Goal: Obtain resource: Obtain resource

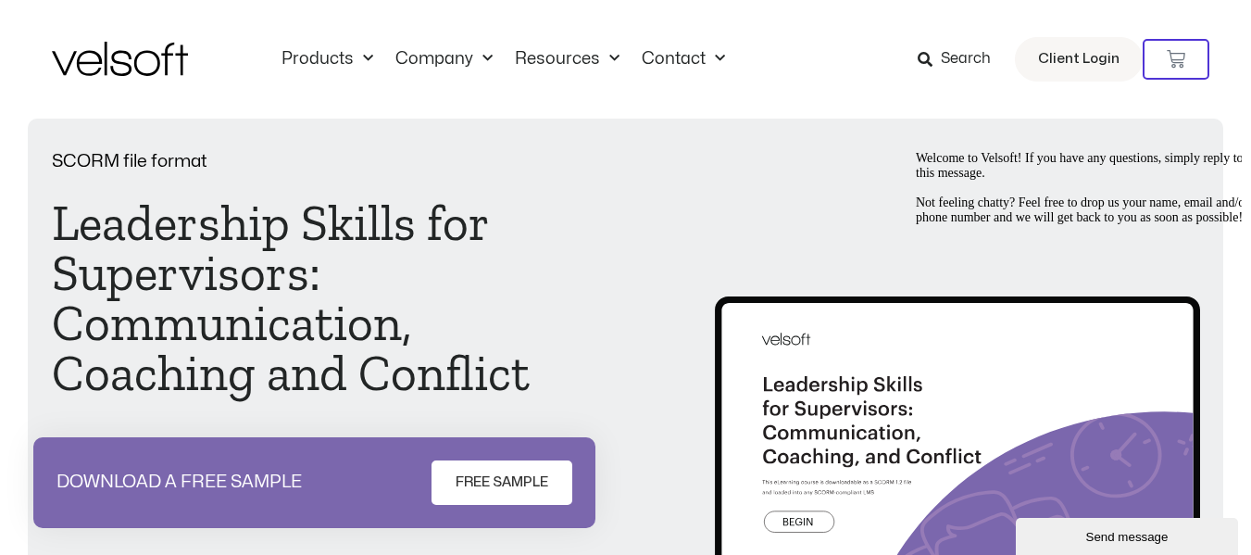
scroll to position [93, 0]
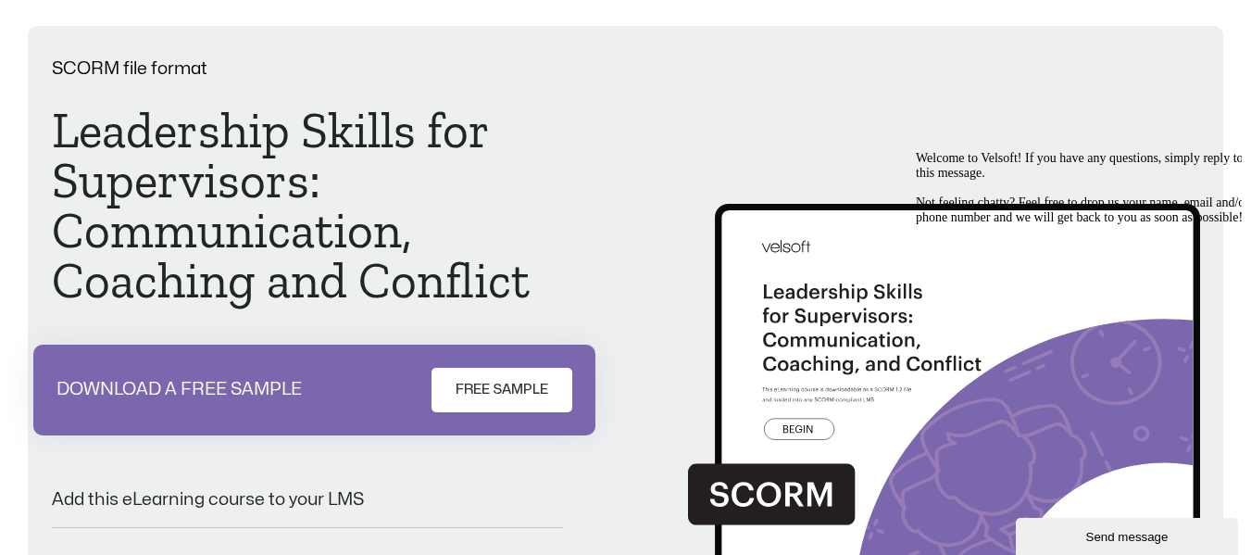
click at [505, 377] on link "FREE SAMPLE" at bounding box center [502, 390] width 141 height 44
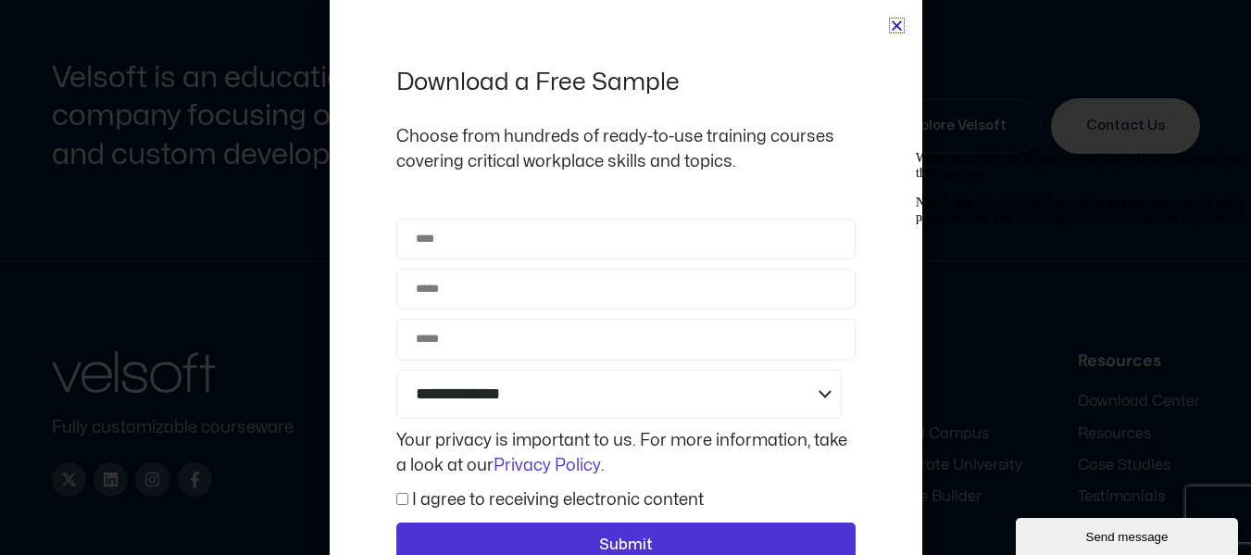
scroll to position [1911, 0]
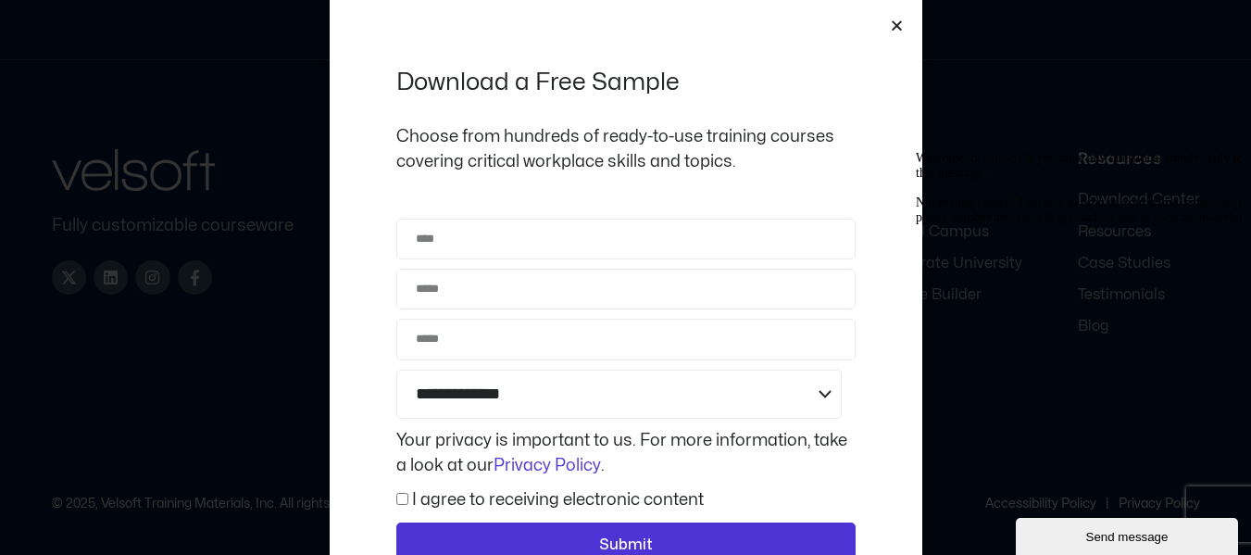
click at [895, 23] on icon "Close" at bounding box center [897, 26] width 14 height 14
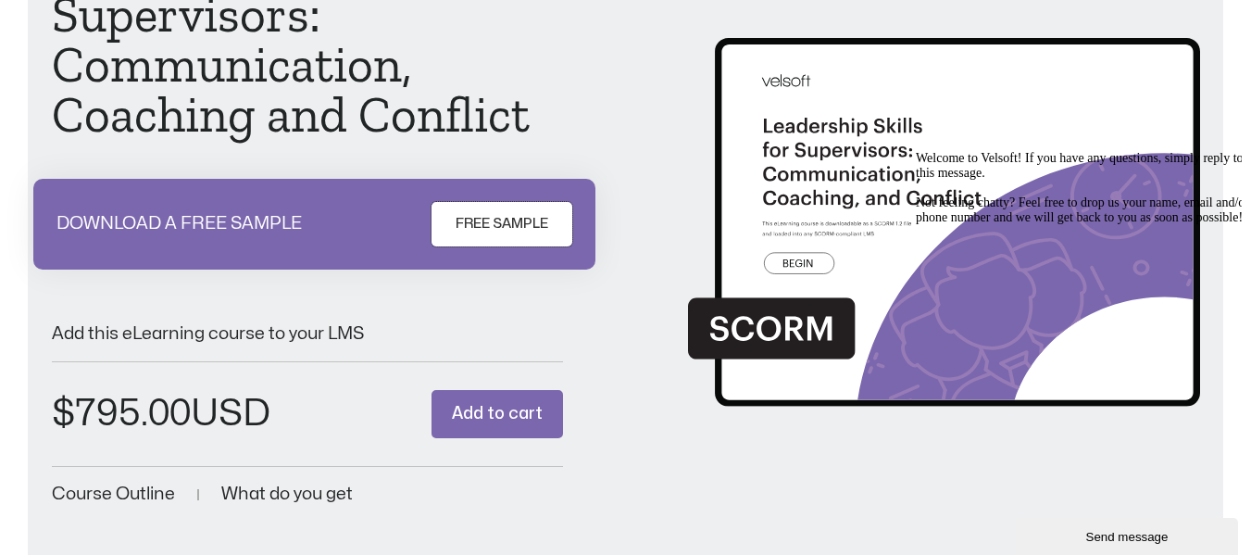
scroll to position [378, 0]
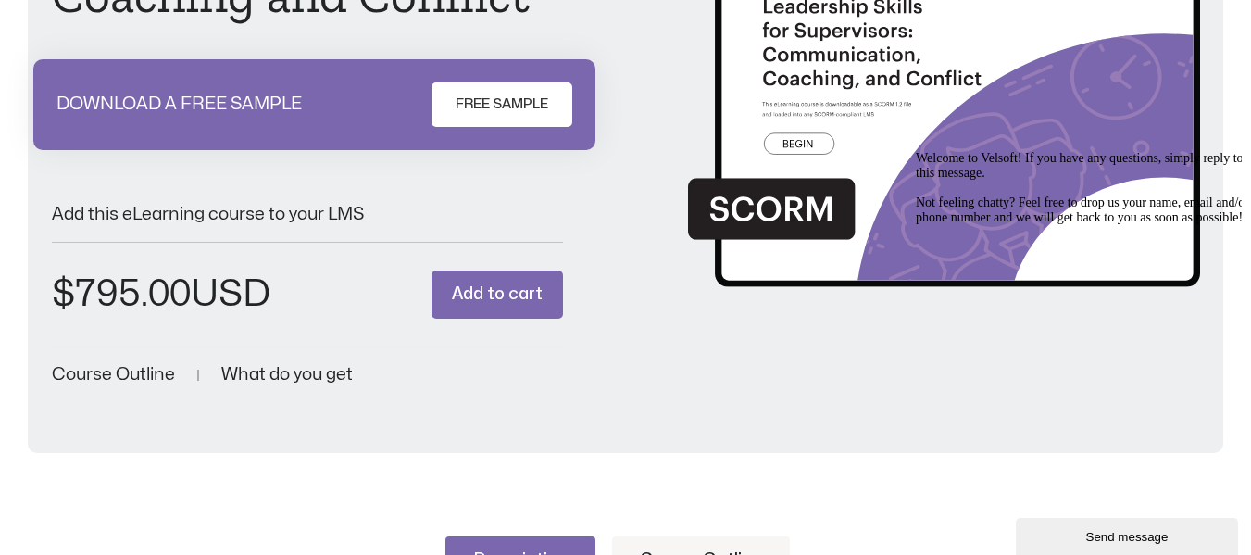
click at [113, 377] on span "Course Outline" at bounding box center [113, 375] width 123 height 18
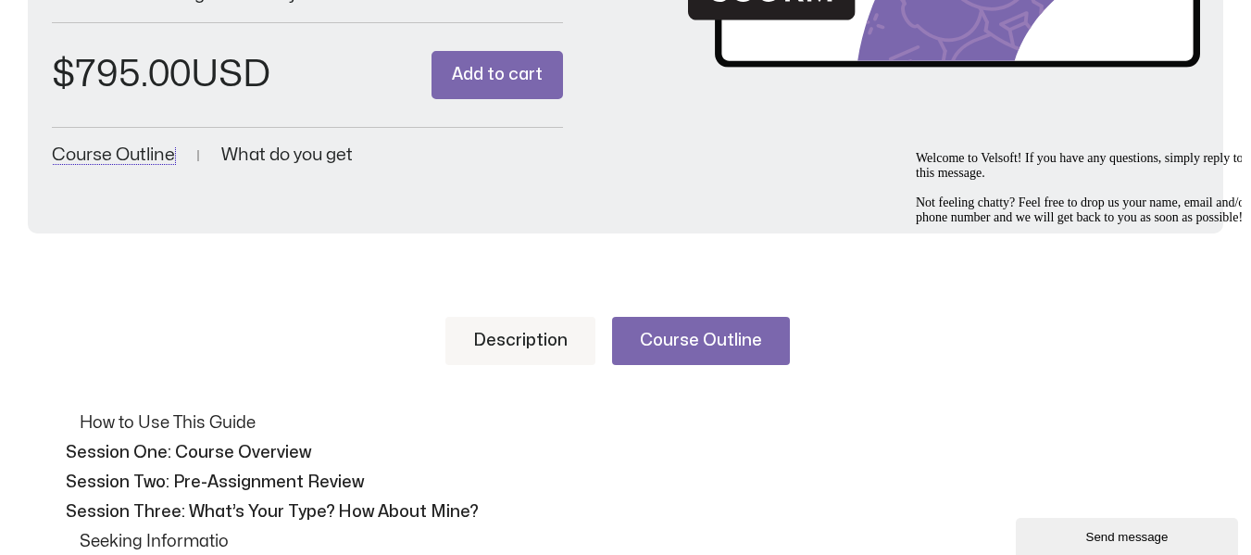
scroll to position [590, 0]
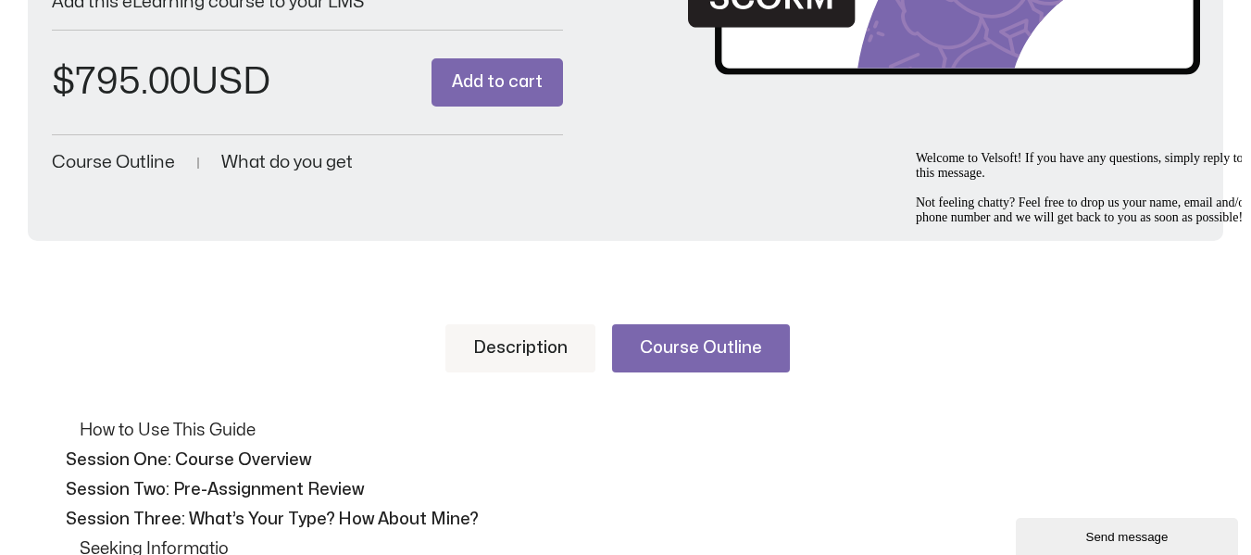
click at [248, 164] on span "What do you get" at bounding box center [287, 163] width 132 height 18
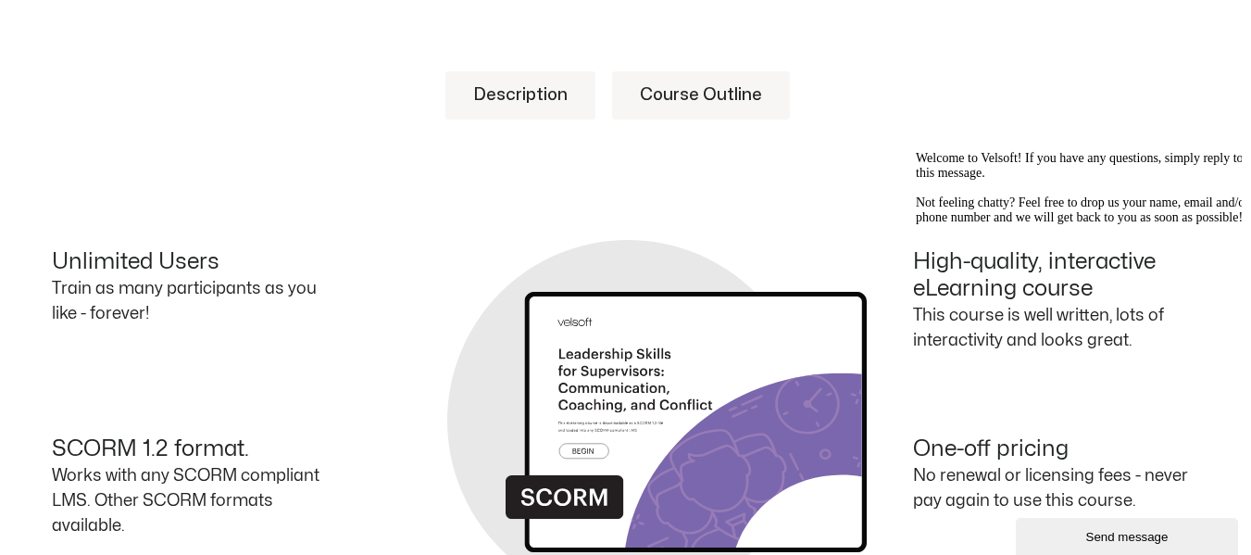
scroll to position [868, 0]
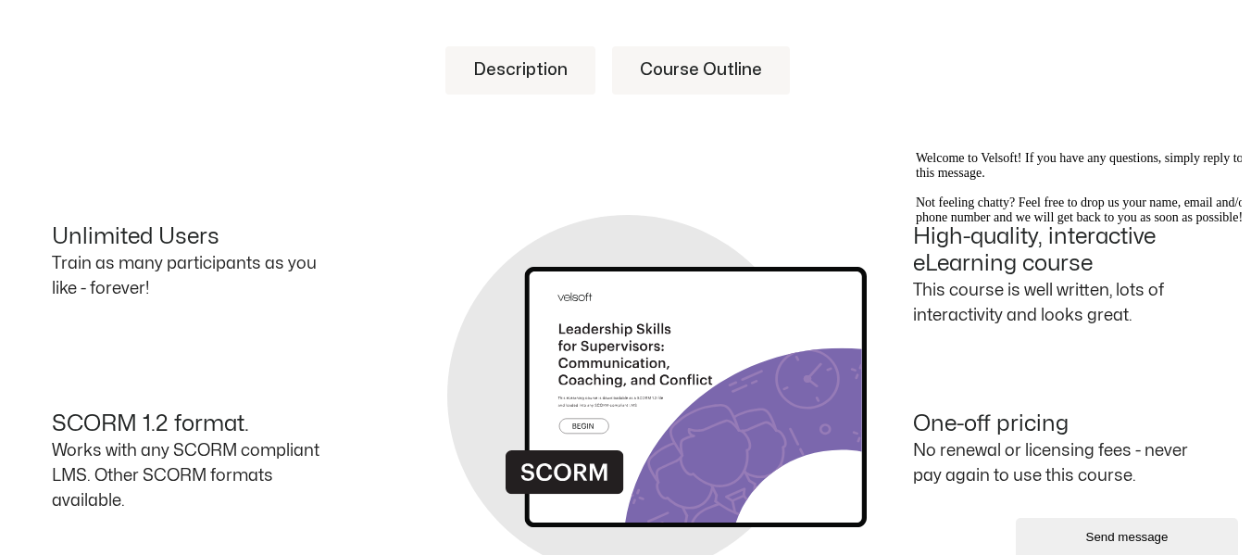
click at [120, 242] on h4 "Unlimited Users" at bounding box center [195, 237] width 287 height 27
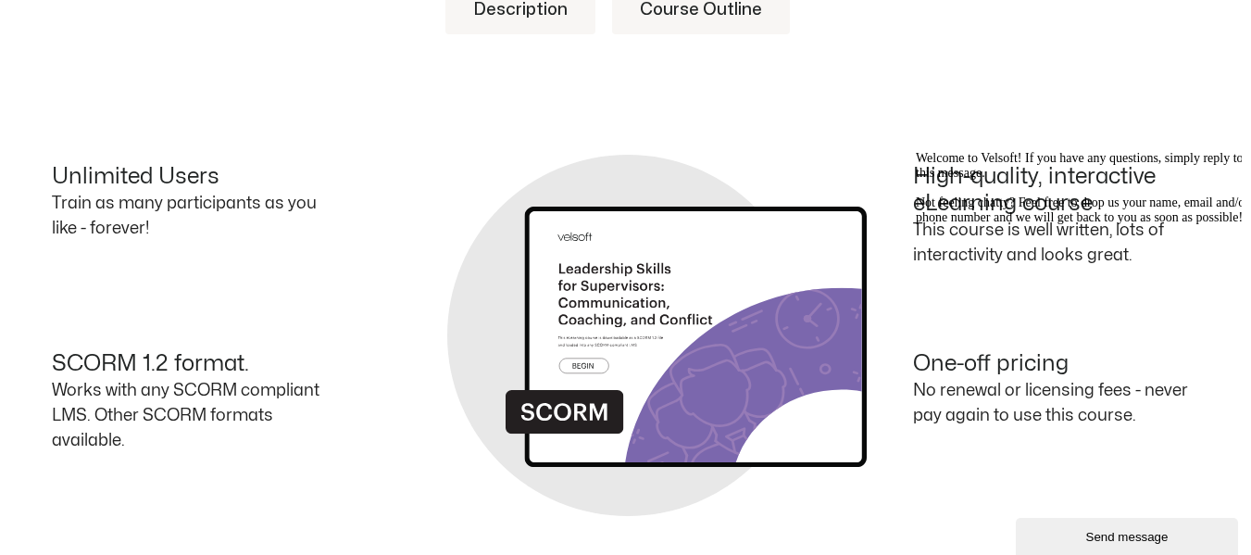
scroll to position [961, 0]
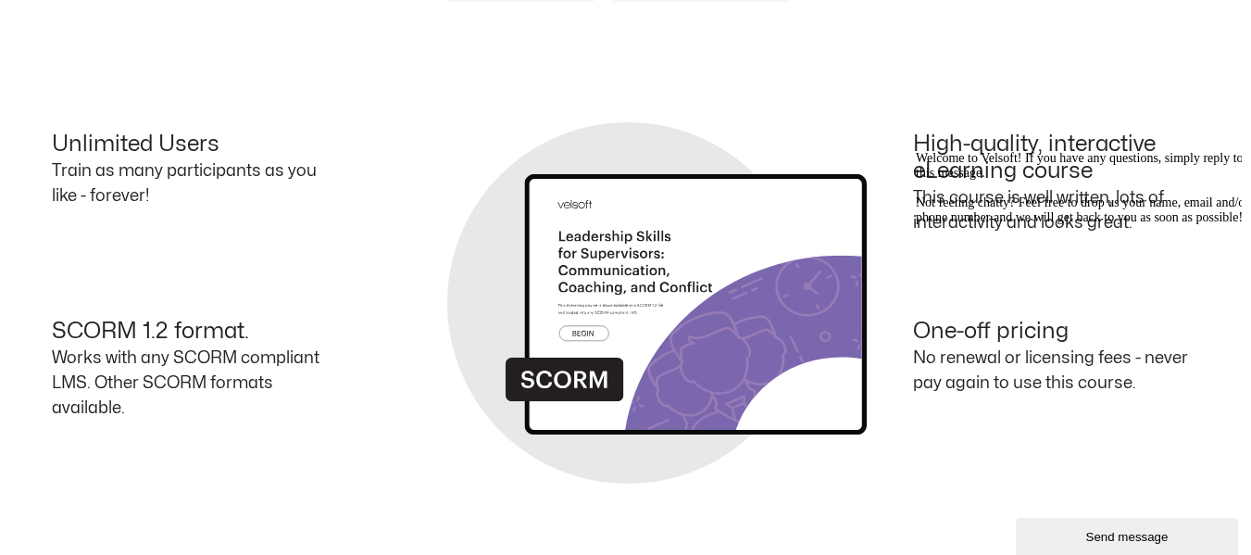
click at [916, 151] on icon "Chat attention grabber" at bounding box center [916, 151] width 0 height 0
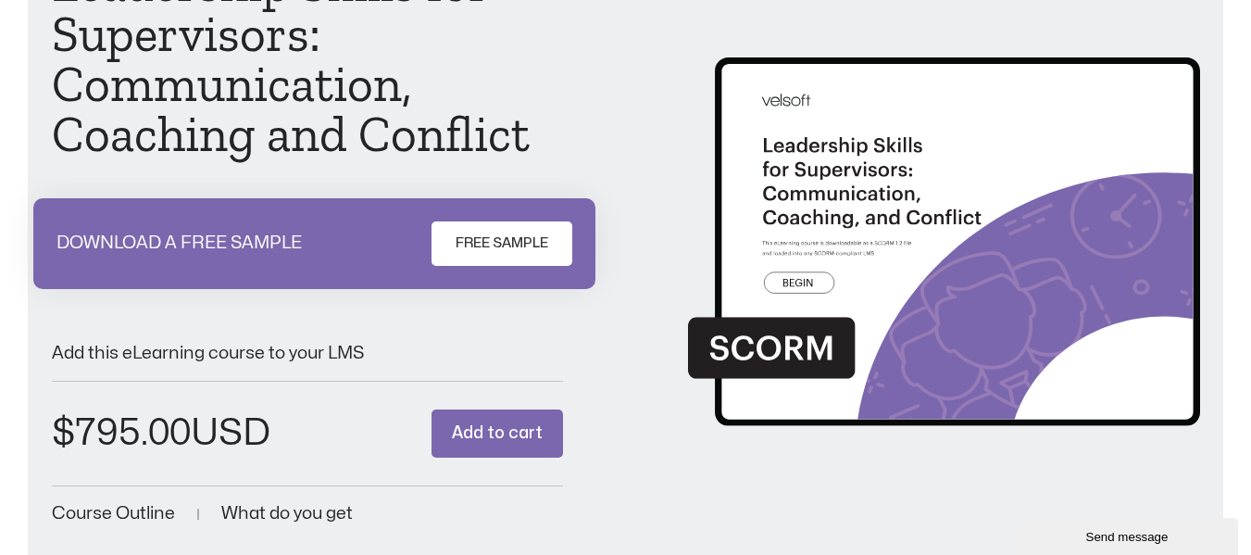
scroll to position [278, 0]
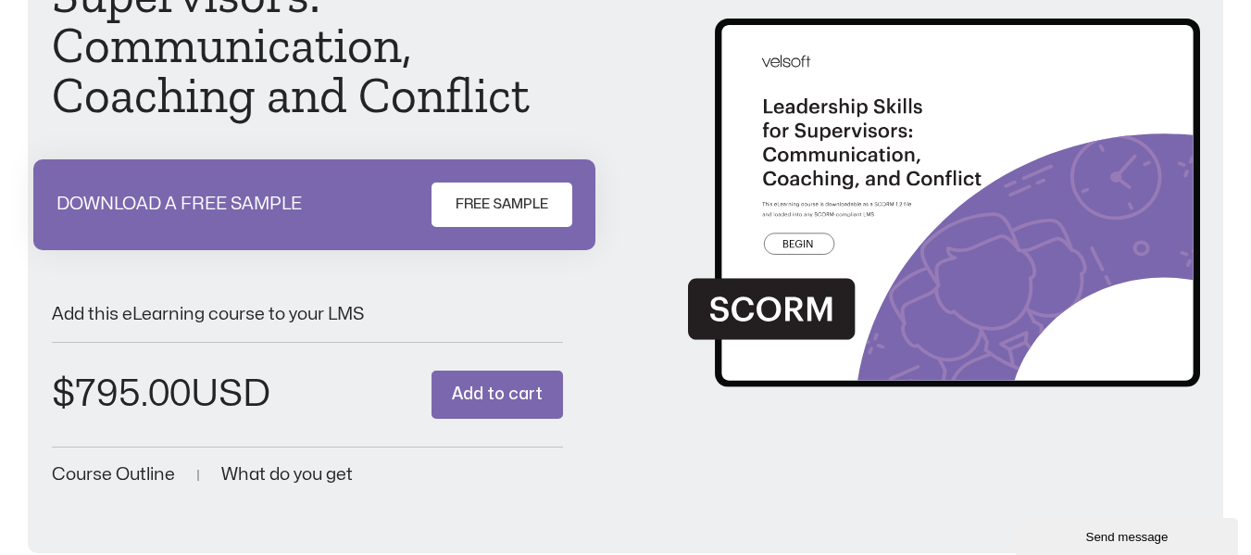
click at [818, 244] on img at bounding box center [943, 181] width 511 height 446
click at [788, 314] on img at bounding box center [943, 181] width 511 height 446
click at [536, 205] on span "FREE SAMPLE" at bounding box center [502, 205] width 93 height 22
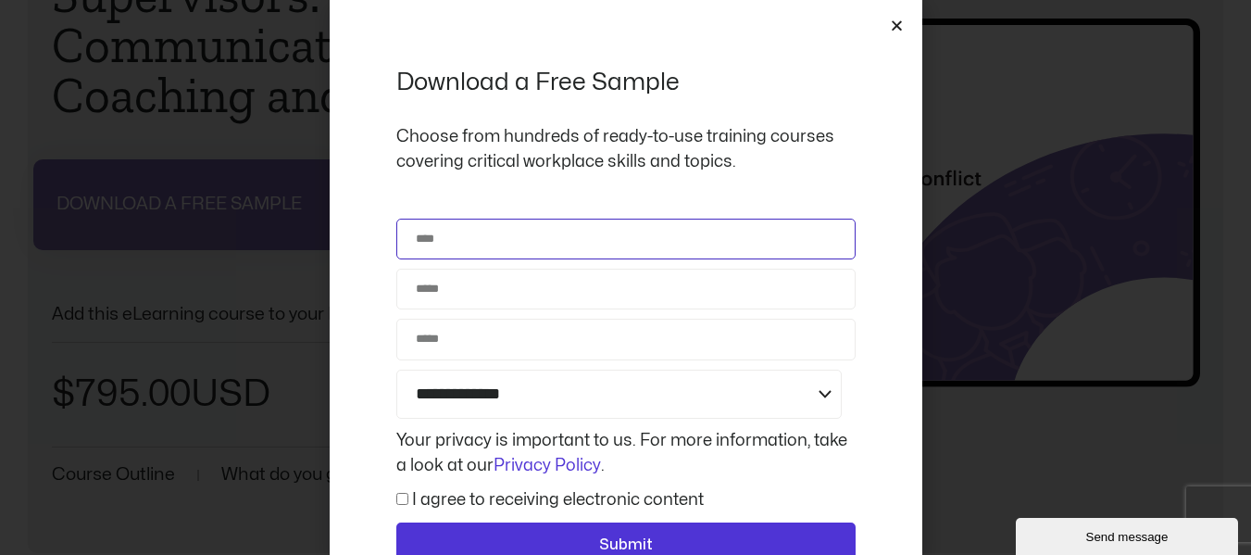
click at [574, 245] on input "Name" at bounding box center [625, 239] width 459 height 41
type input "**********"
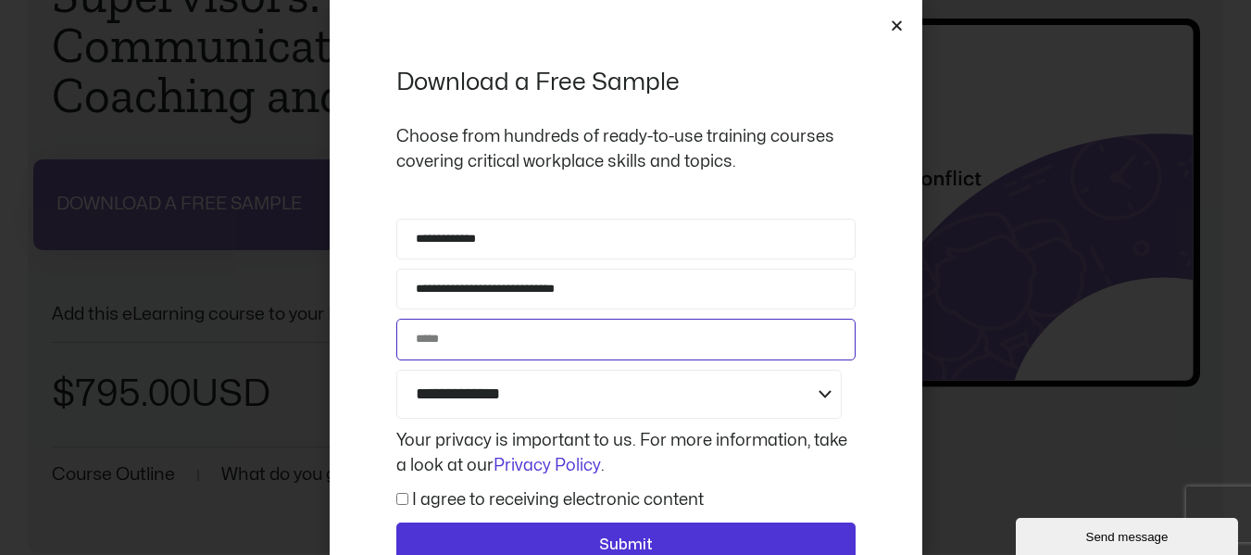
type input "*********"
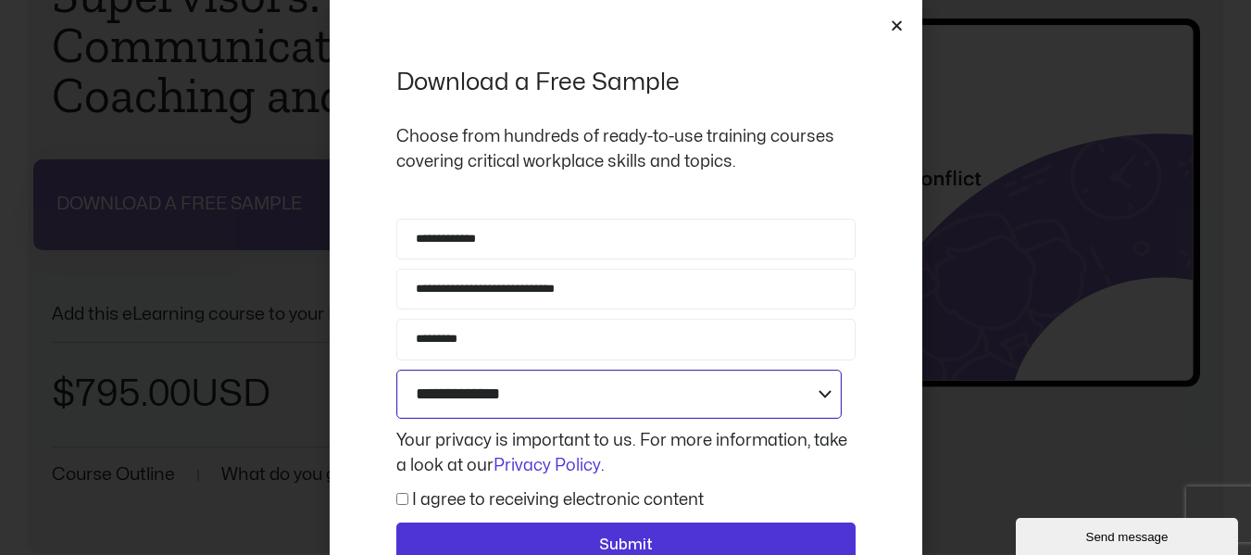
click at [467, 416] on select "**********" at bounding box center [619, 394] width 446 height 49
select select "**********"
click at [396, 370] on select "**********" at bounding box center [619, 394] width 446 height 49
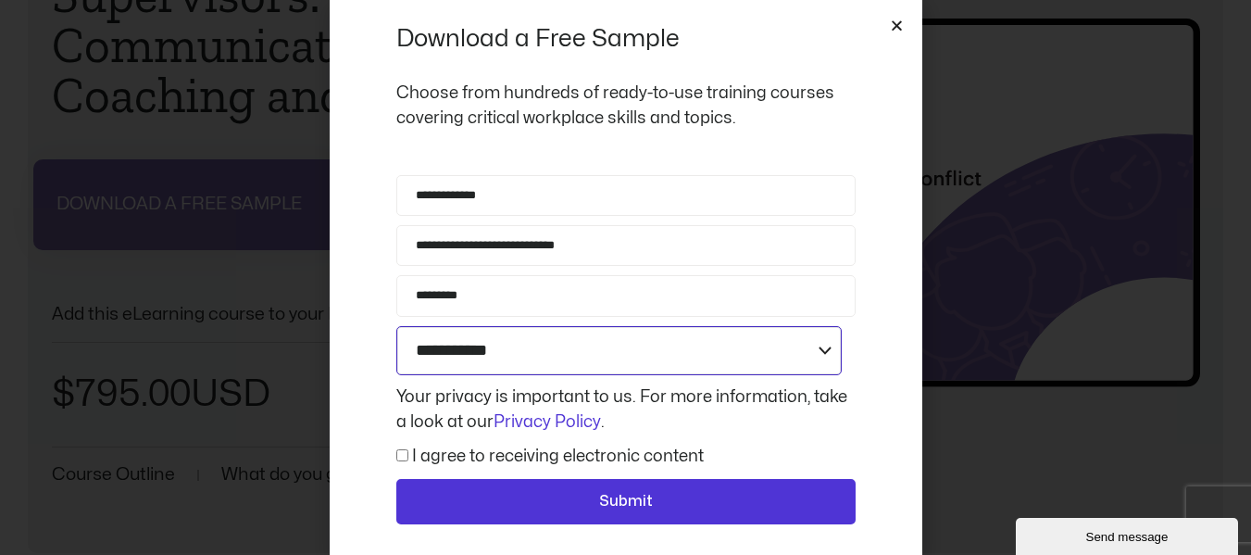
scroll to position [80, 0]
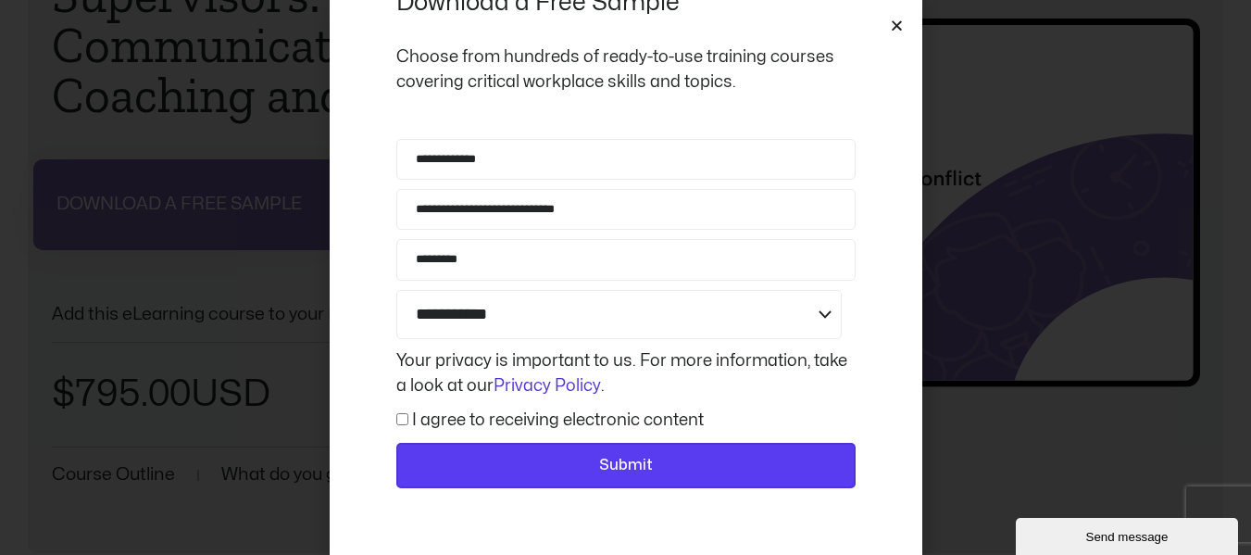
click at [501, 469] on span "Submit" at bounding box center [626, 466] width 411 height 24
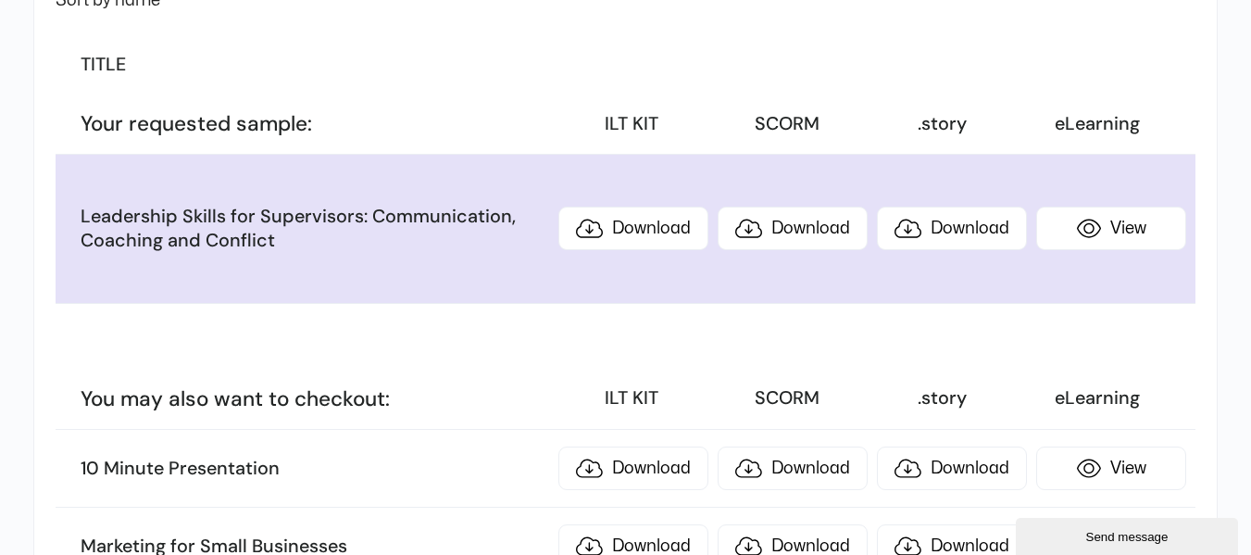
scroll to position [371, 0]
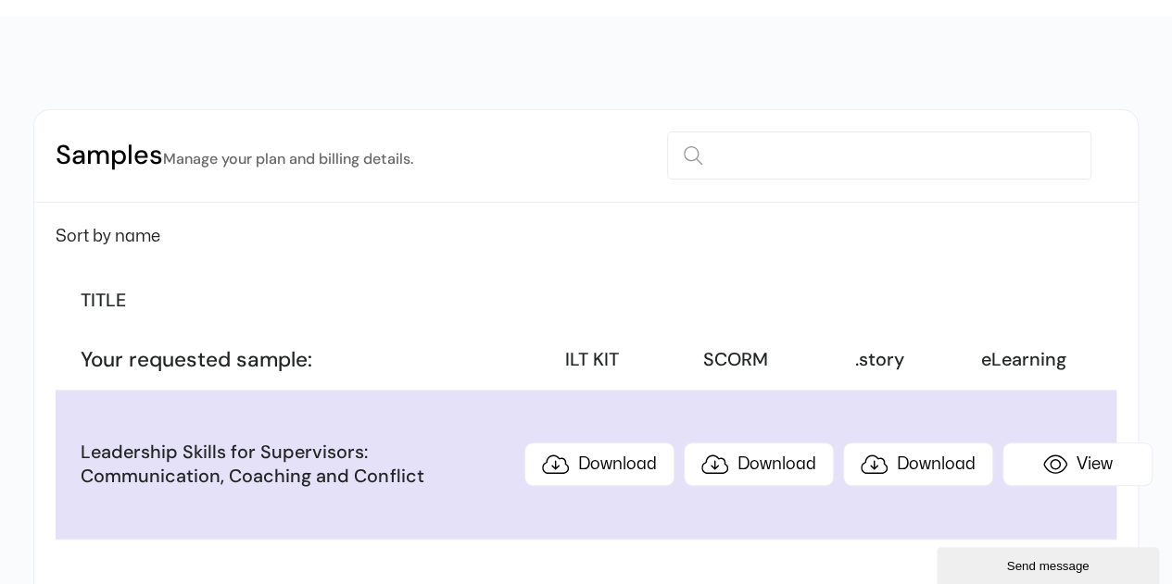
scroll to position [185, 0]
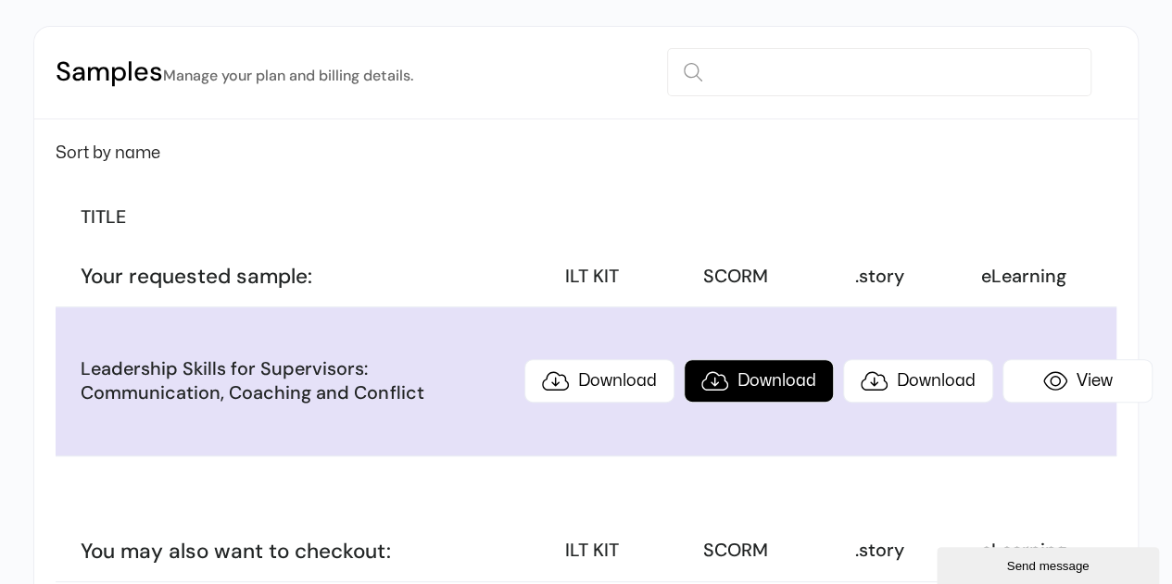
click at [761, 396] on link "Download" at bounding box center [759, 381] width 150 height 44
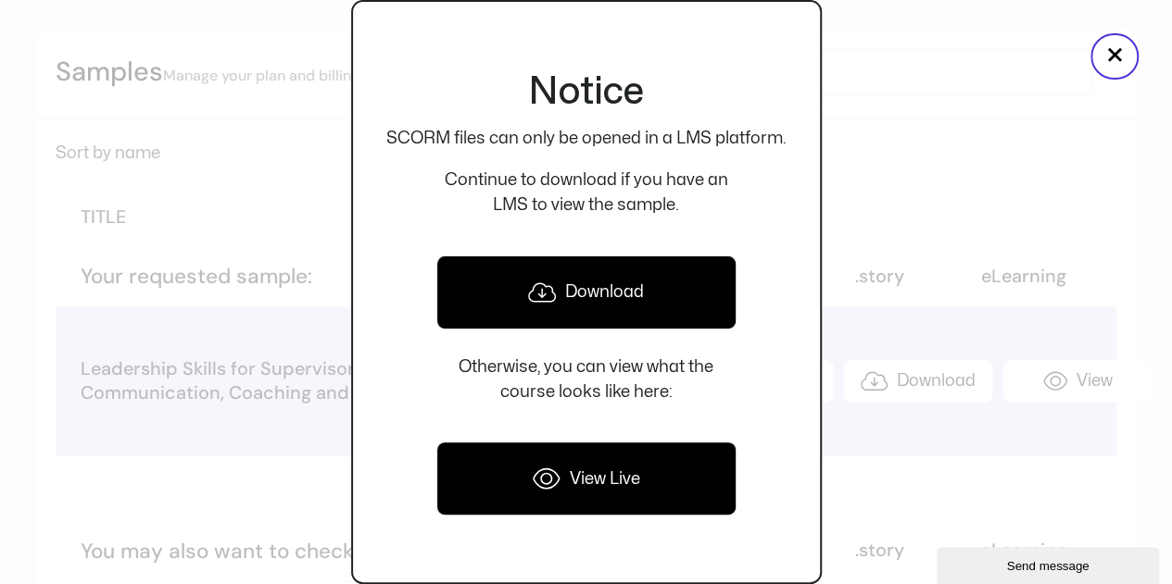
click at [630, 288] on link "Download" at bounding box center [586, 293] width 300 height 74
click at [659, 479] on link "View Live" at bounding box center [586, 479] width 300 height 74
click at [1123, 44] on button "×" at bounding box center [1114, 56] width 48 height 46
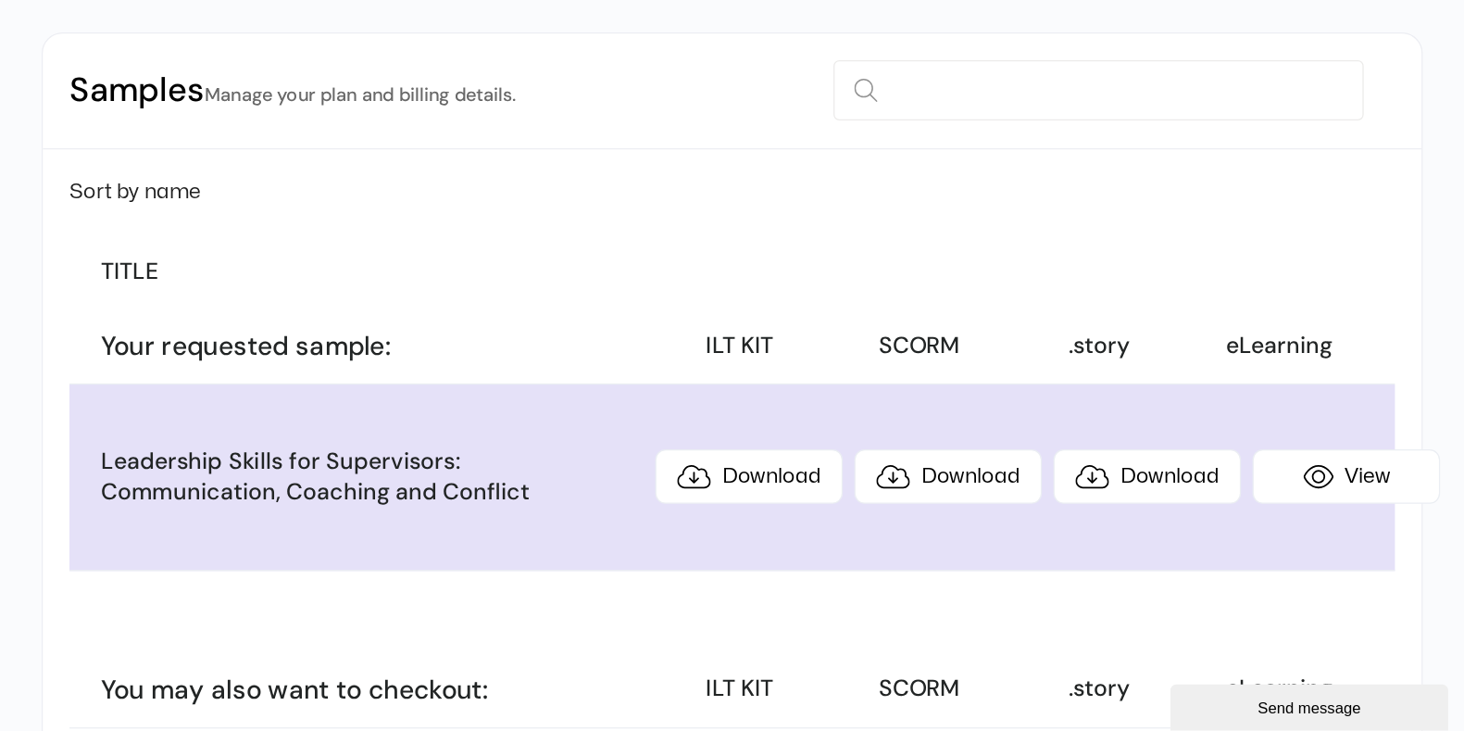
scroll to position [278, 0]
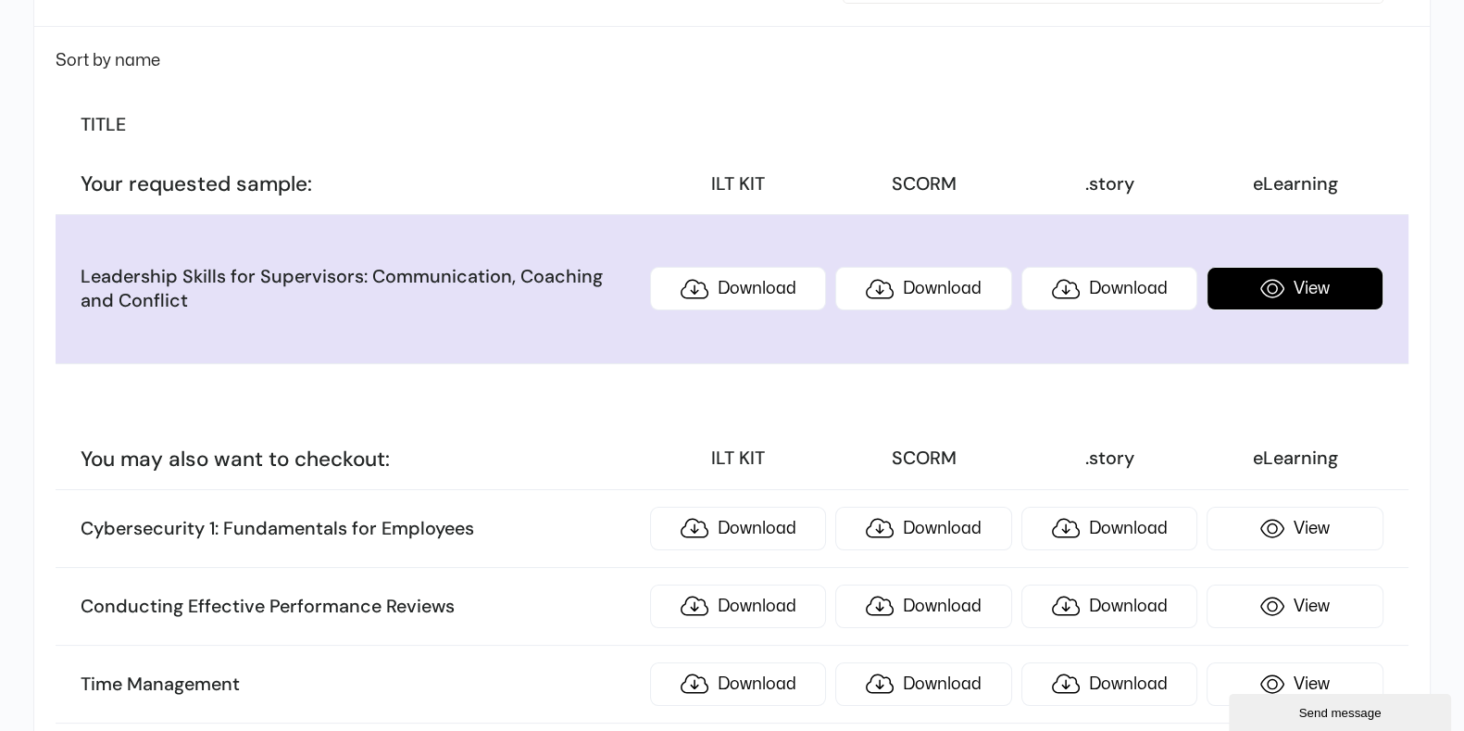
click at [1171, 276] on link "View" at bounding box center [1295, 289] width 176 height 44
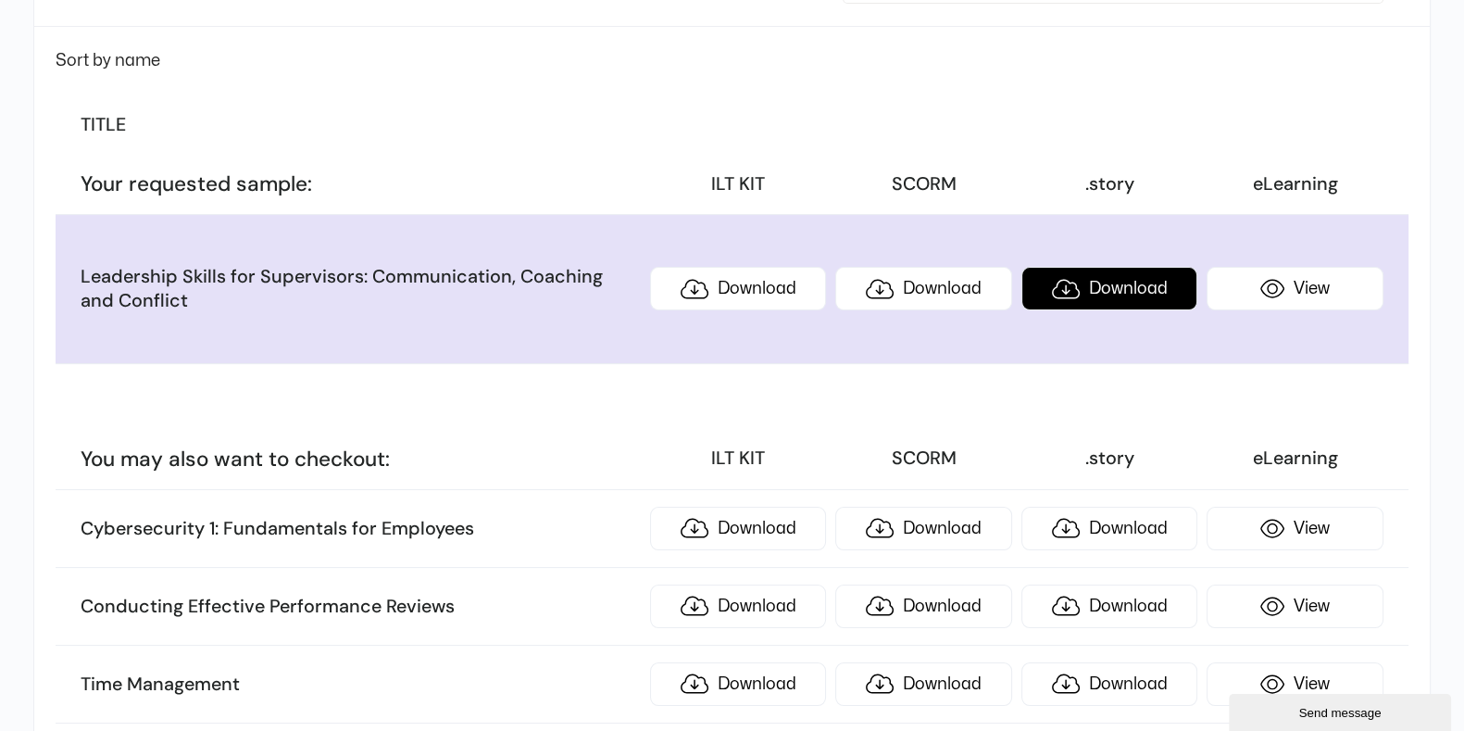
click at [1093, 289] on link "Download" at bounding box center [1110, 289] width 176 height 44
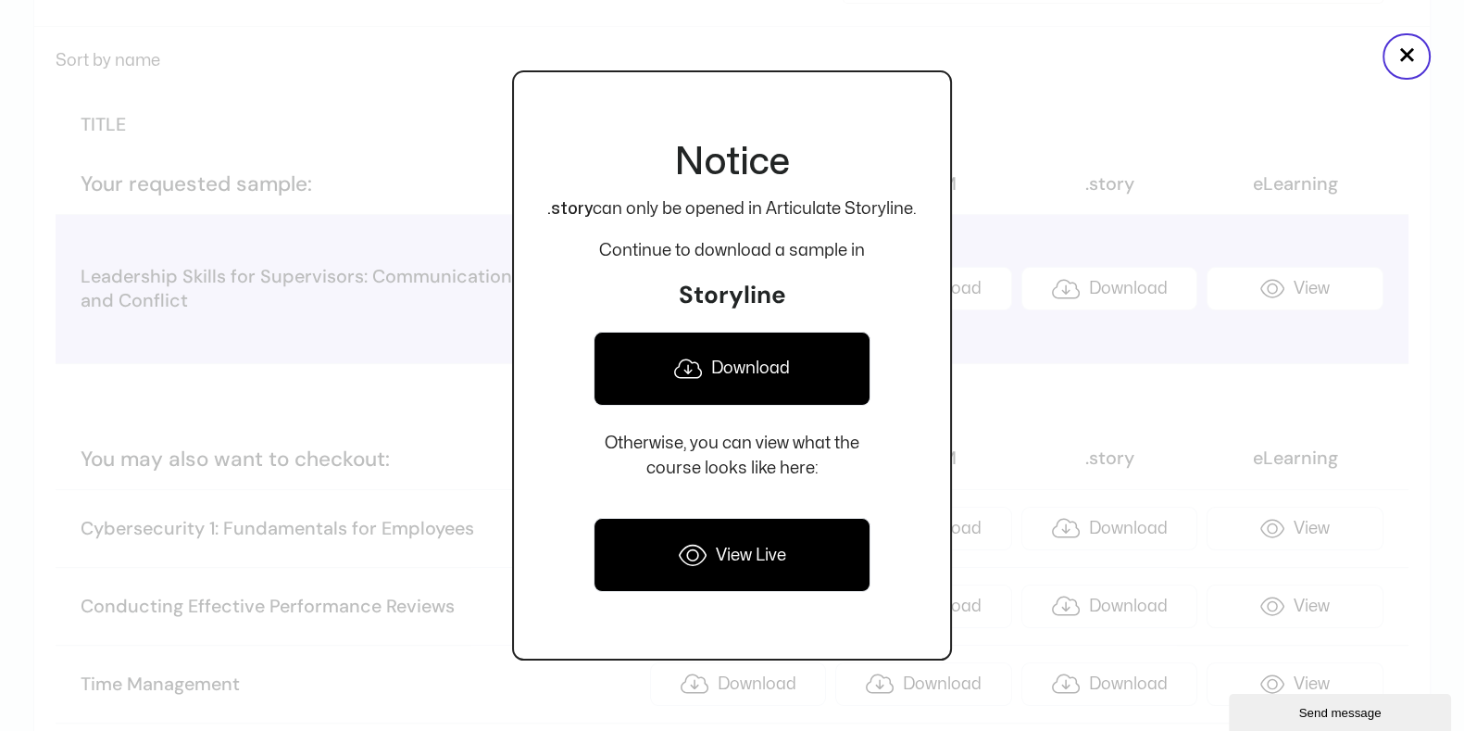
click at [732, 539] on link "View Live" at bounding box center [732, 555] width 277 height 74
click at [1079, 409] on div at bounding box center [732, 365] width 1464 height 731
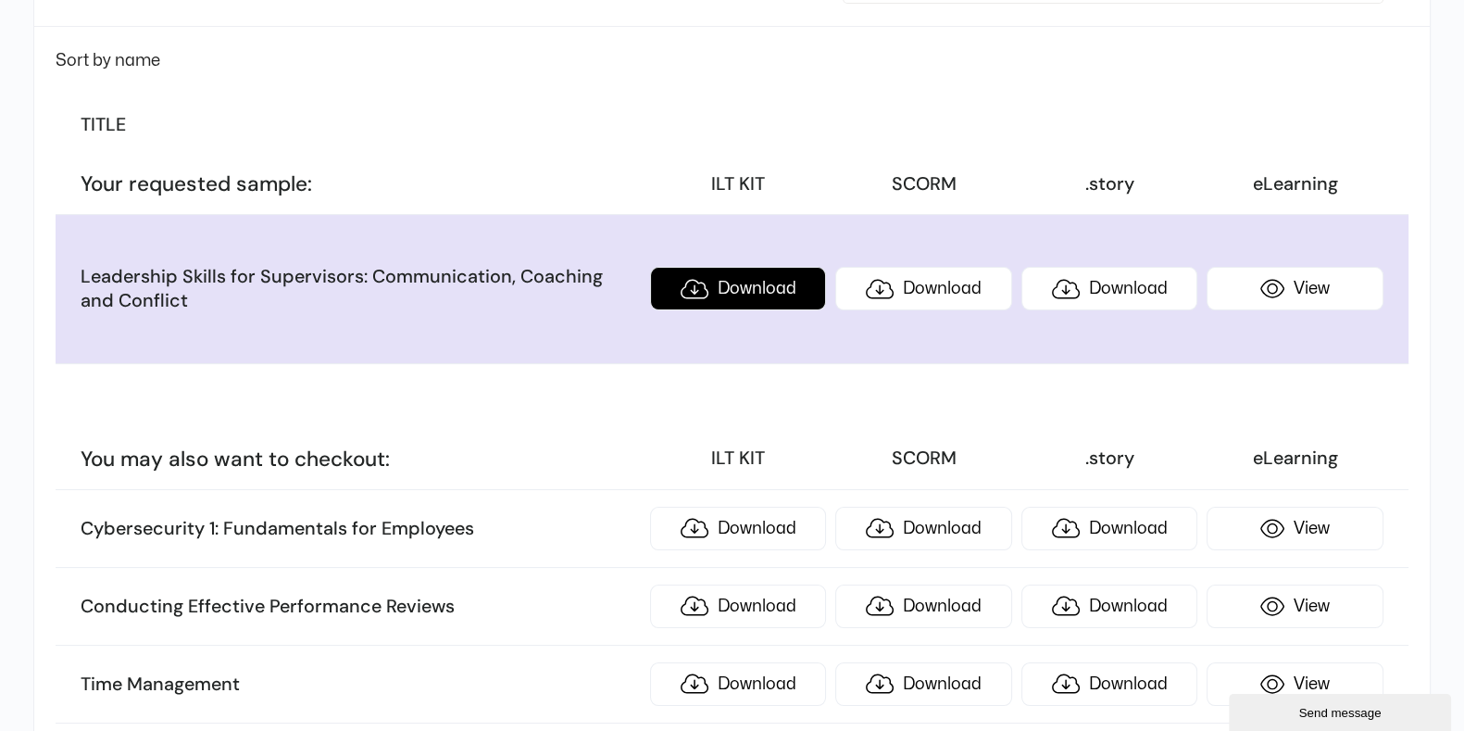
click at [690, 275] on link "Download" at bounding box center [738, 289] width 176 height 44
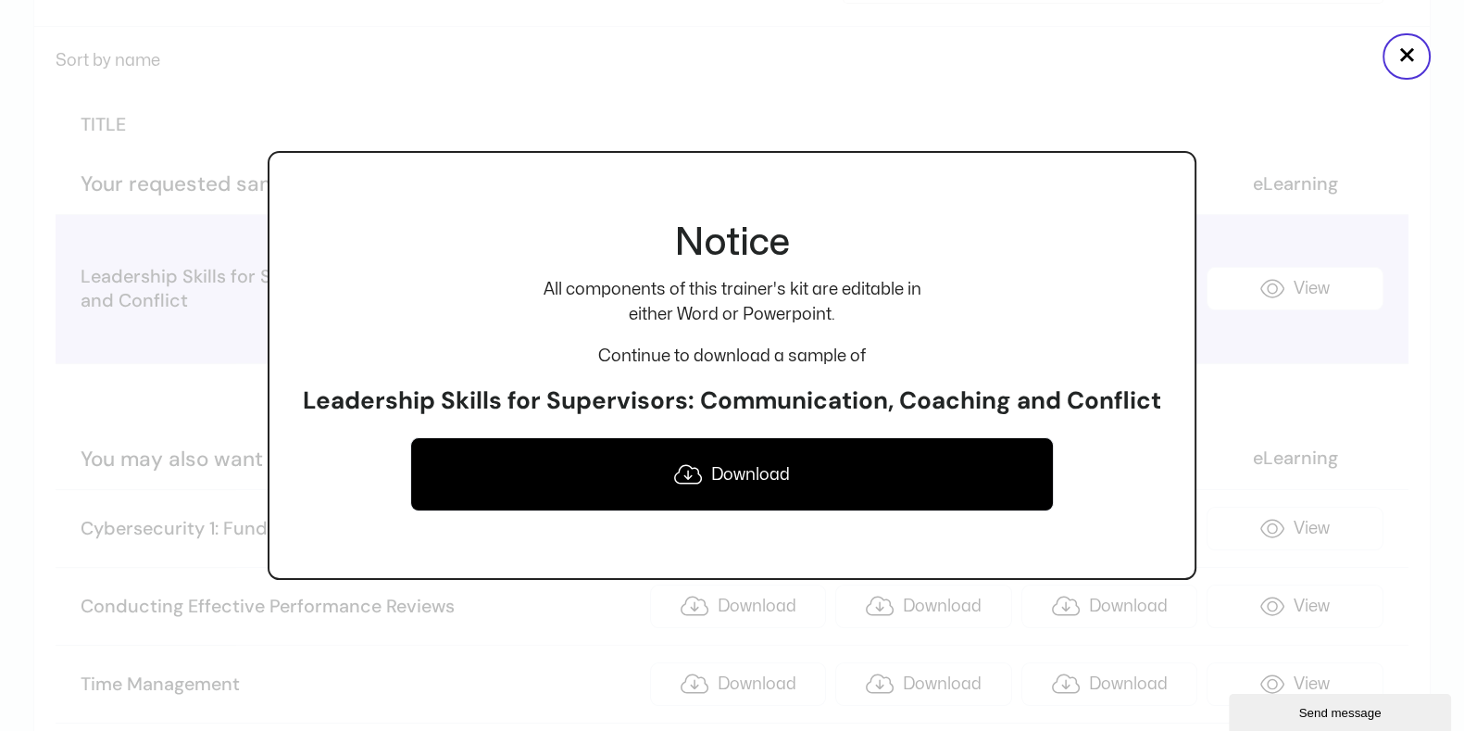
click at [755, 465] on link "Download" at bounding box center [732, 474] width 644 height 74
click at [1171, 65] on button "×" at bounding box center [1407, 56] width 48 height 46
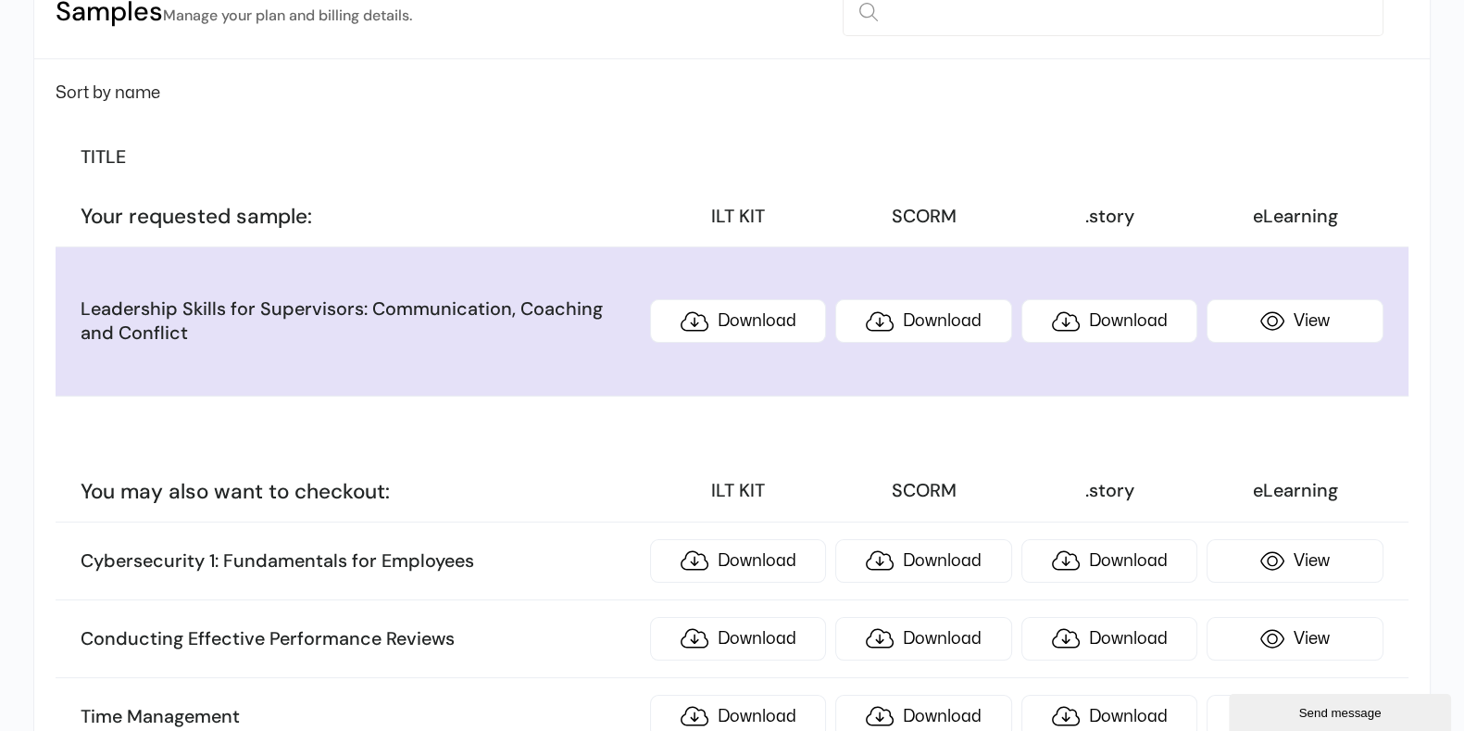
scroll to position [462, 0]
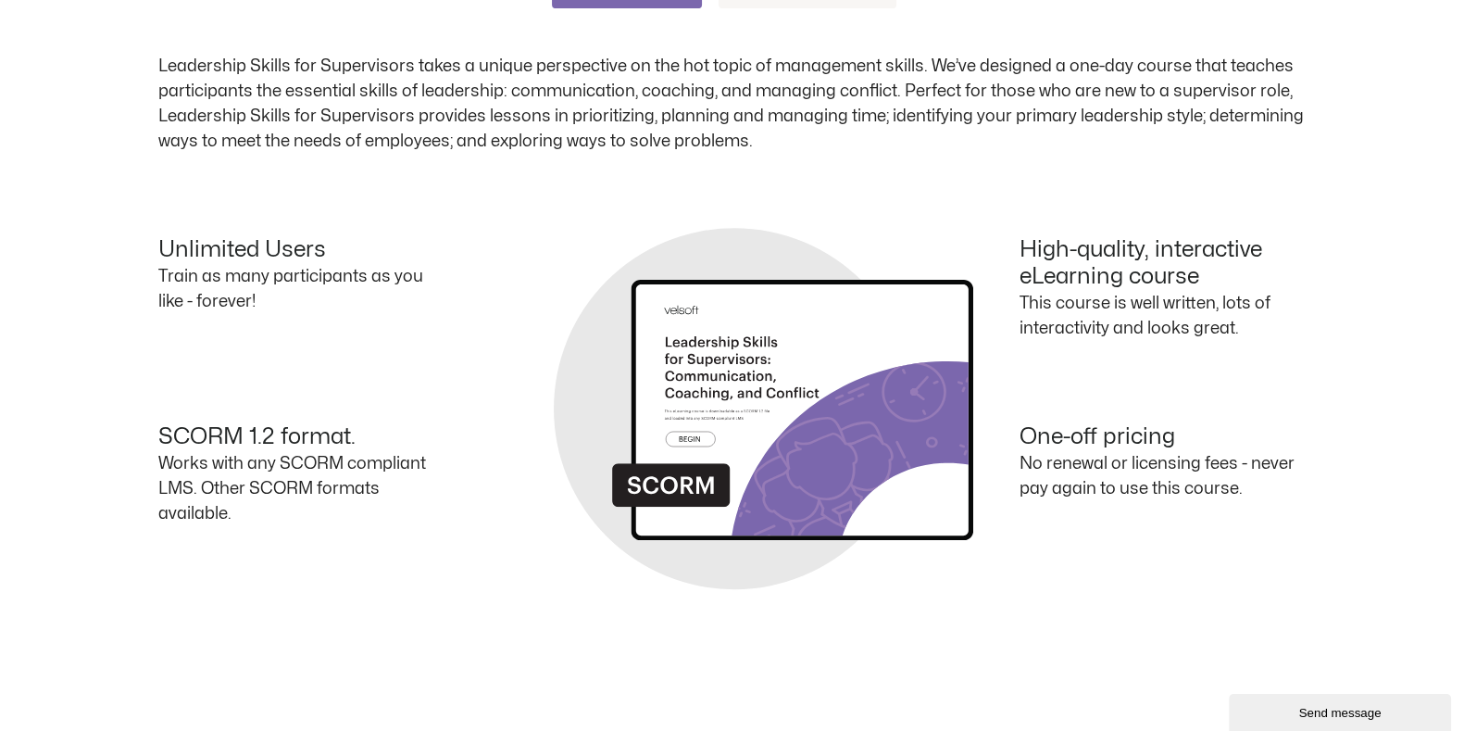
scroll to position [614, 0]
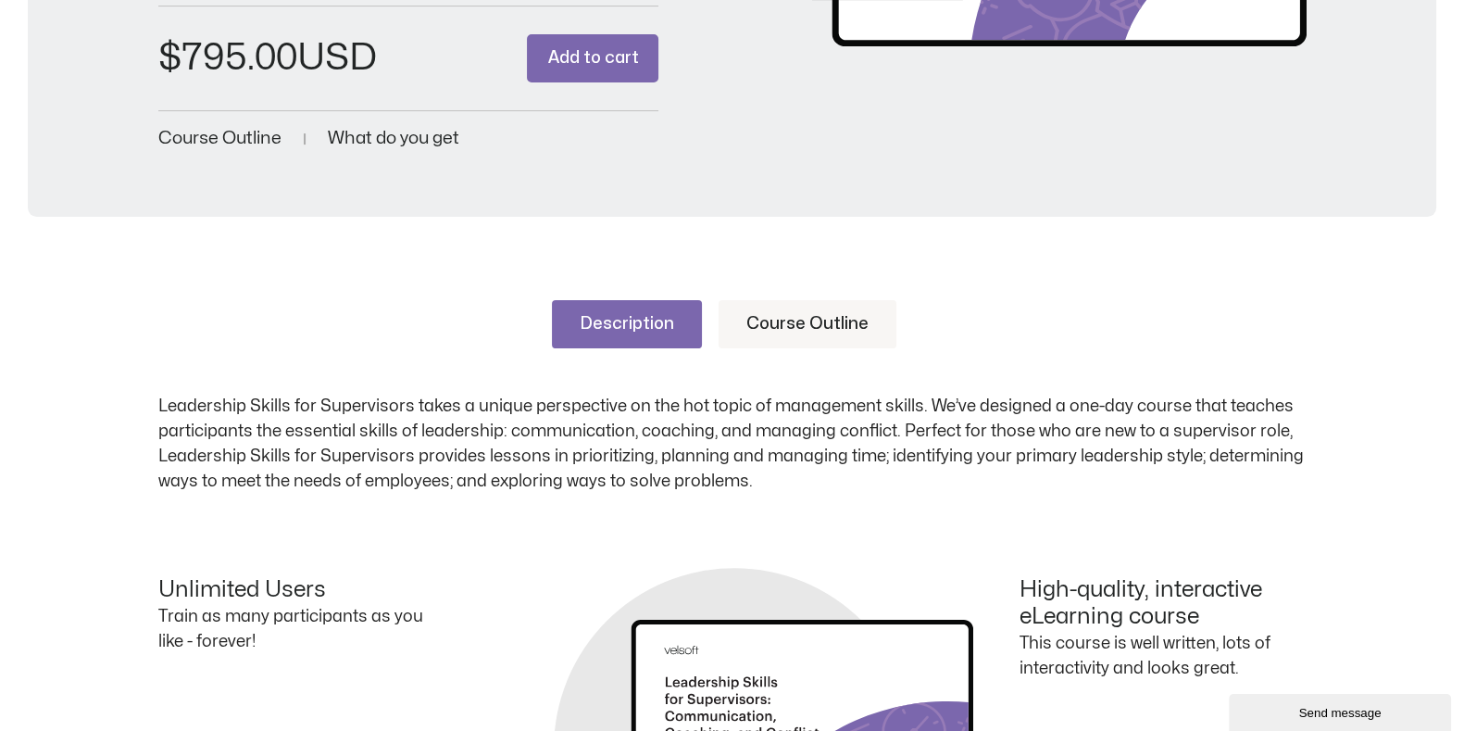
click at [792, 323] on link "Course Outline" at bounding box center [808, 324] width 178 height 48
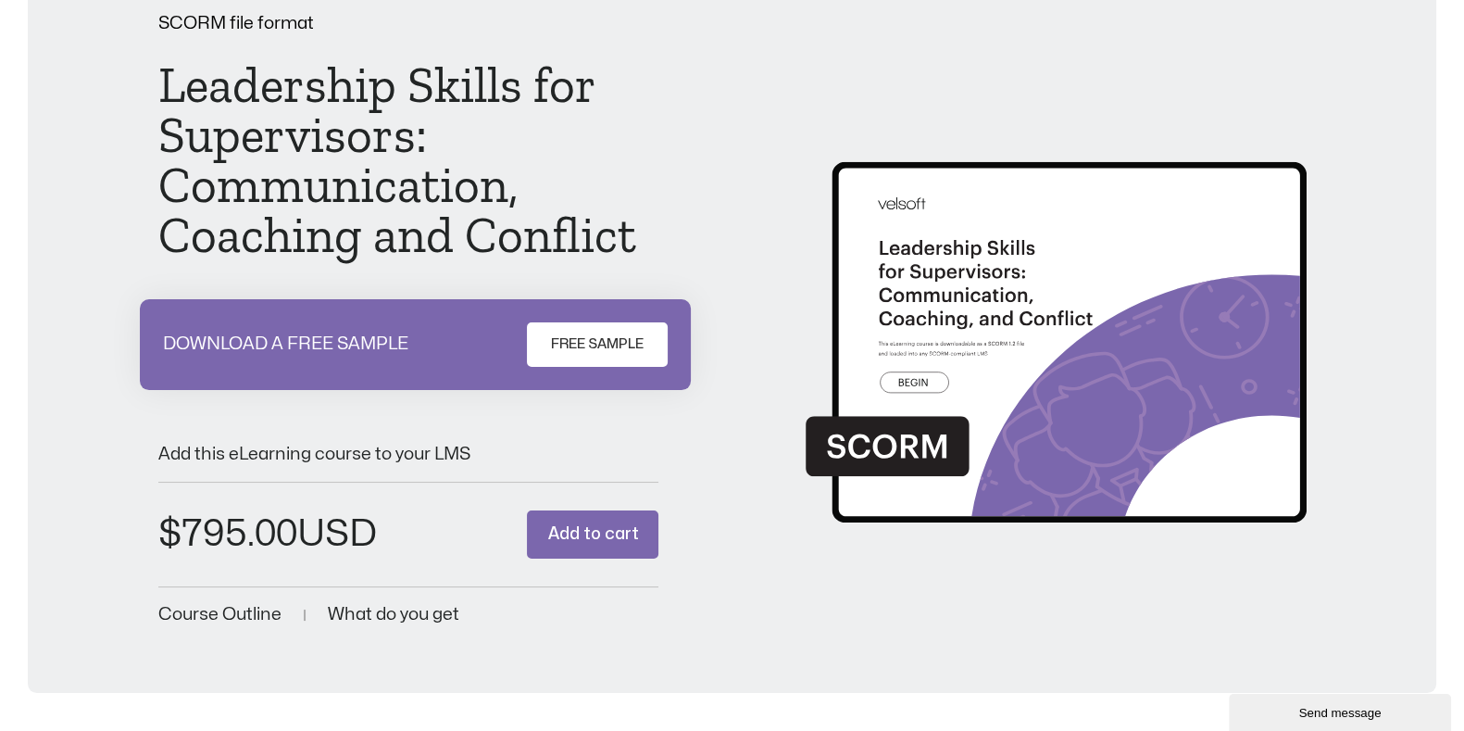
scroll to position [0, 0]
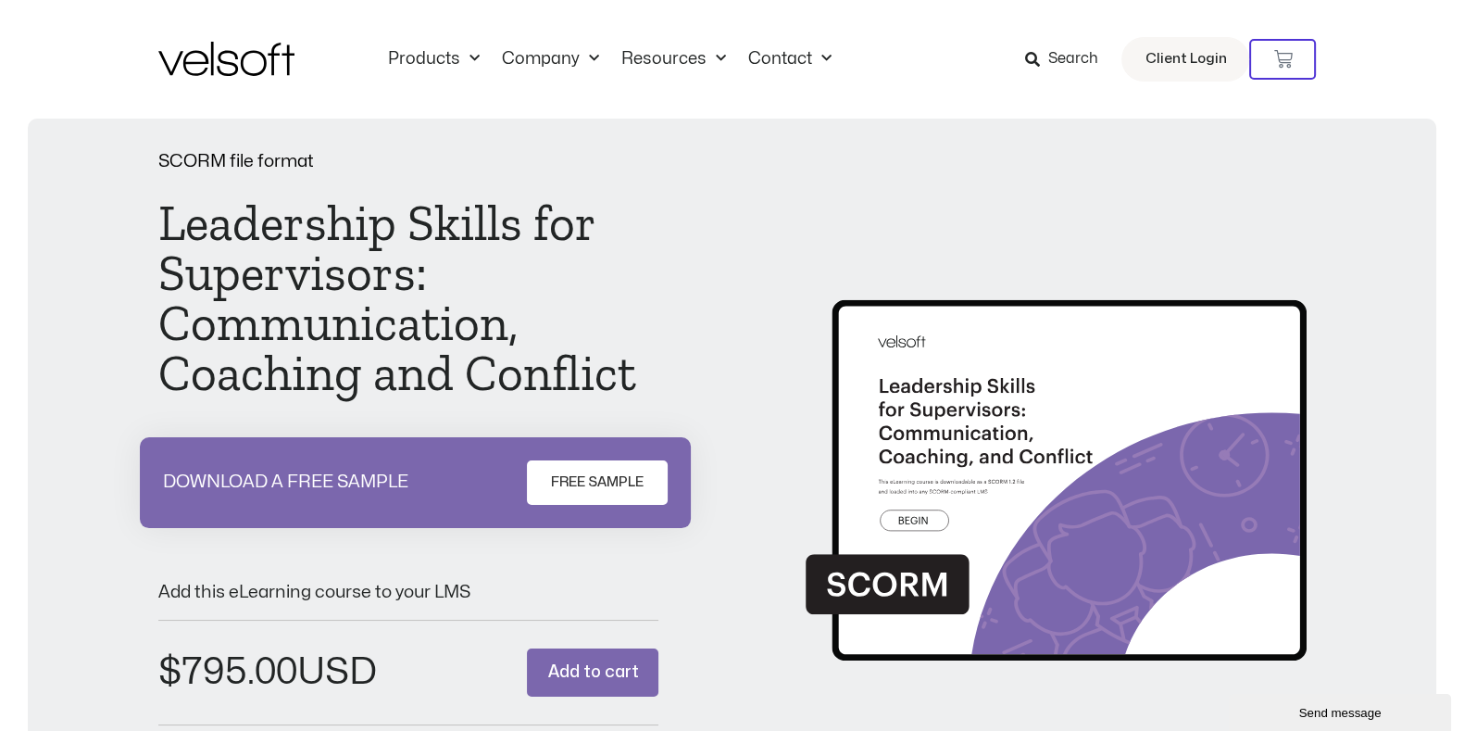
drag, startPoint x: 735, startPoint y: 148, endPoint x: 746, endPoint y: 144, distance: 11.7
click at [735, 148] on div "SCORM file format Leadership Skills for Supervisors: Communication, Coaching an…" at bounding box center [732, 475] width 1409 height 713
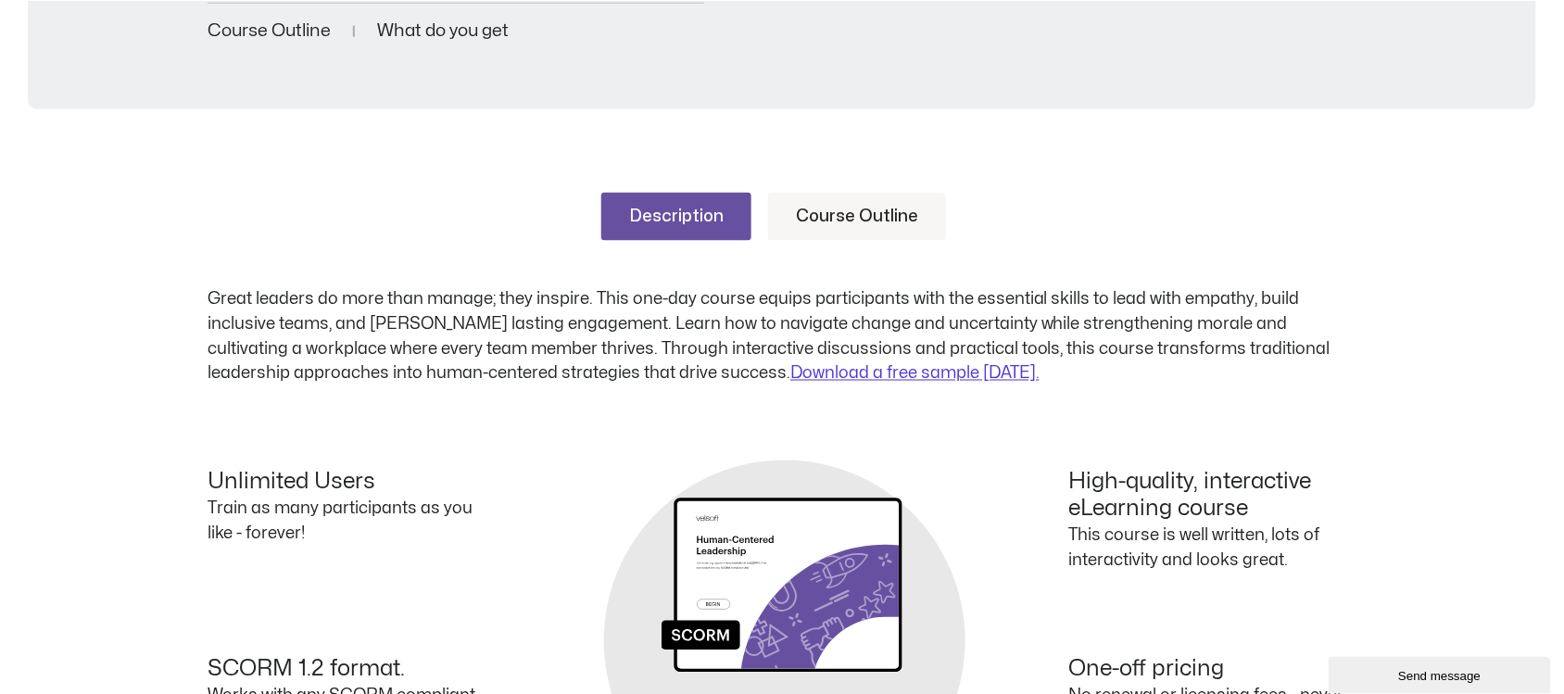
scroll to position [695, 0]
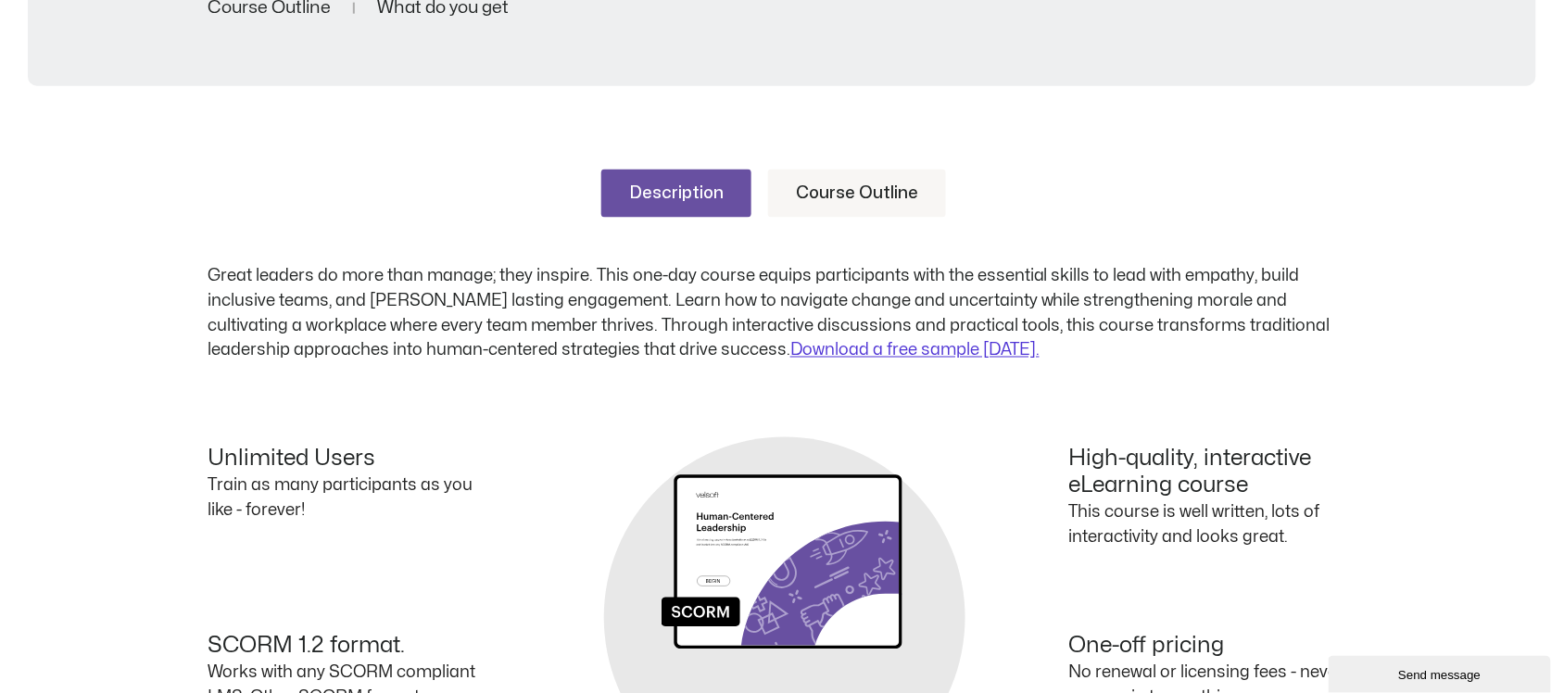
click at [807, 196] on link "Course Outline" at bounding box center [857, 194] width 178 height 48
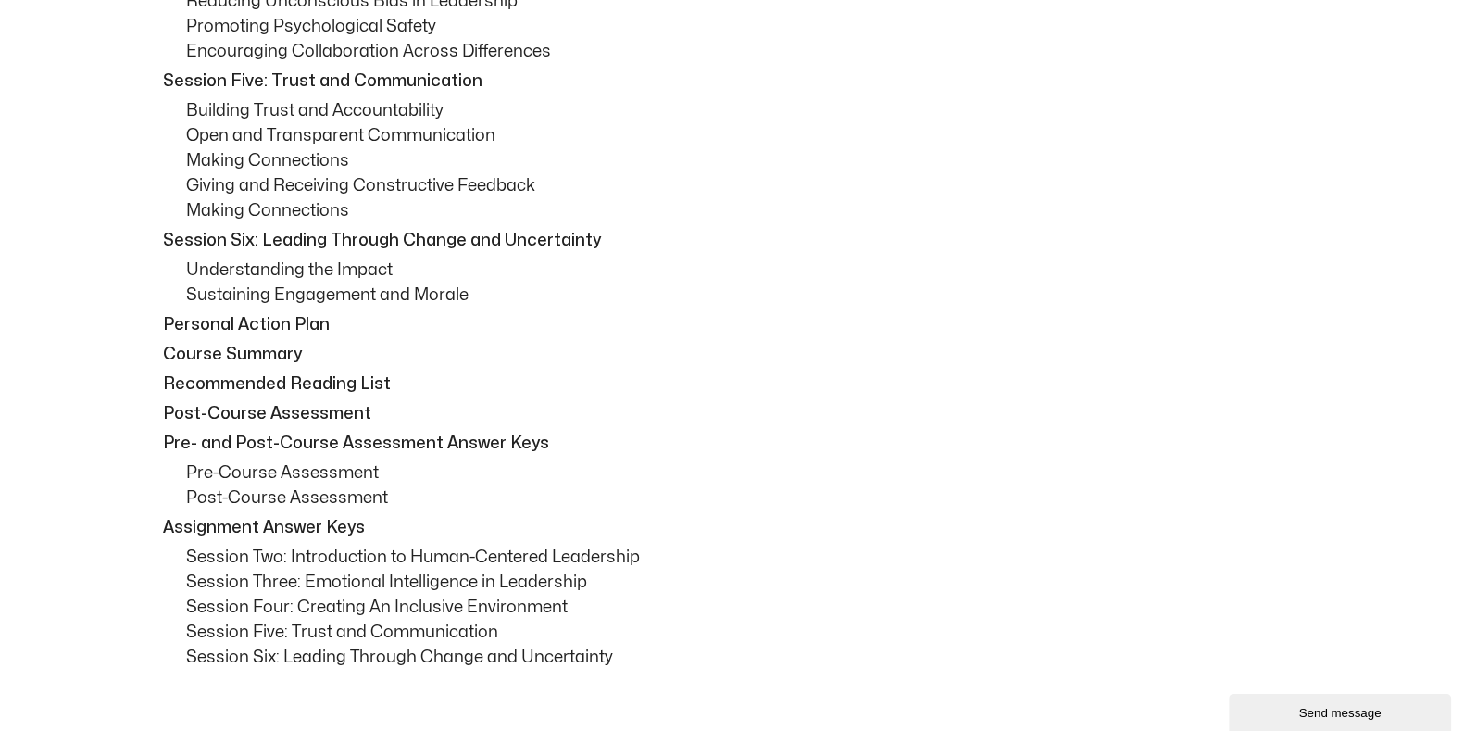
scroll to position [1389, 0]
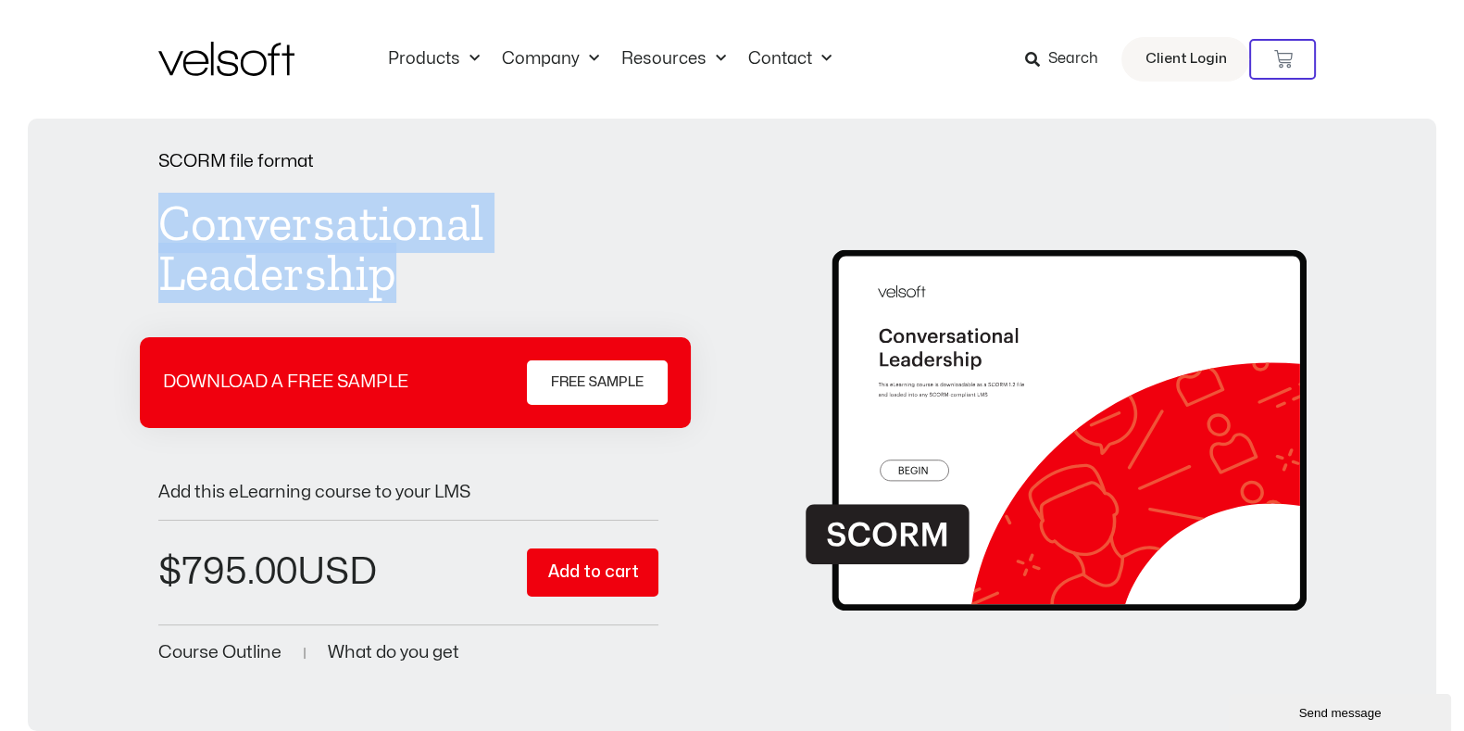
drag, startPoint x: 445, startPoint y: 284, endPoint x: 168, endPoint y: 223, distance: 283.6
click at [168, 223] on h1 "Conversational Leadership" at bounding box center [408, 248] width 501 height 100
copy h1 "Conversational Leadership"
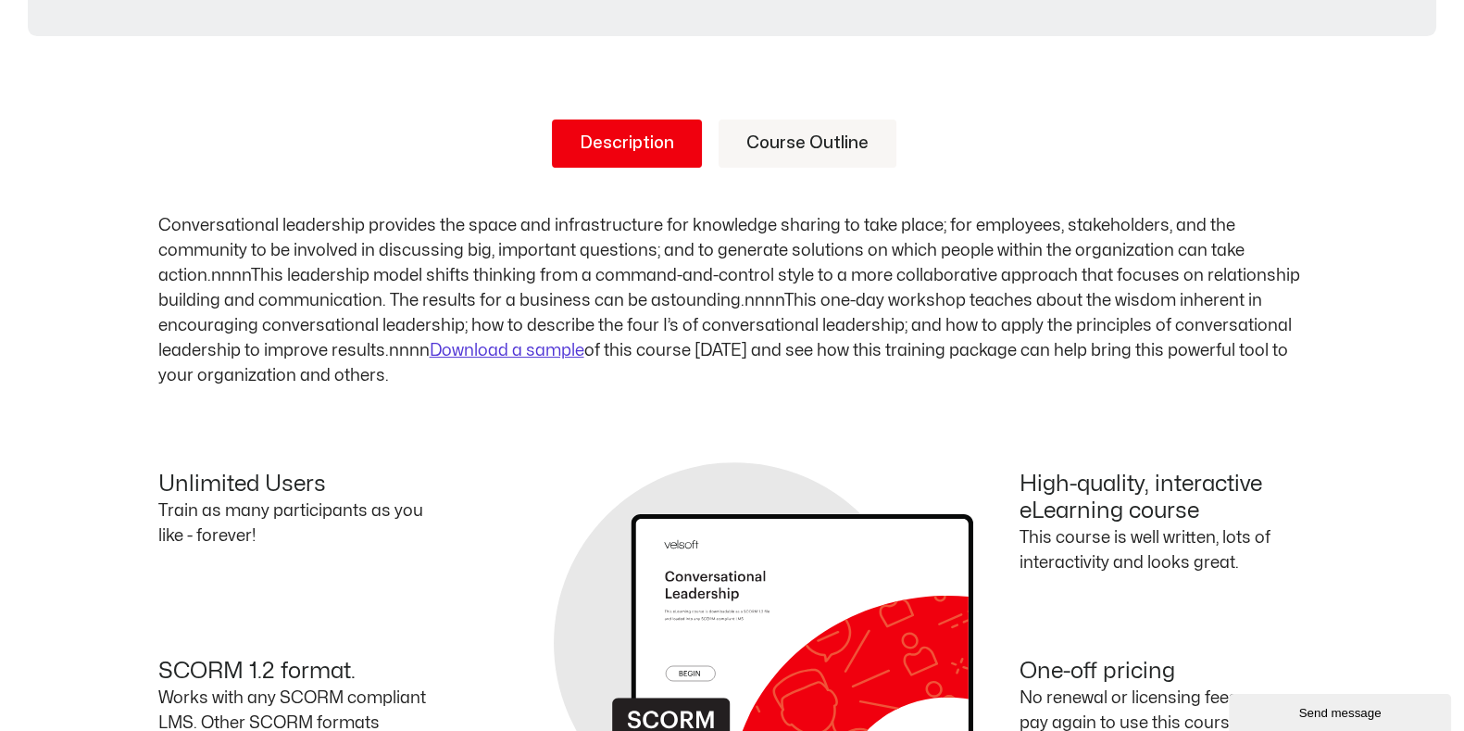
scroll to position [579, 0]
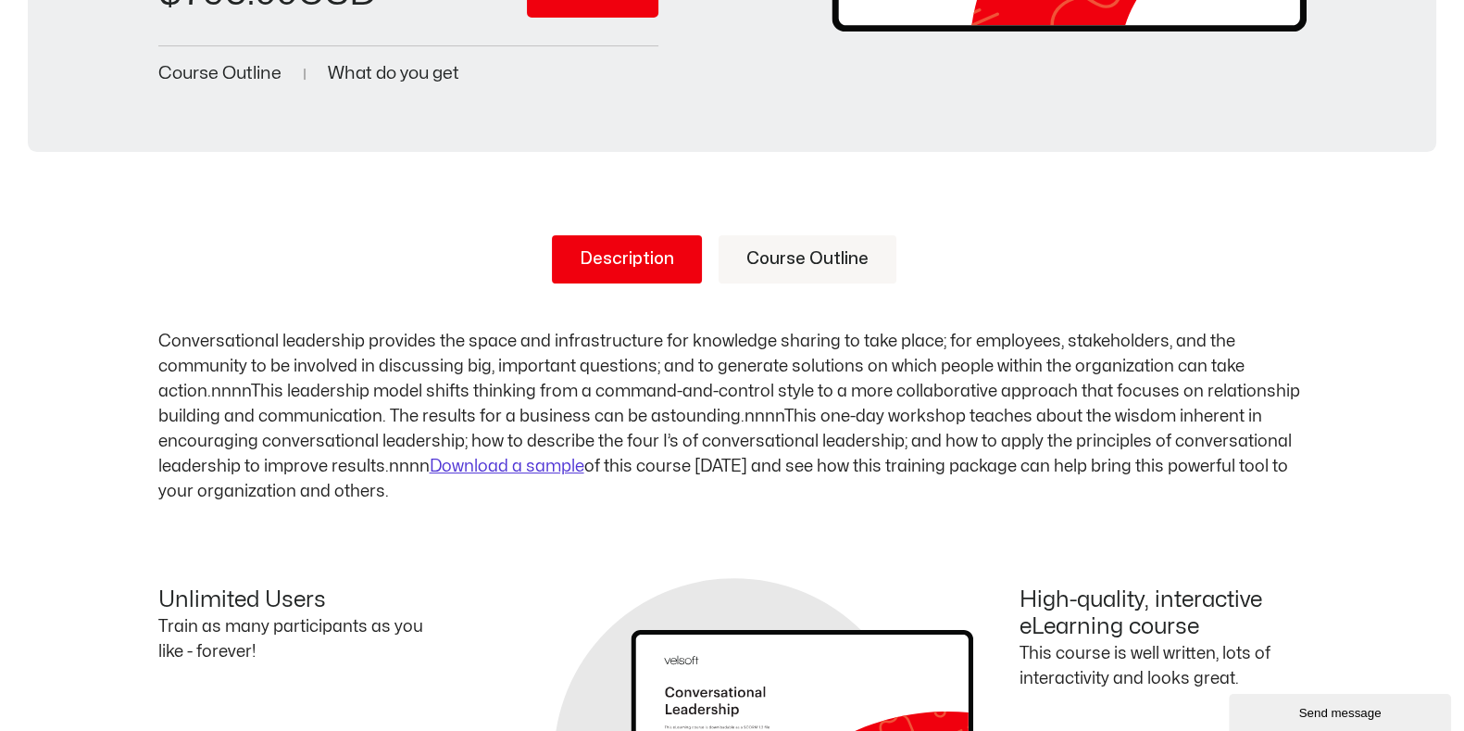
click at [794, 247] on link "Course Outline" at bounding box center [808, 259] width 178 height 48
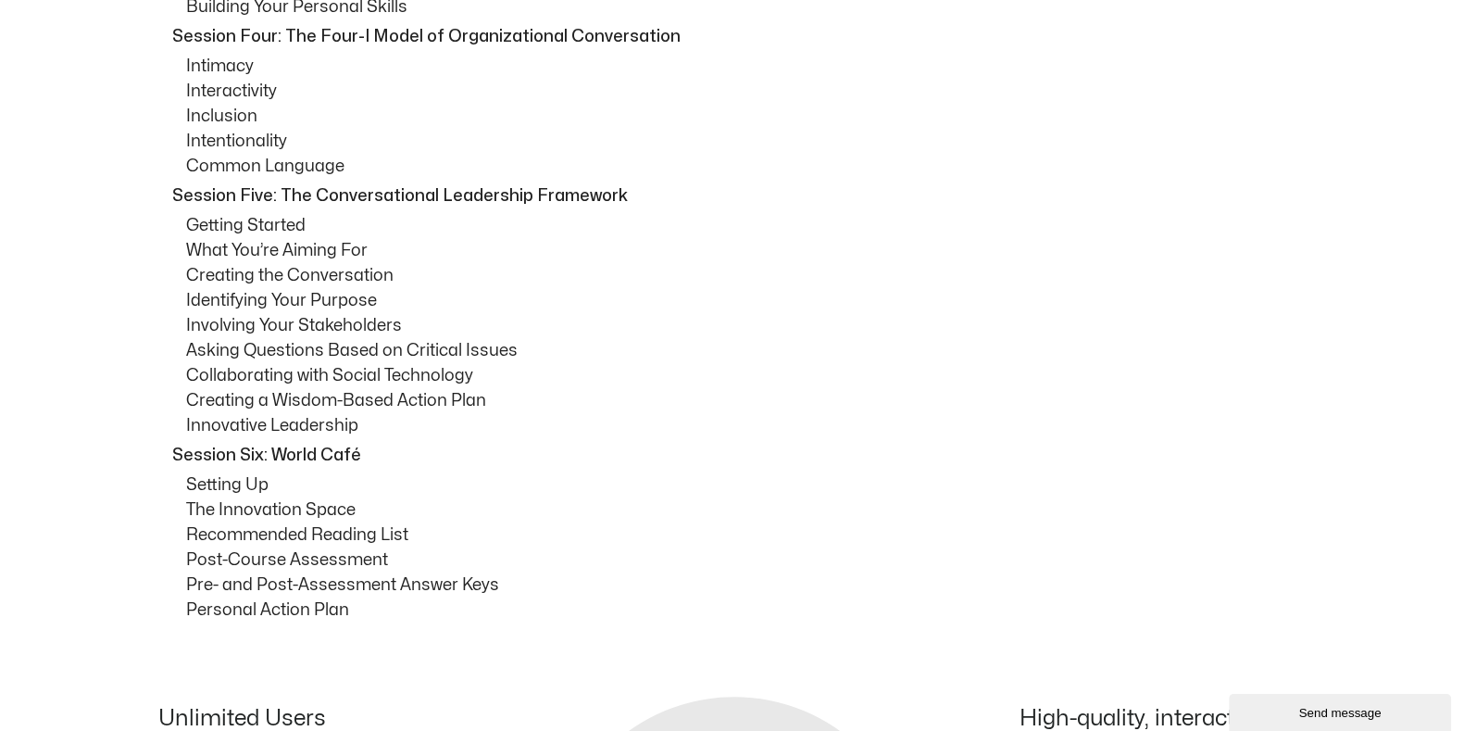
scroll to position [1158, 0]
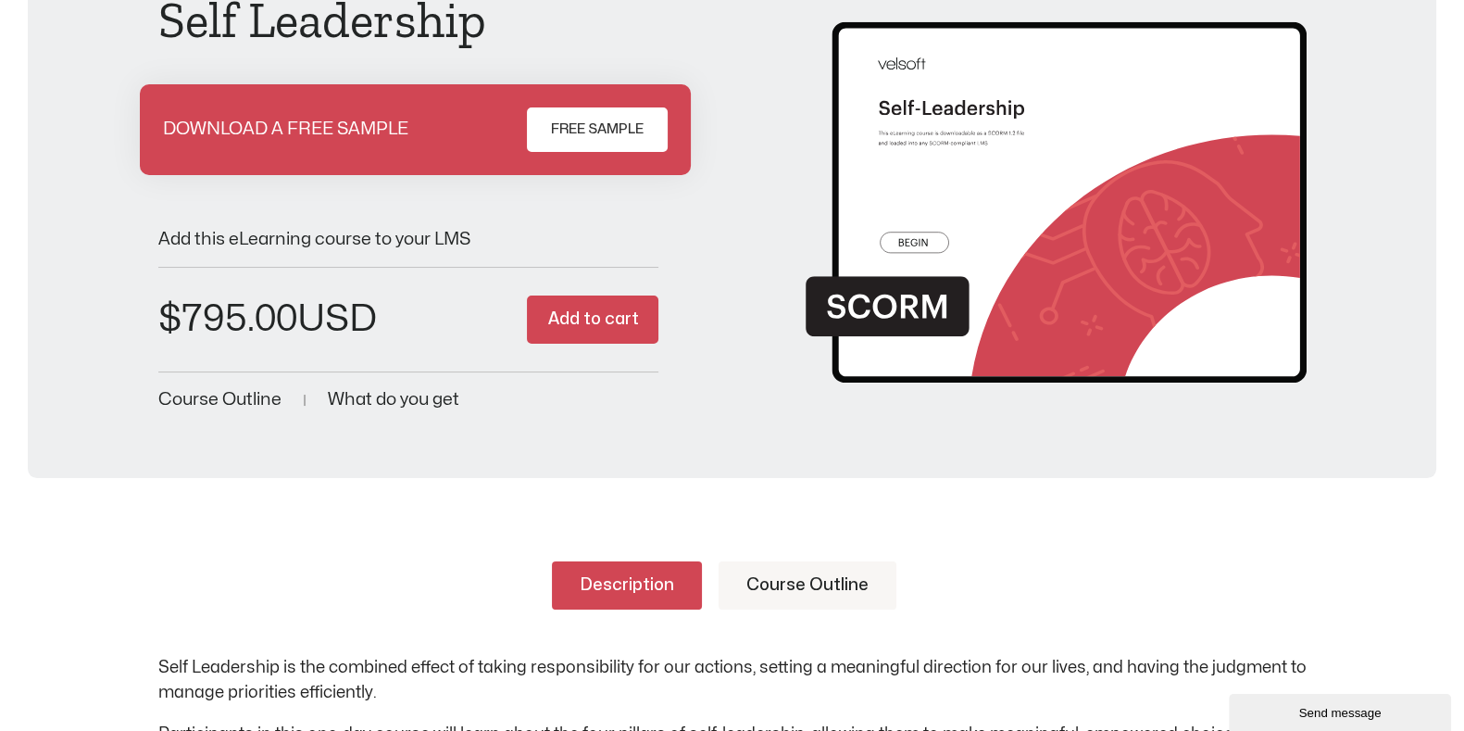
scroll to position [462, 0]
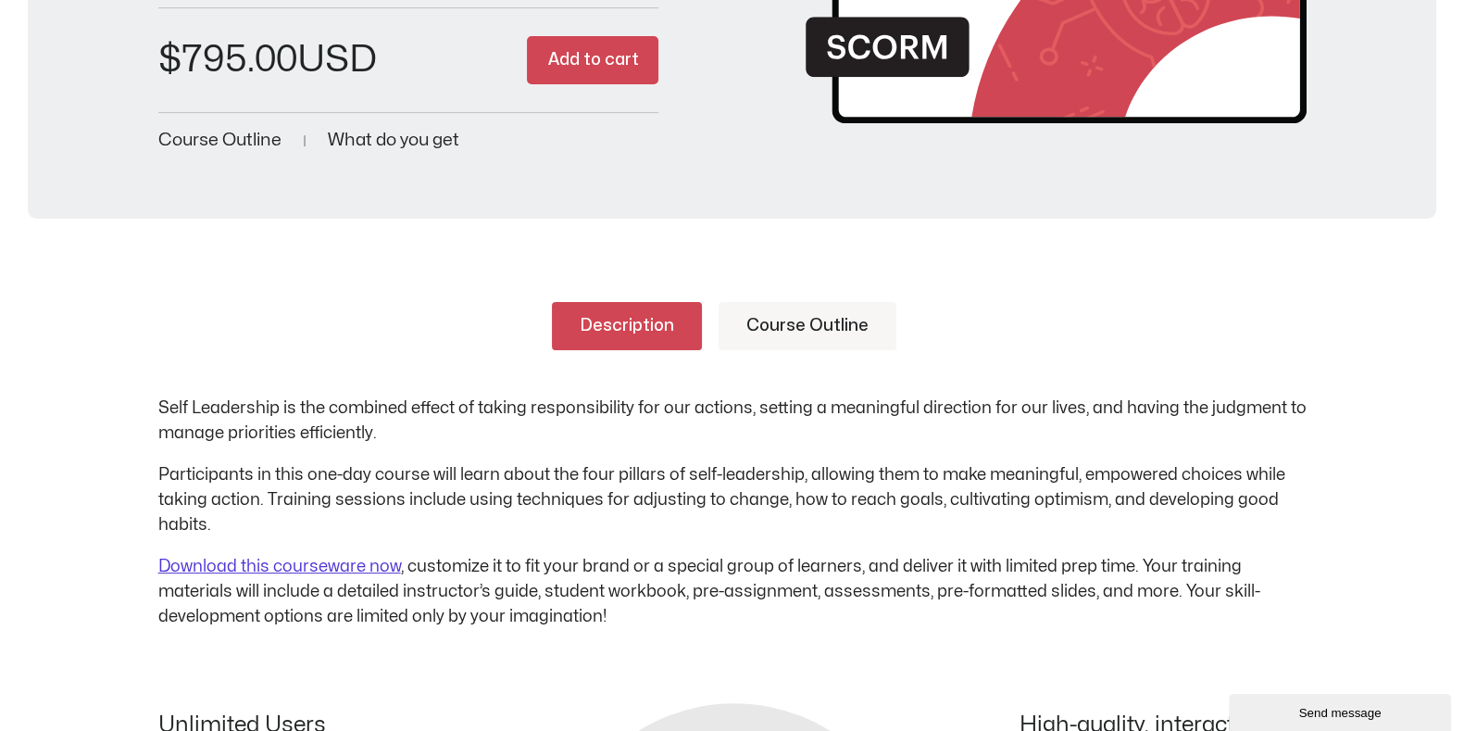
click at [740, 333] on link "Course Outline" at bounding box center [808, 326] width 178 height 48
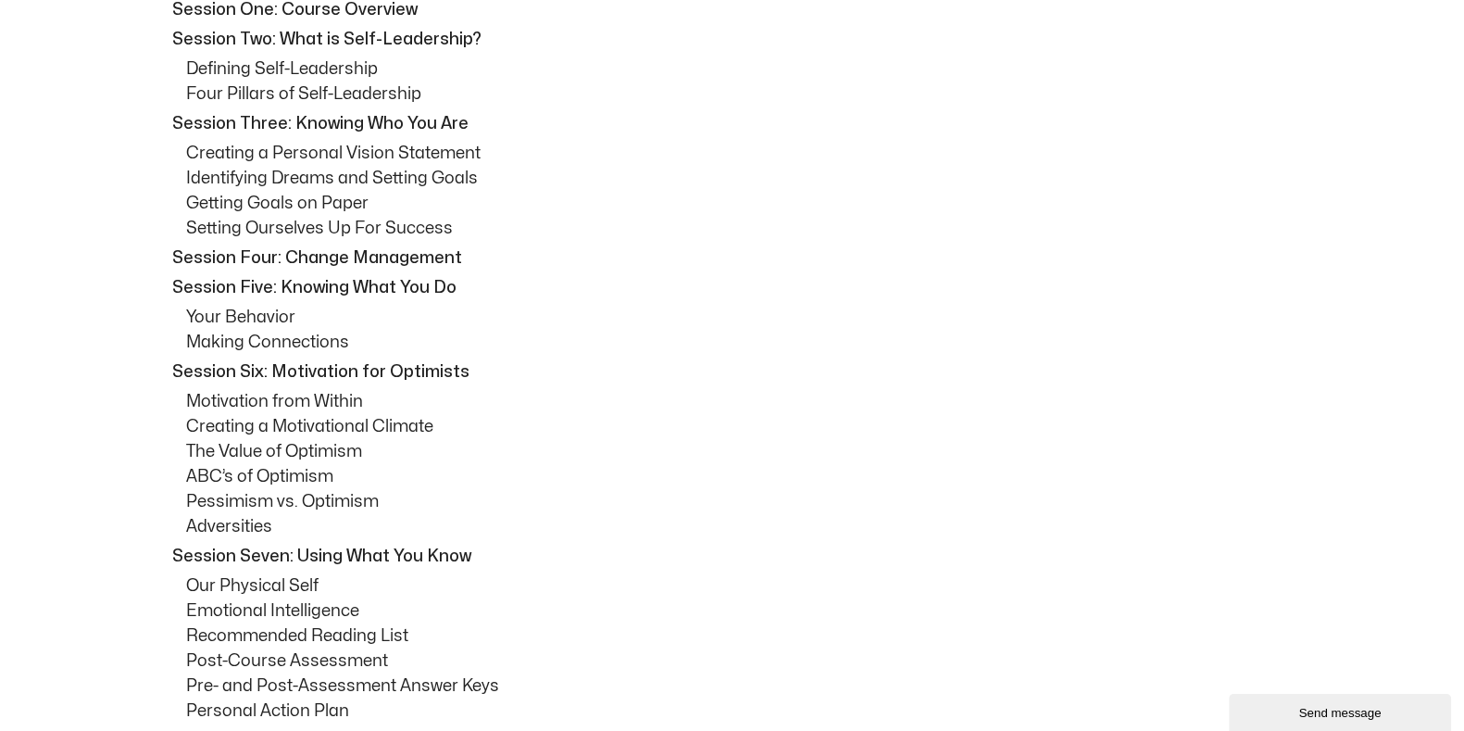
scroll to position [925, 0]
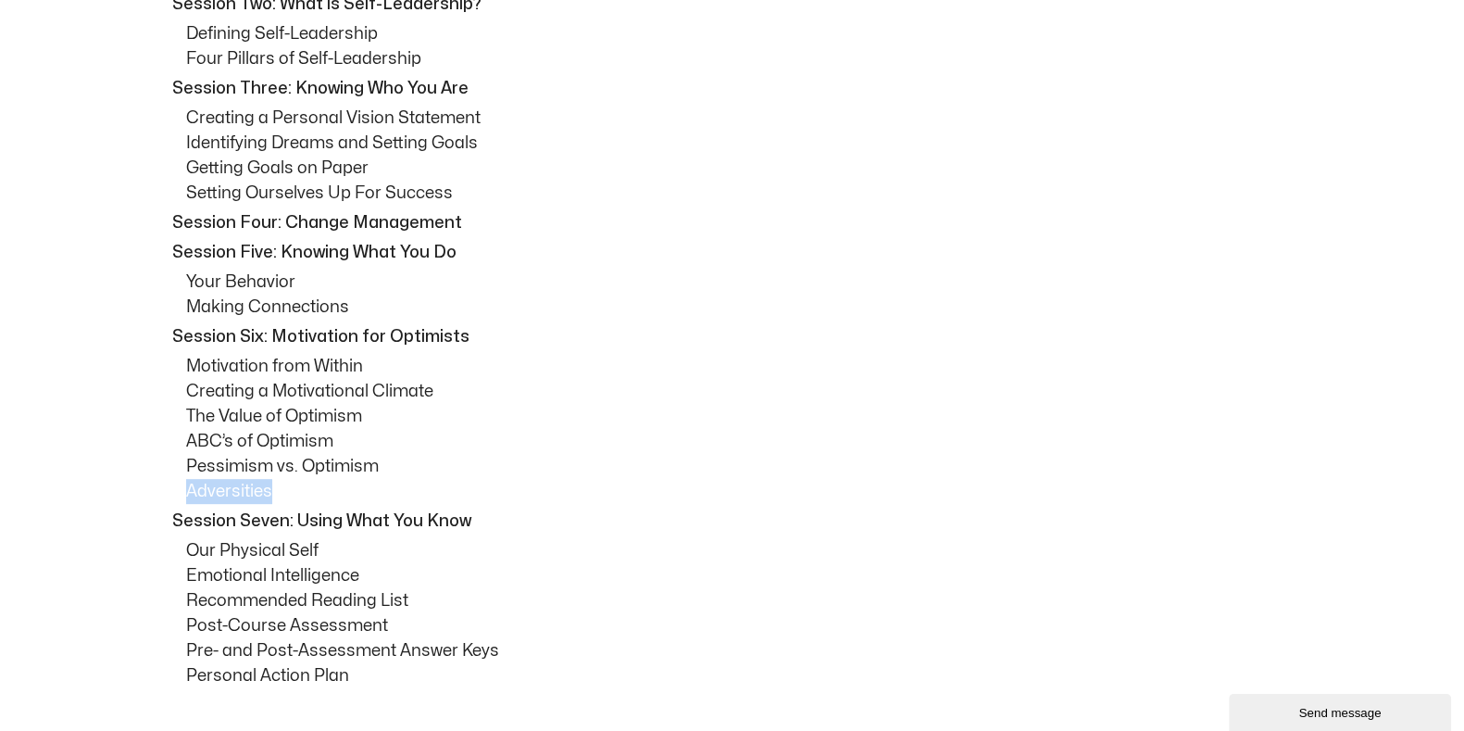
drag, startPoint x: 272, startPoint y: 488, endPoint x: 171, endPoint y: 485, distance: 101.0
click at [171, 485] on div "How to Use This Guide Session One: Course Overview Session Two: What is Self-Le…" at bounding box center [732, 310] width 1149 height 756
copy p "Adversities"
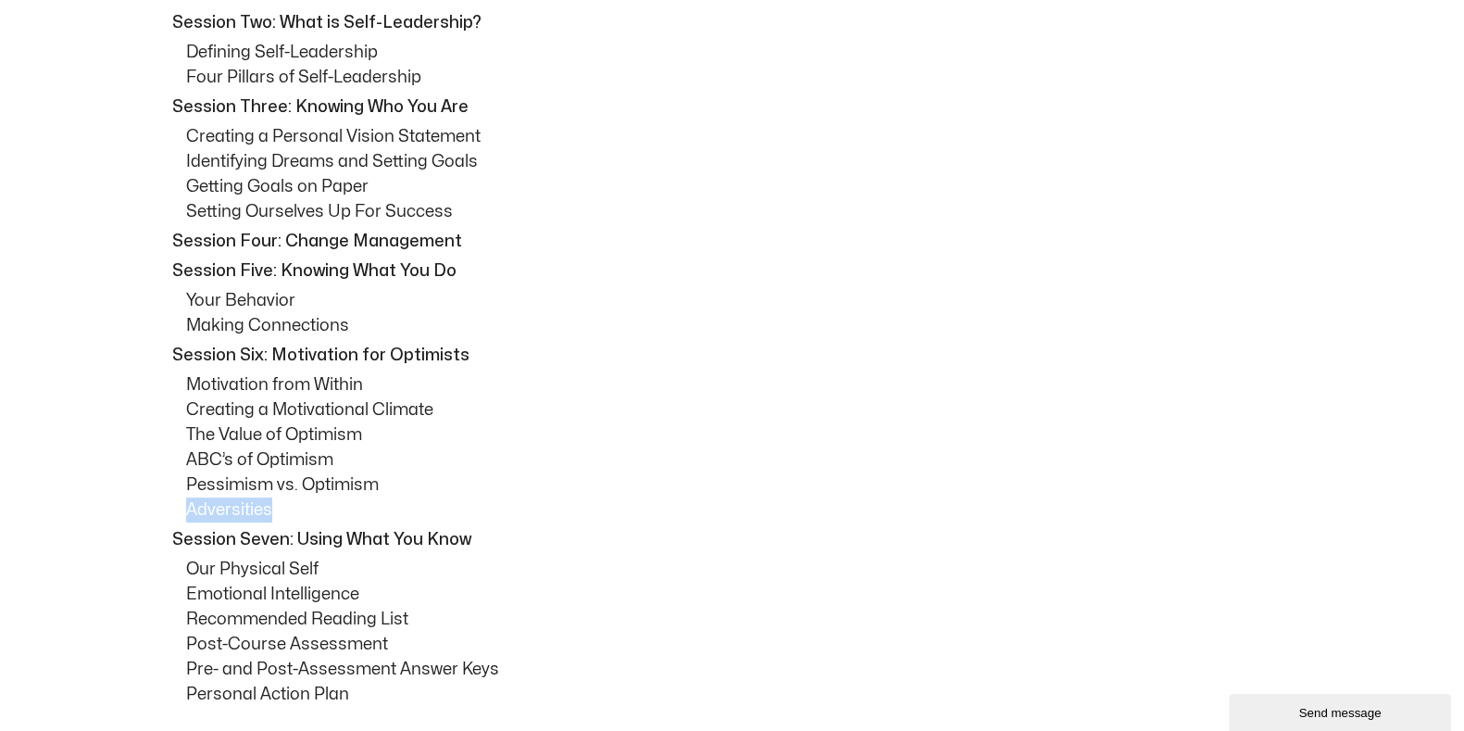
scroll to position [907, 0]
click at [1090, 582] on p "Emotional Intelligence" at bounding box center [746, 594] width 1121 height 25
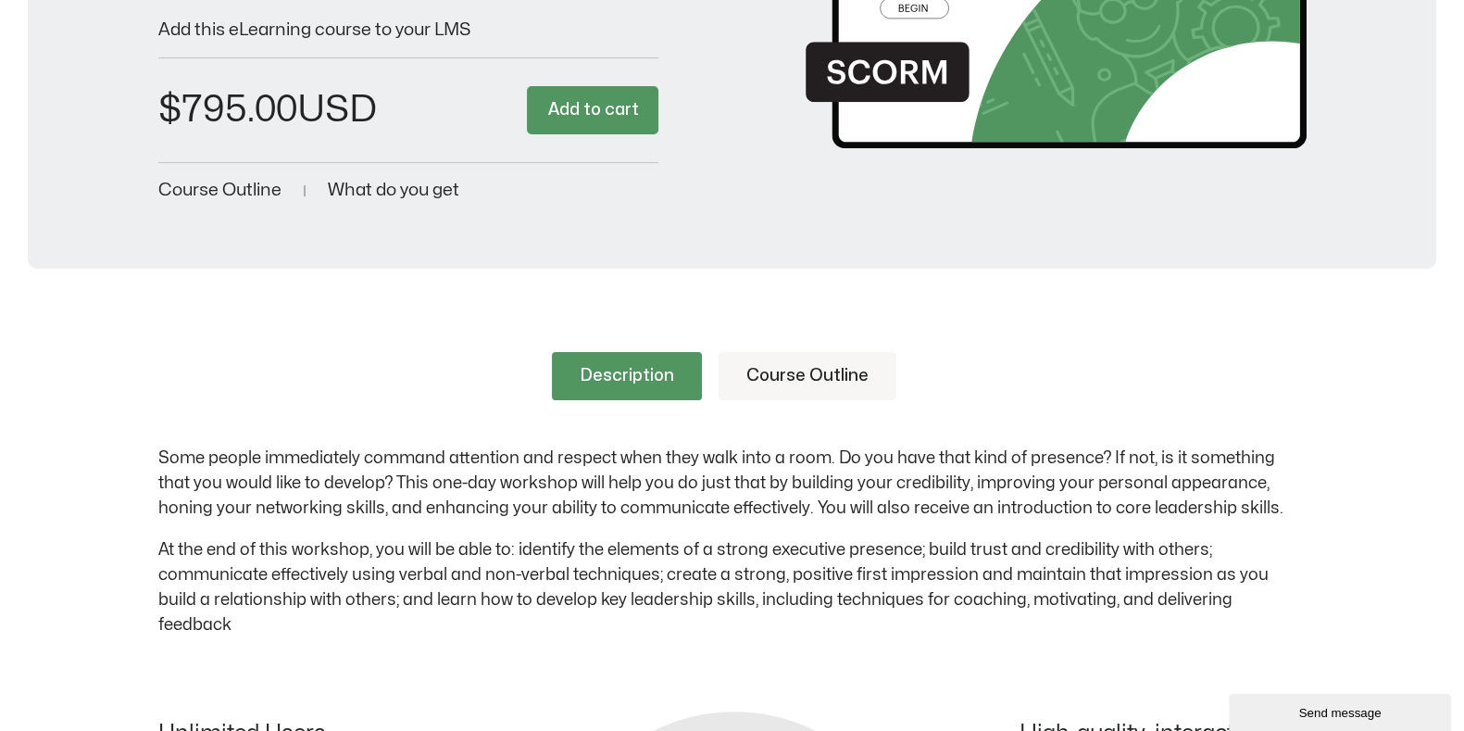
click at [810, 370] on link "Course Outline" at bounding box center [808, 376] width 178 height 48
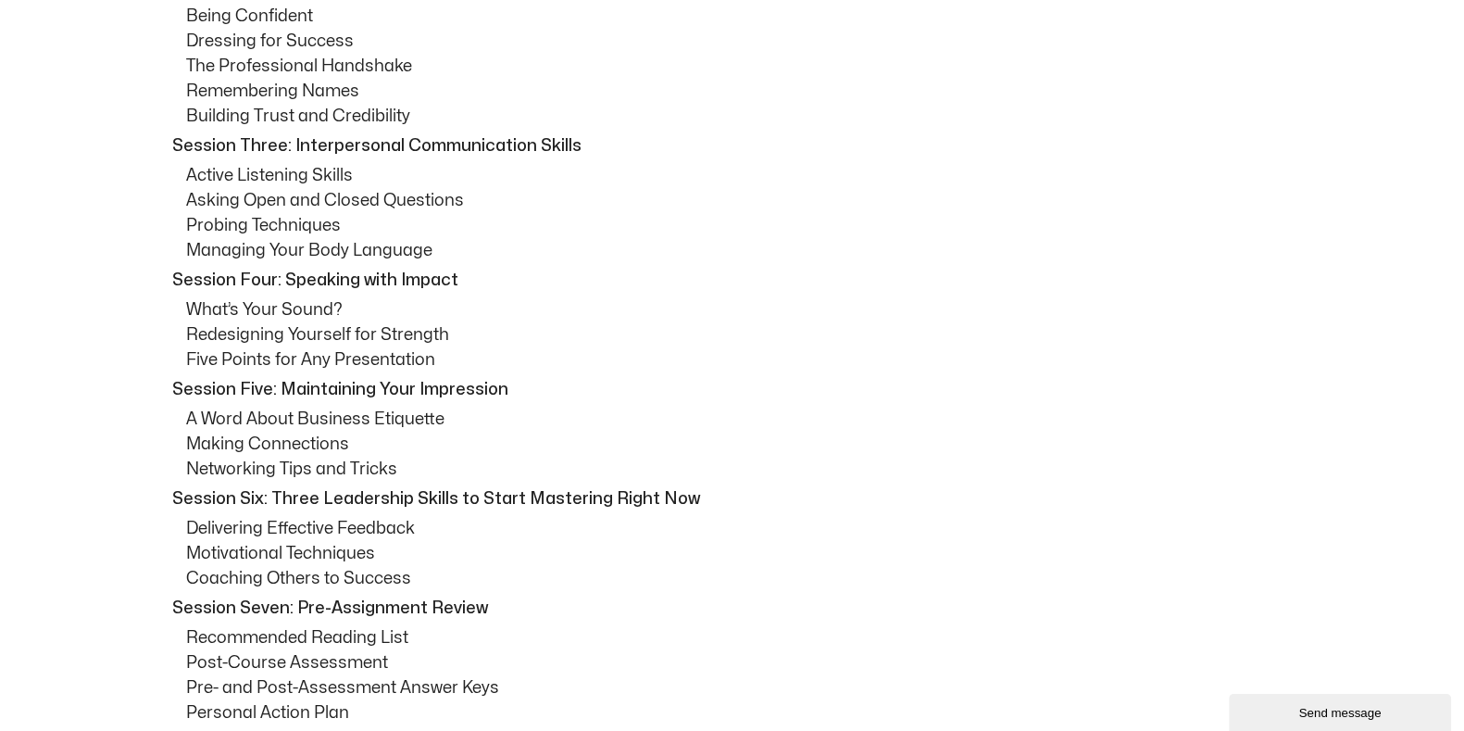
scroll to position [1042, 0]
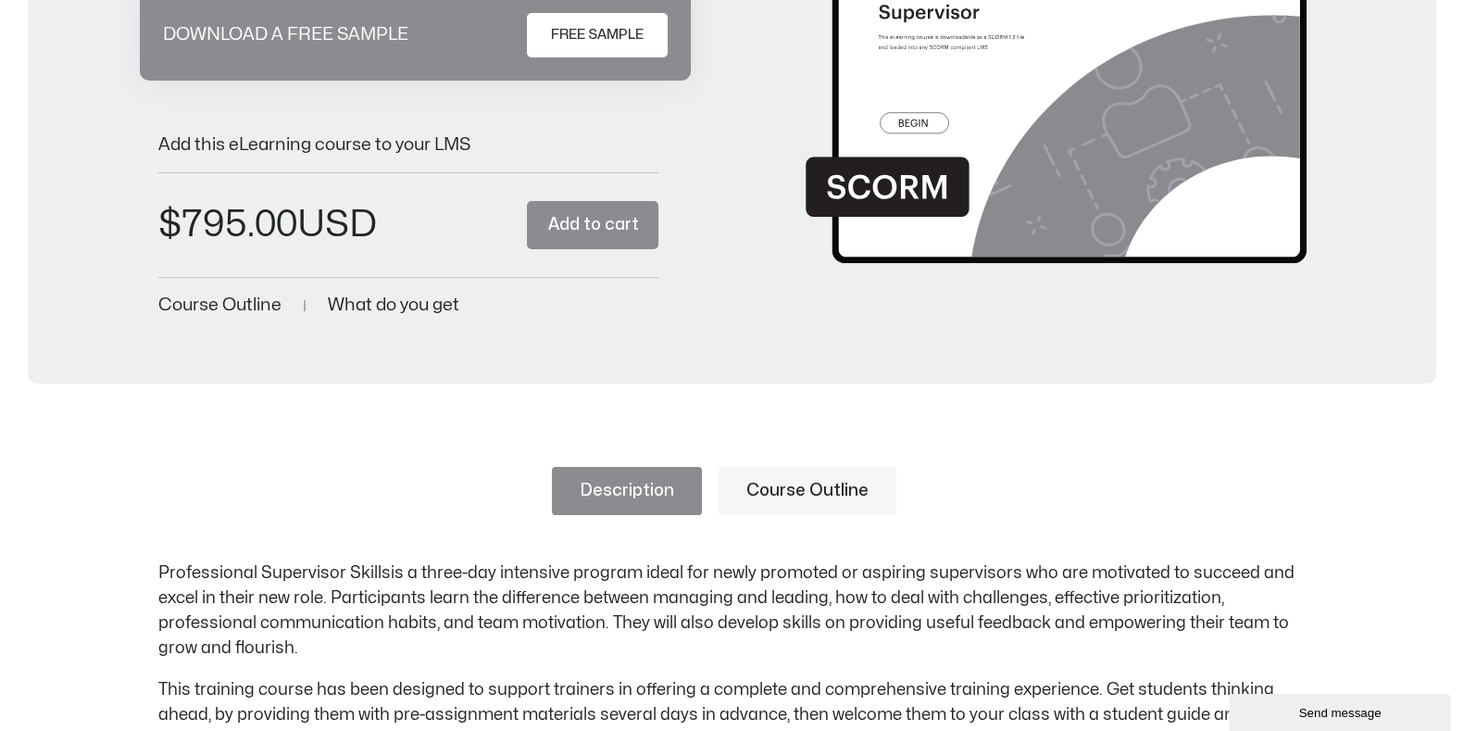
scroll to position [462, 0]
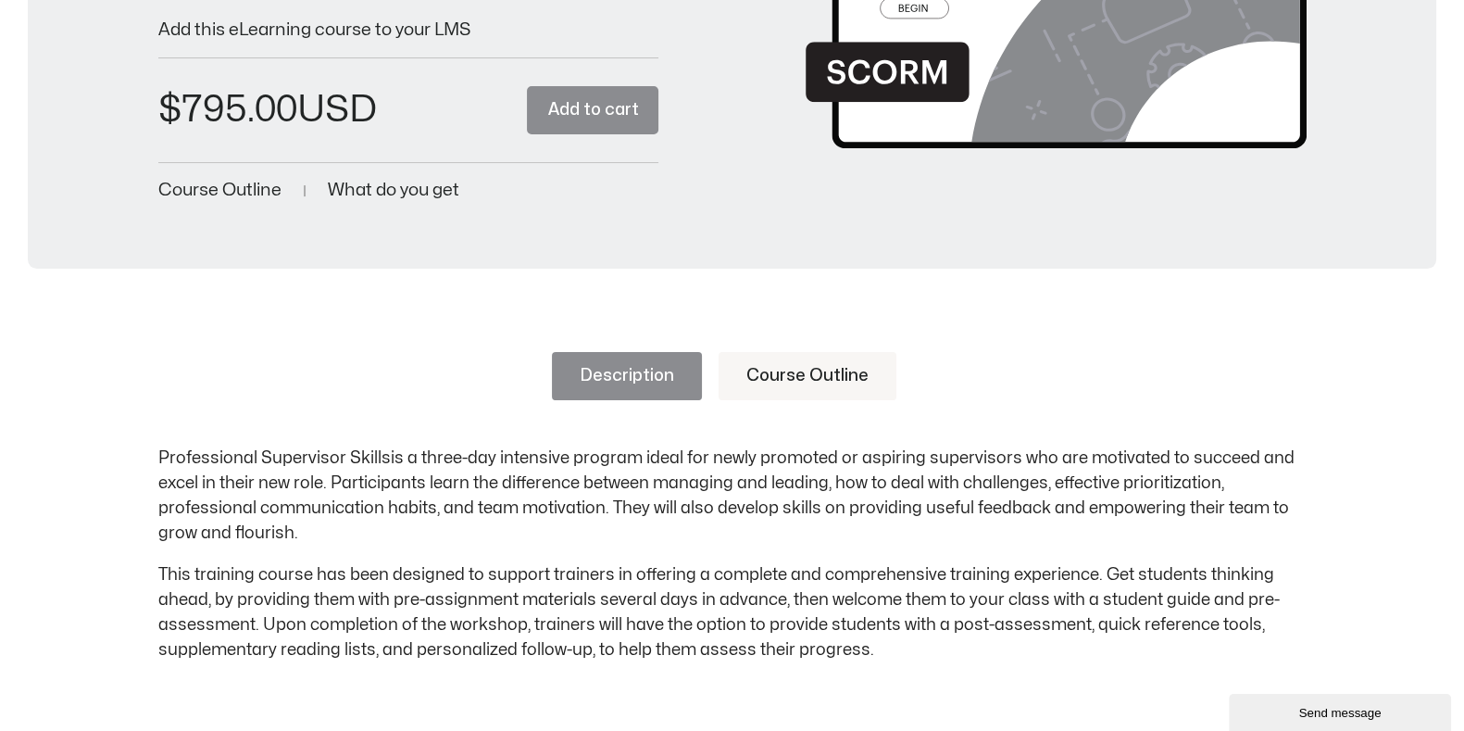
click at [763, 382] on link "Course Outline" at bounding box center [808, 376] width 178 height 48
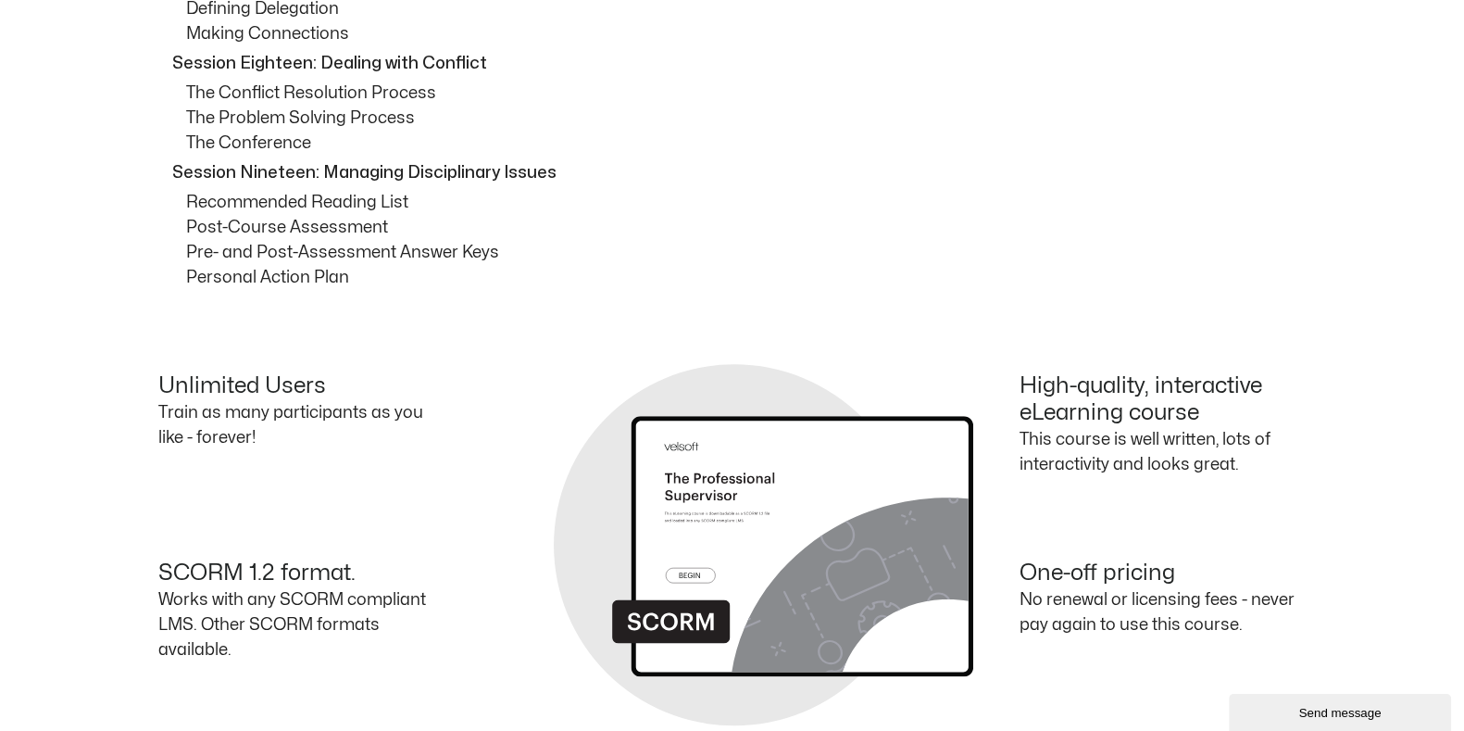
scroll to position [2547, 0]
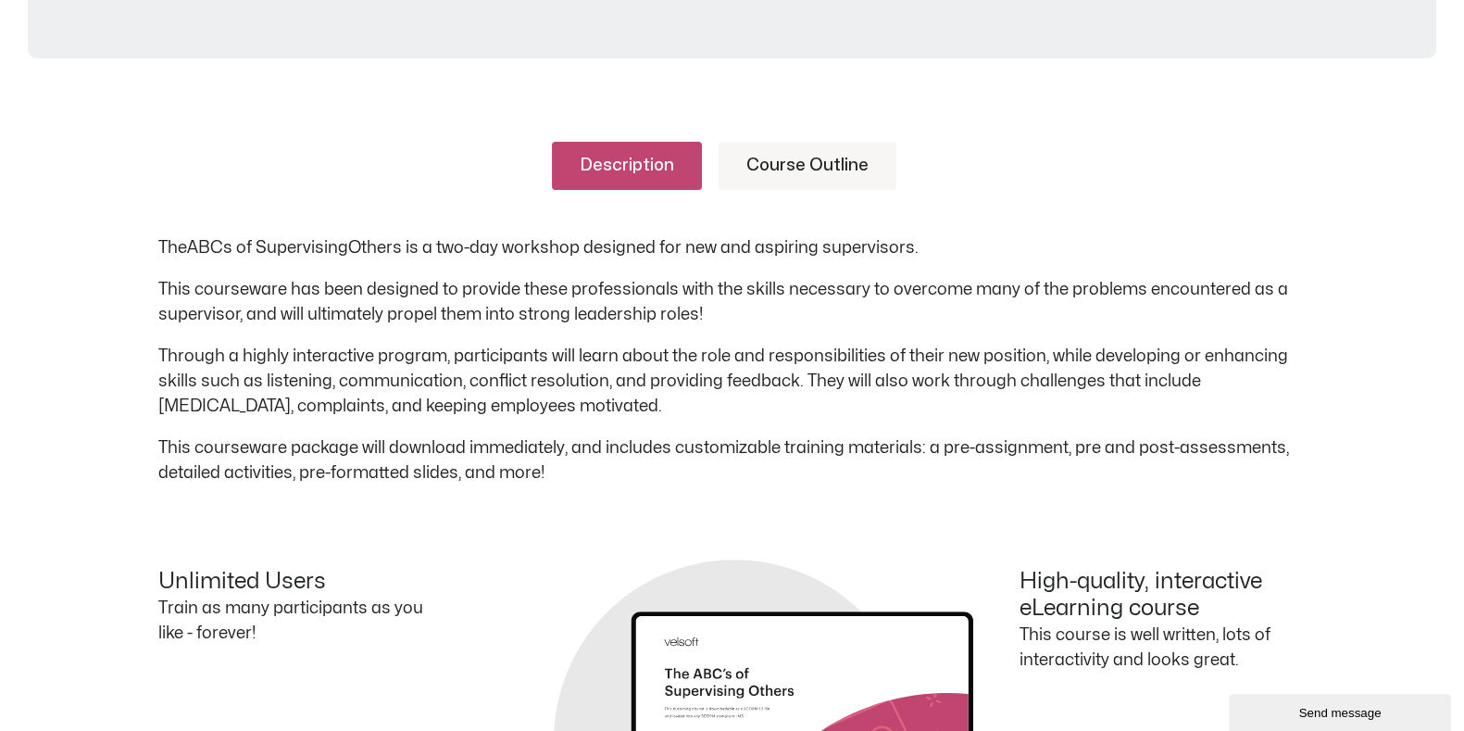
scroll to position [695, 0]
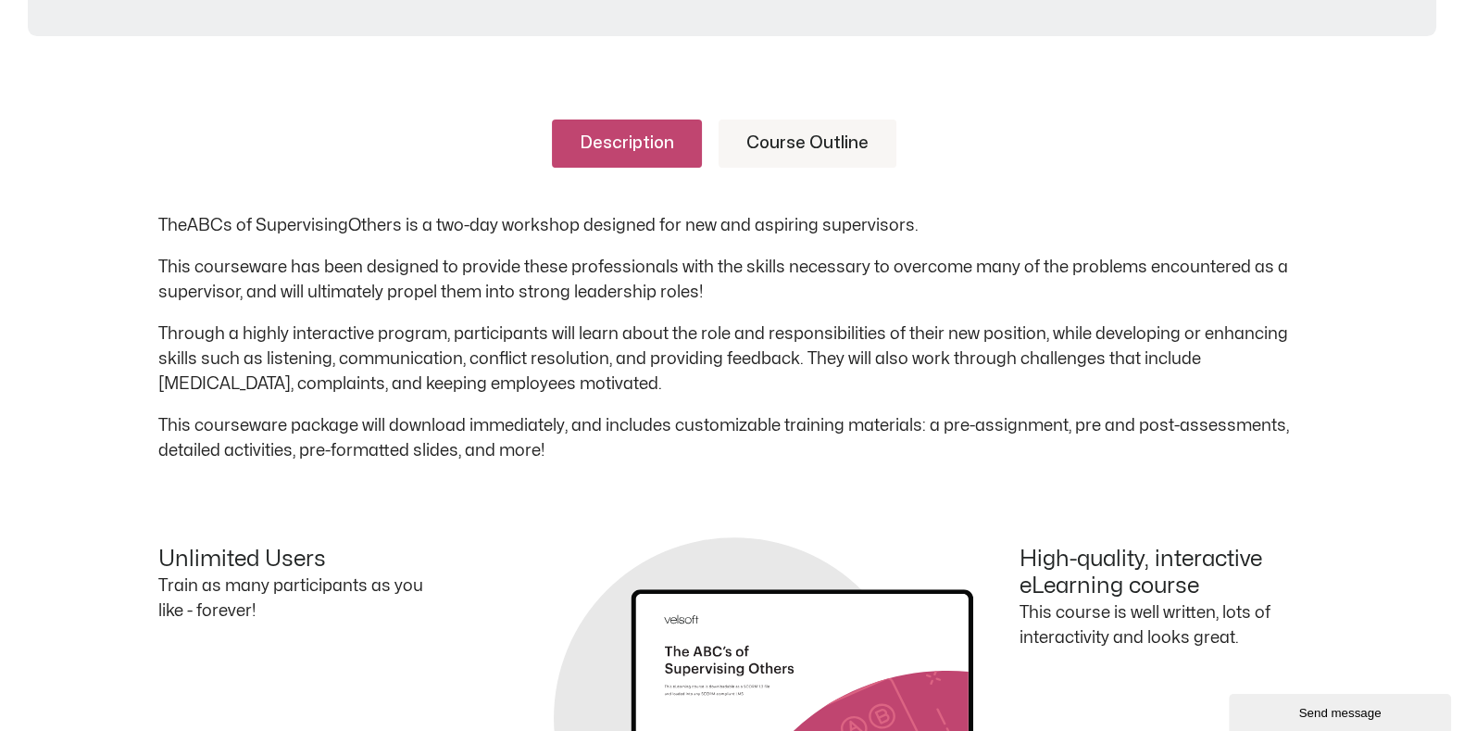
click at [784, 160] on link "Course Outline" at bounding box center [808, 143] width 178 height 48
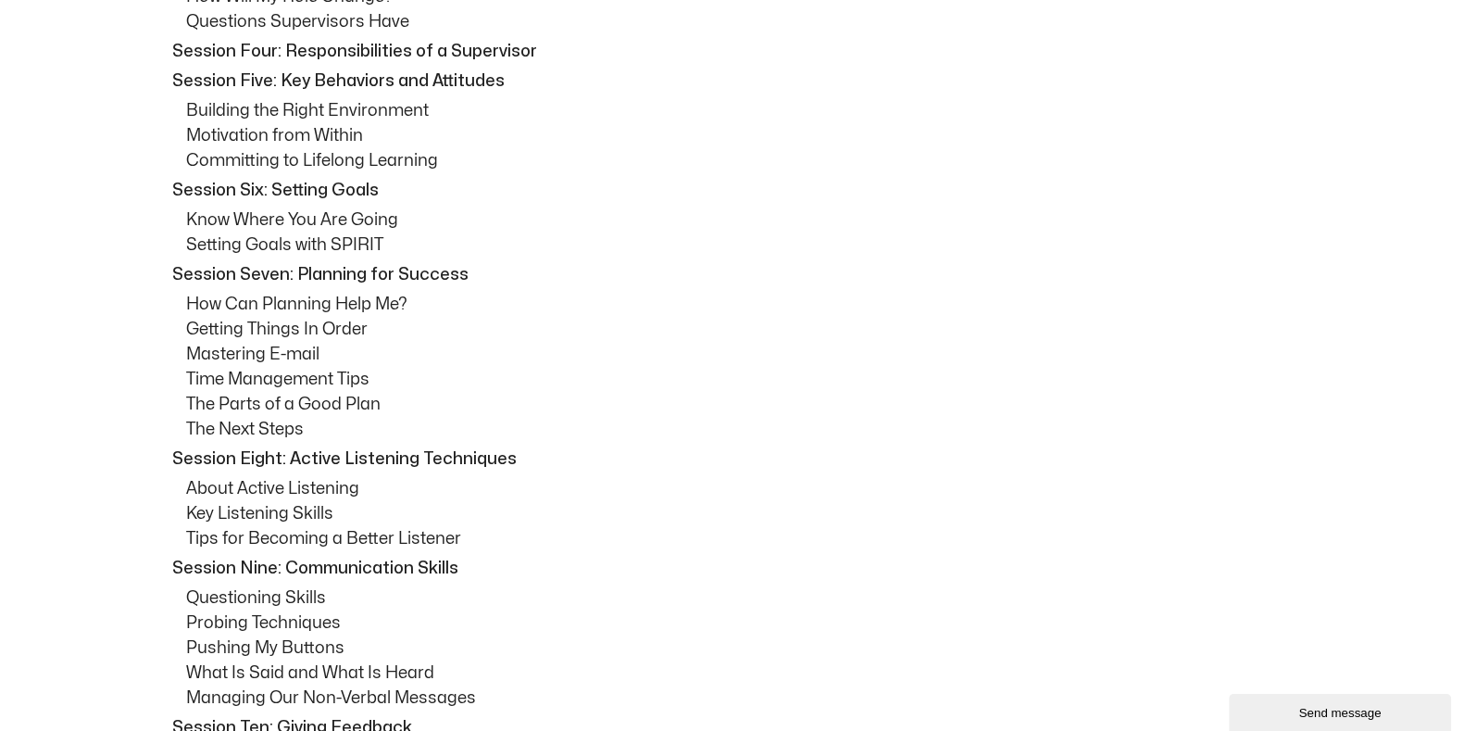
scroll to position [1158, 0]
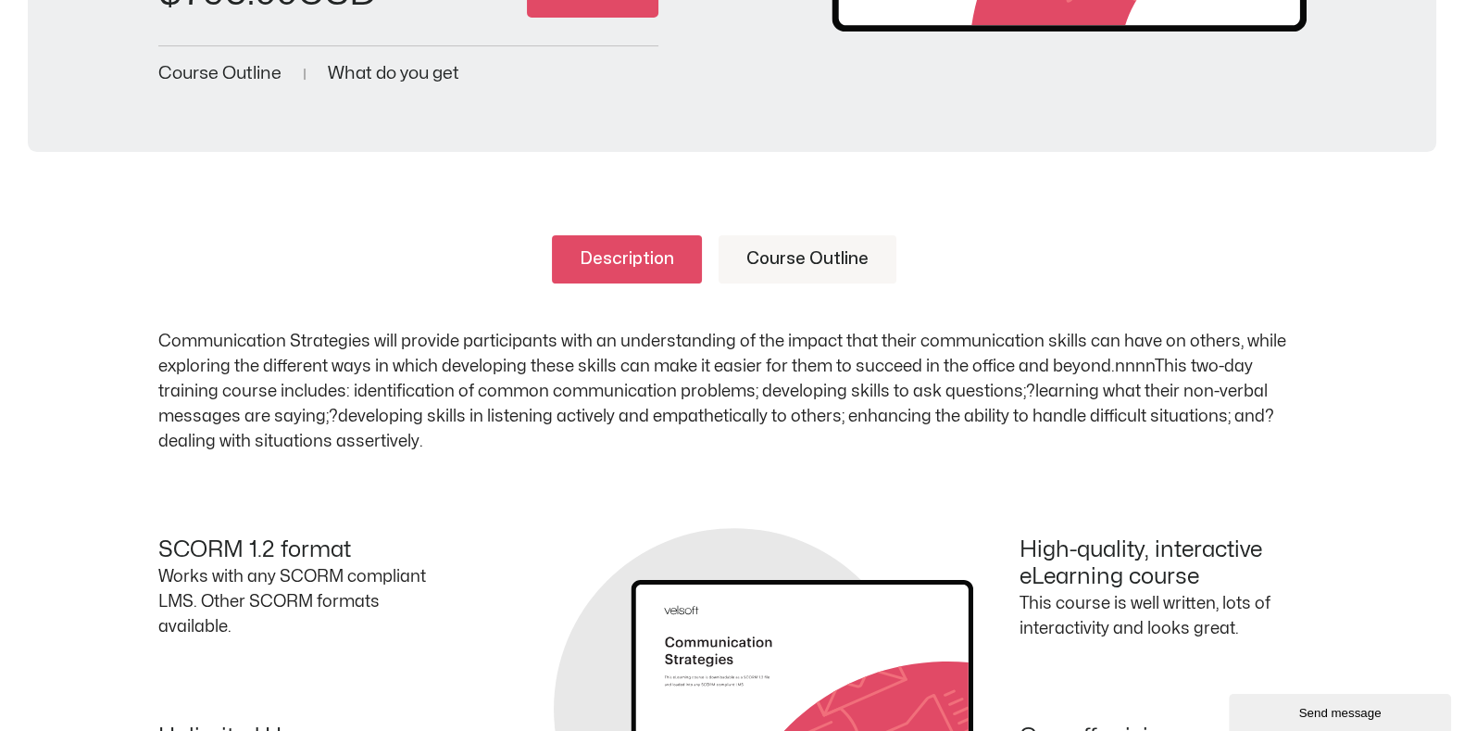
click at [773, 259] on link "Course Outline" at bounding box center [808, 259] width 178 height 48
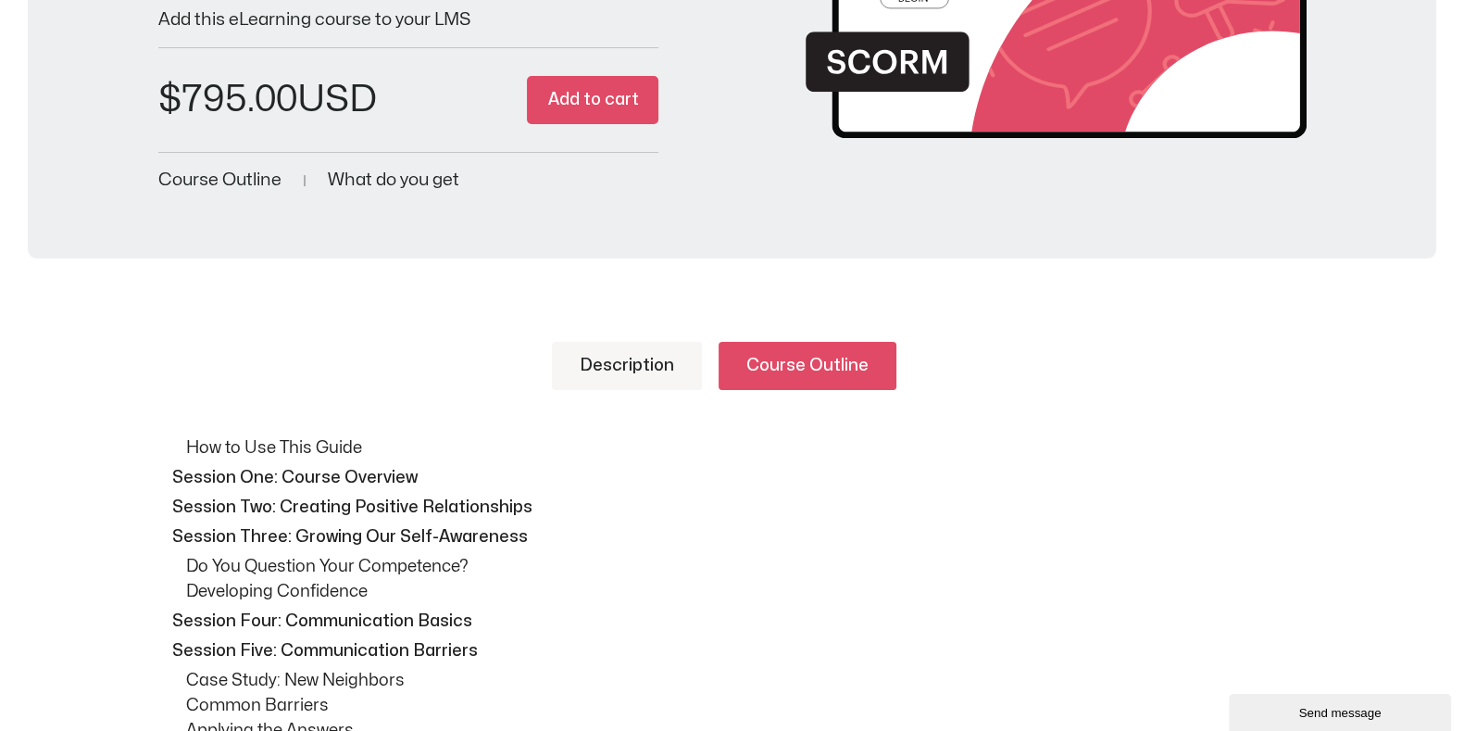
scroll to position [579, 0]
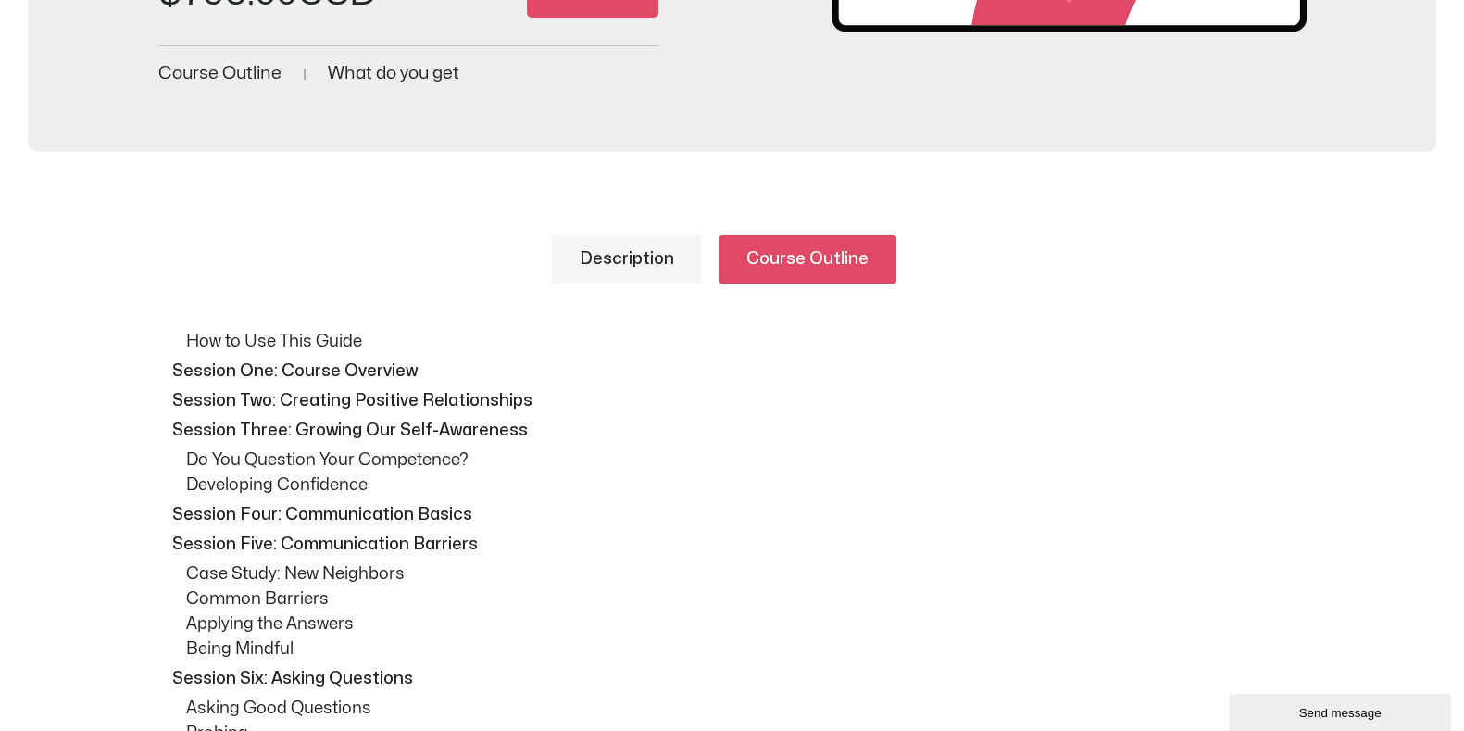
click at [1023, 580] on p "Case Study: New Neighbors" at bounding box center [746, 573] width 1121 height 25
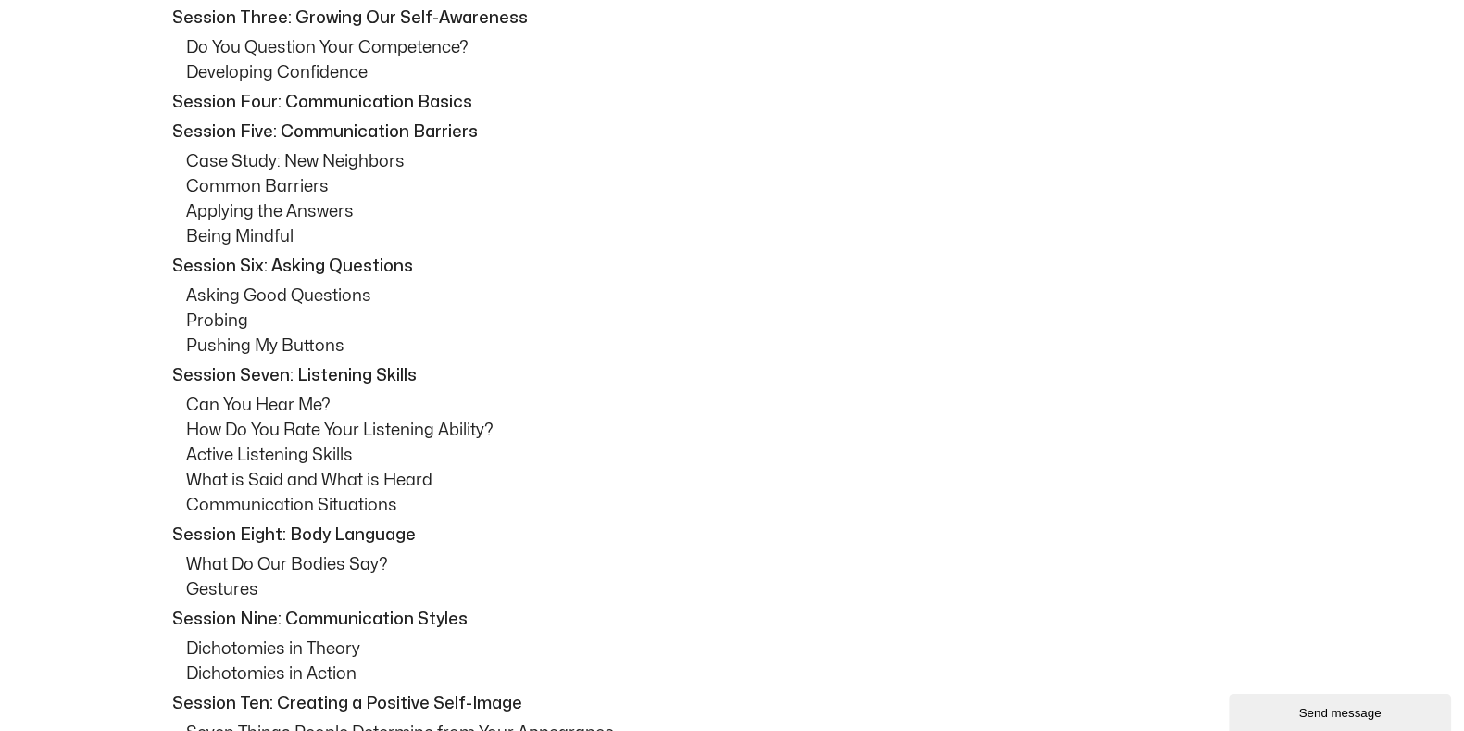
scroll to position [1042, 0]
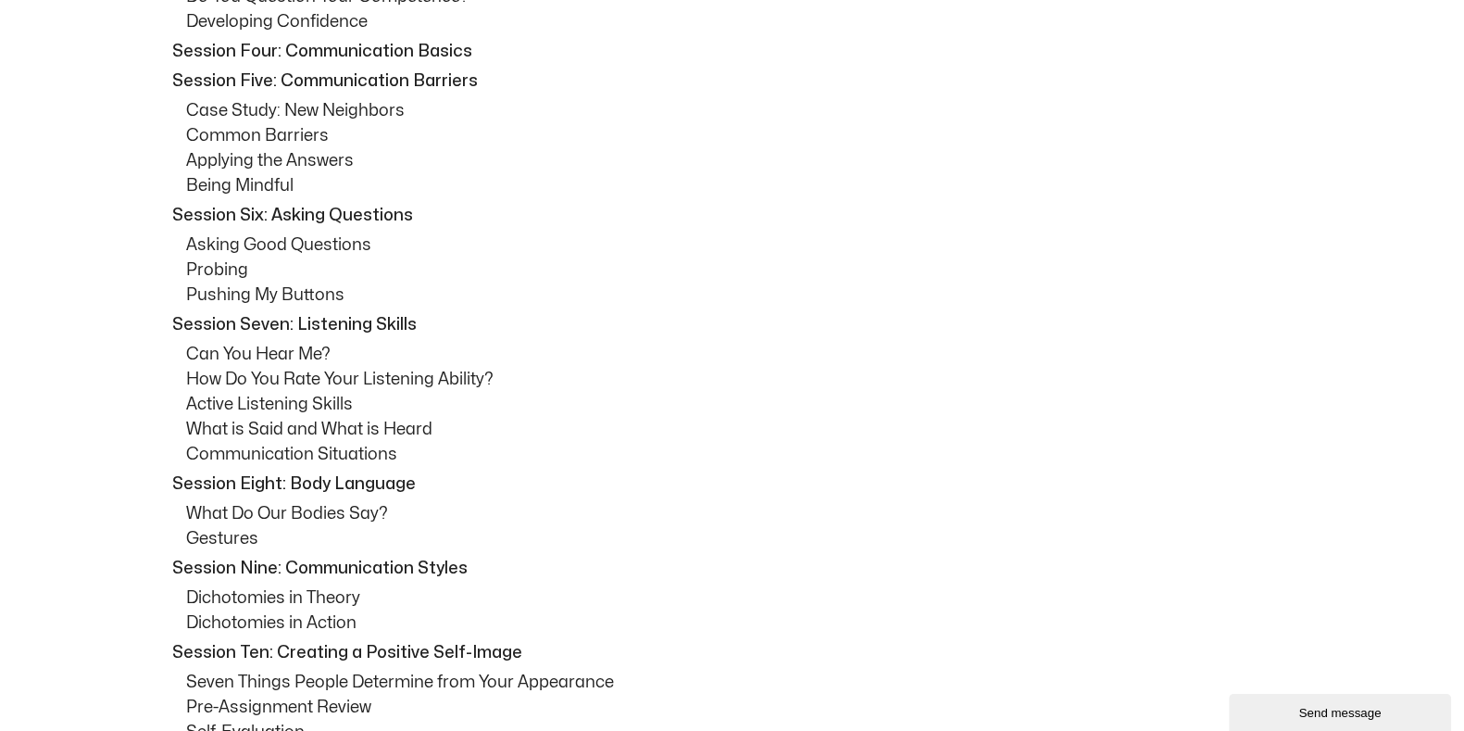
click at [343, 371] on p "How Do You Rate Your Listening Ability?" at bounding box center [746, 379] width 1121 height 25
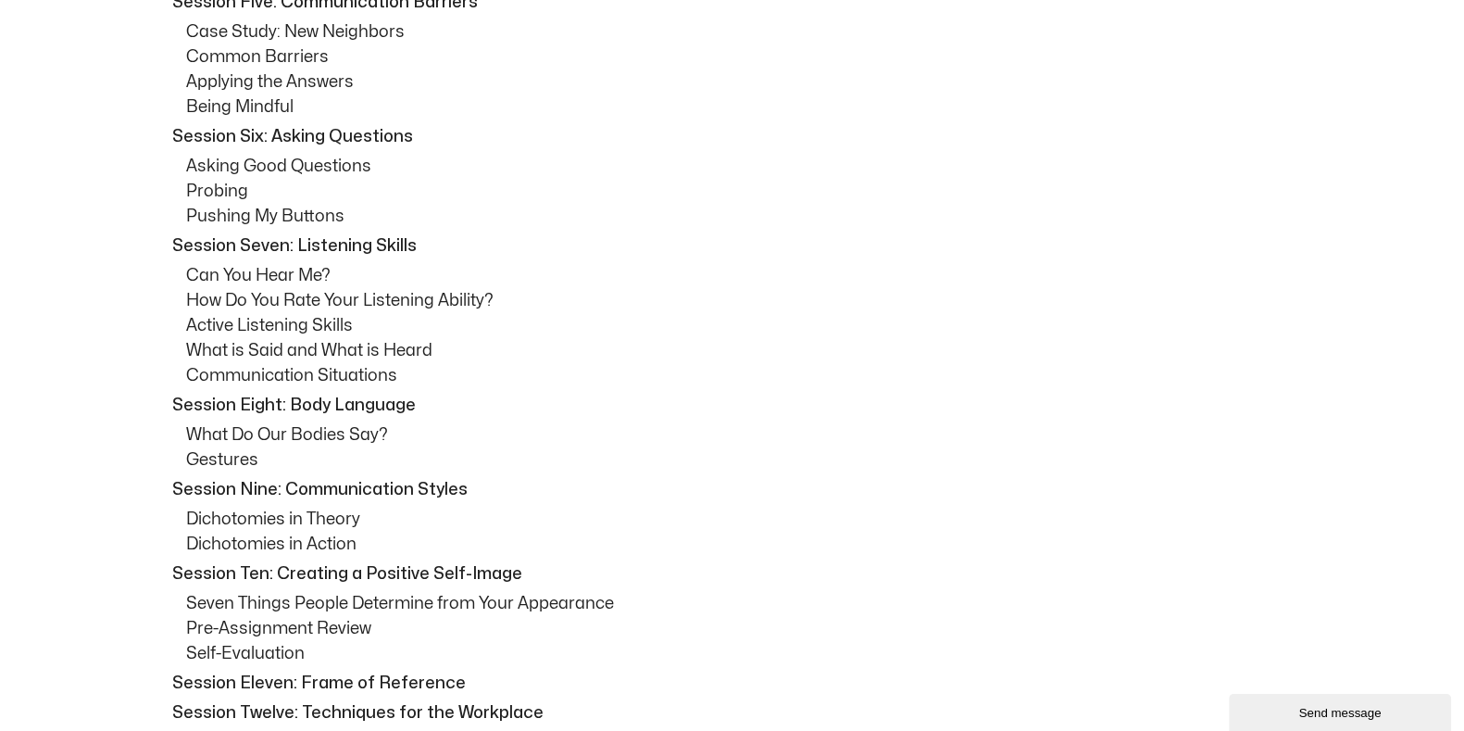
scroll to position [1158, 0]
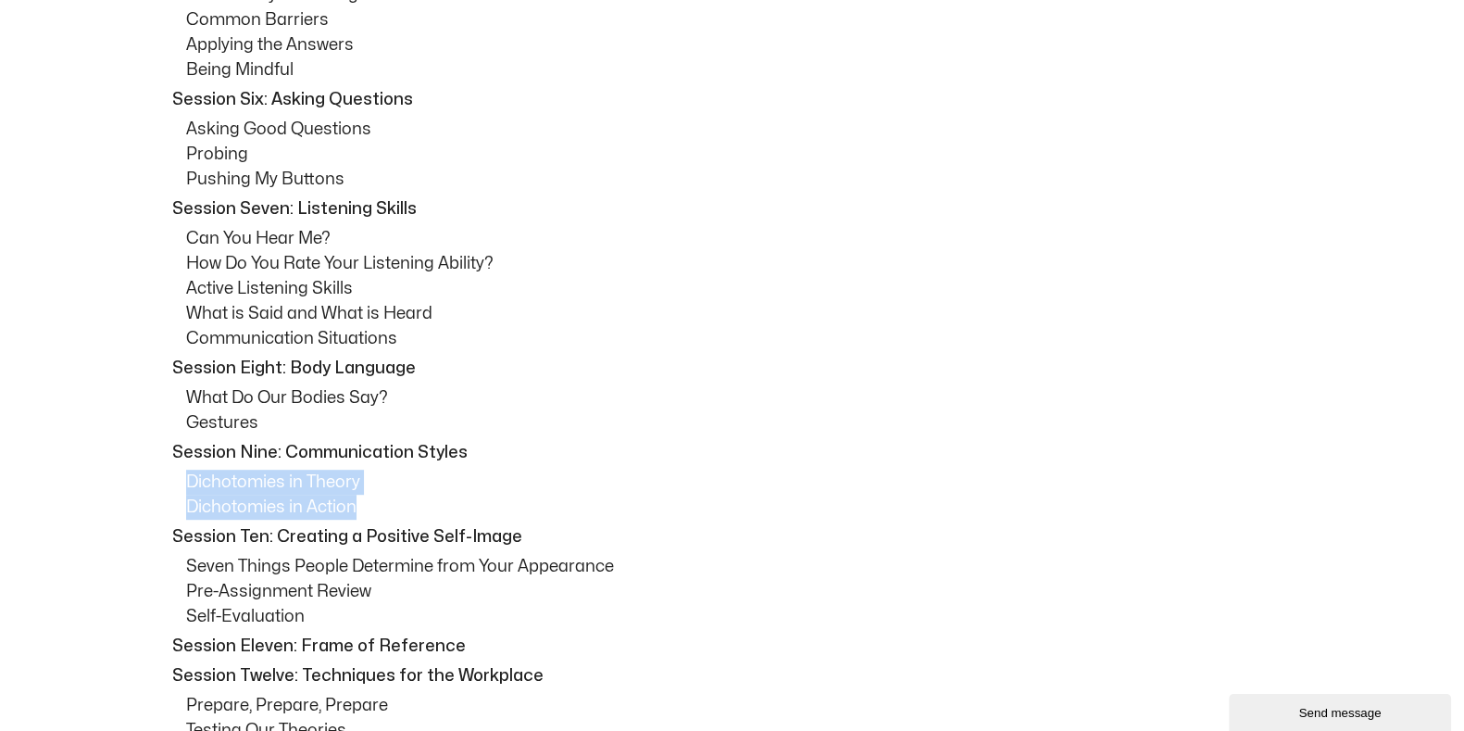
drag, startPoint x: 170, startPoint y: 480, endPoint x: 368, endPoint y: 502, distance: 199.5
click at [368, 502] on div "How to Use This Guide Session One: Course Overview Session Two: Creating Positi…" at bounding box center [732, 376] width 1149 height 1252
copy div "Dichotomies in Theory Dichotomies in Action"
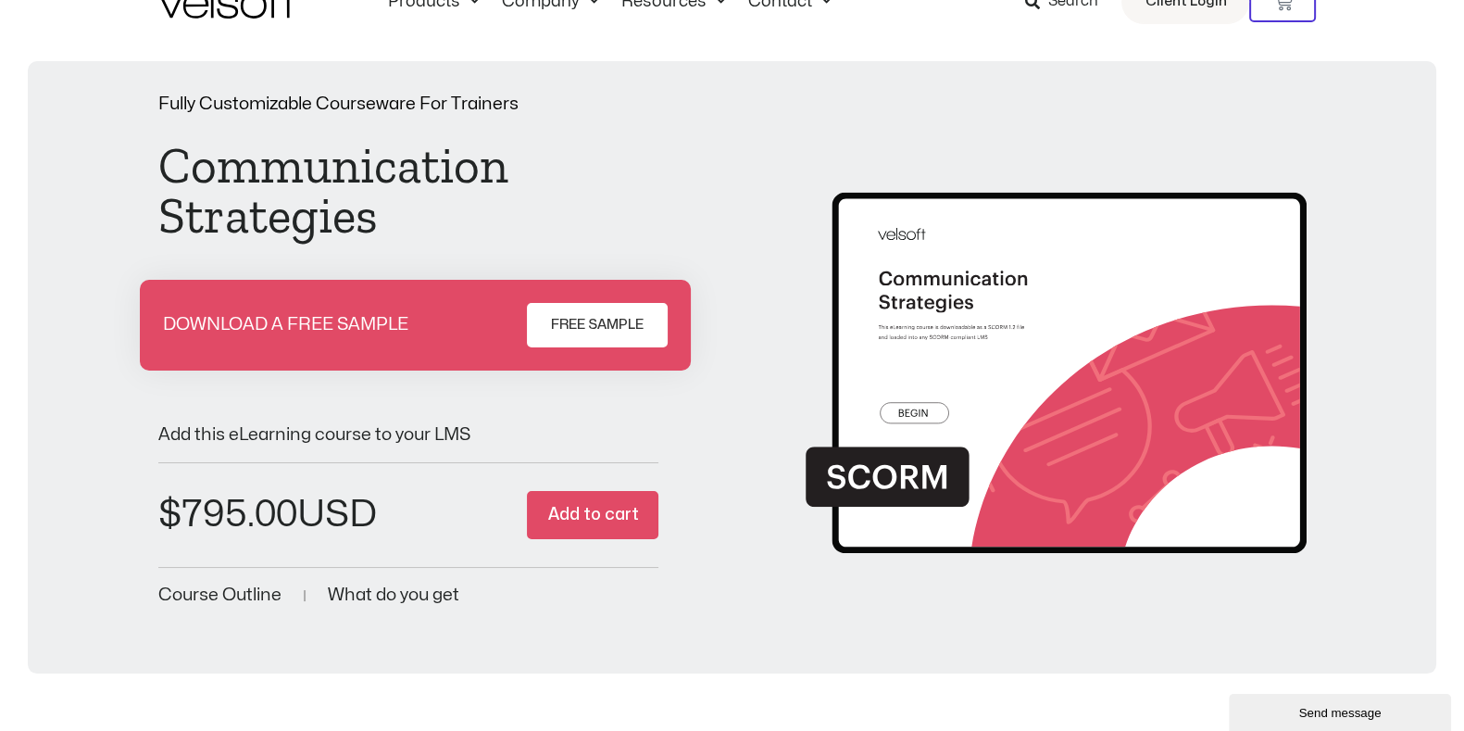
scroll to position [0, 0]
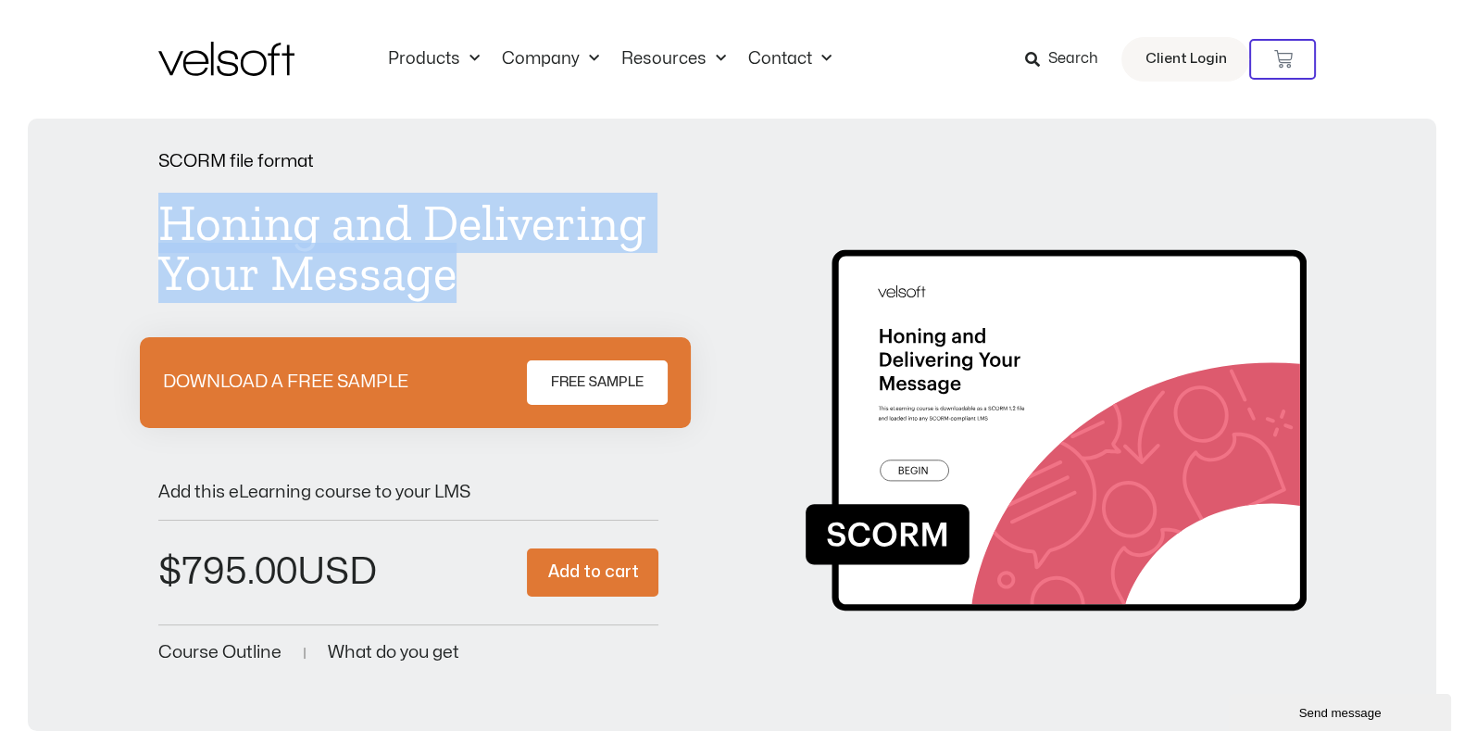
drag, startPoint x: 148, startPoint y: 205, endPoint x: 494, endPoint y: 273, distance: 352.2
click at [494, 273] on div "SCORM file format Honing and Delivering Your Message DOWNLOAD A FREE SAMPLE FRE…" at bounding box center [732, 410] width 1372 height 514
copy h1 "Honing and Delivering Your Message"
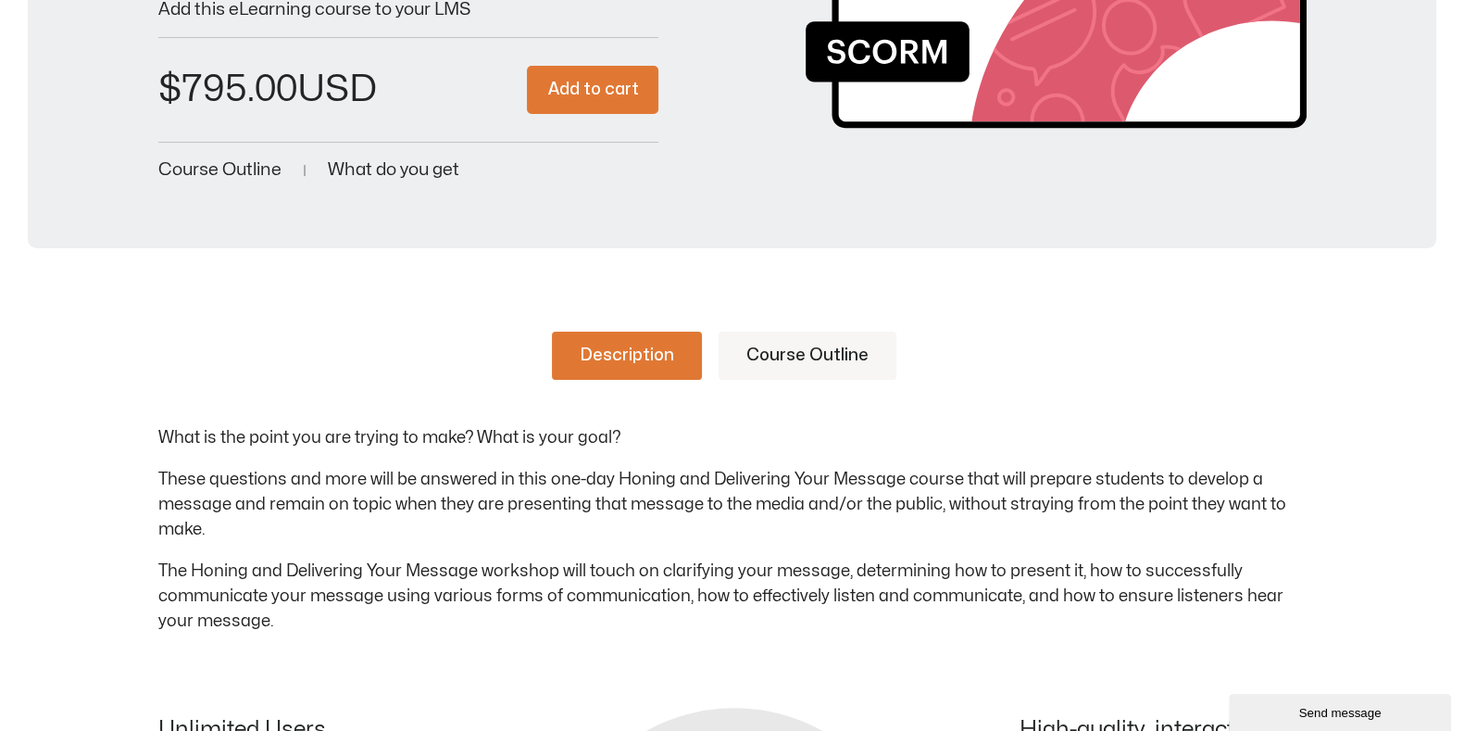
scroll to position [579, 0]
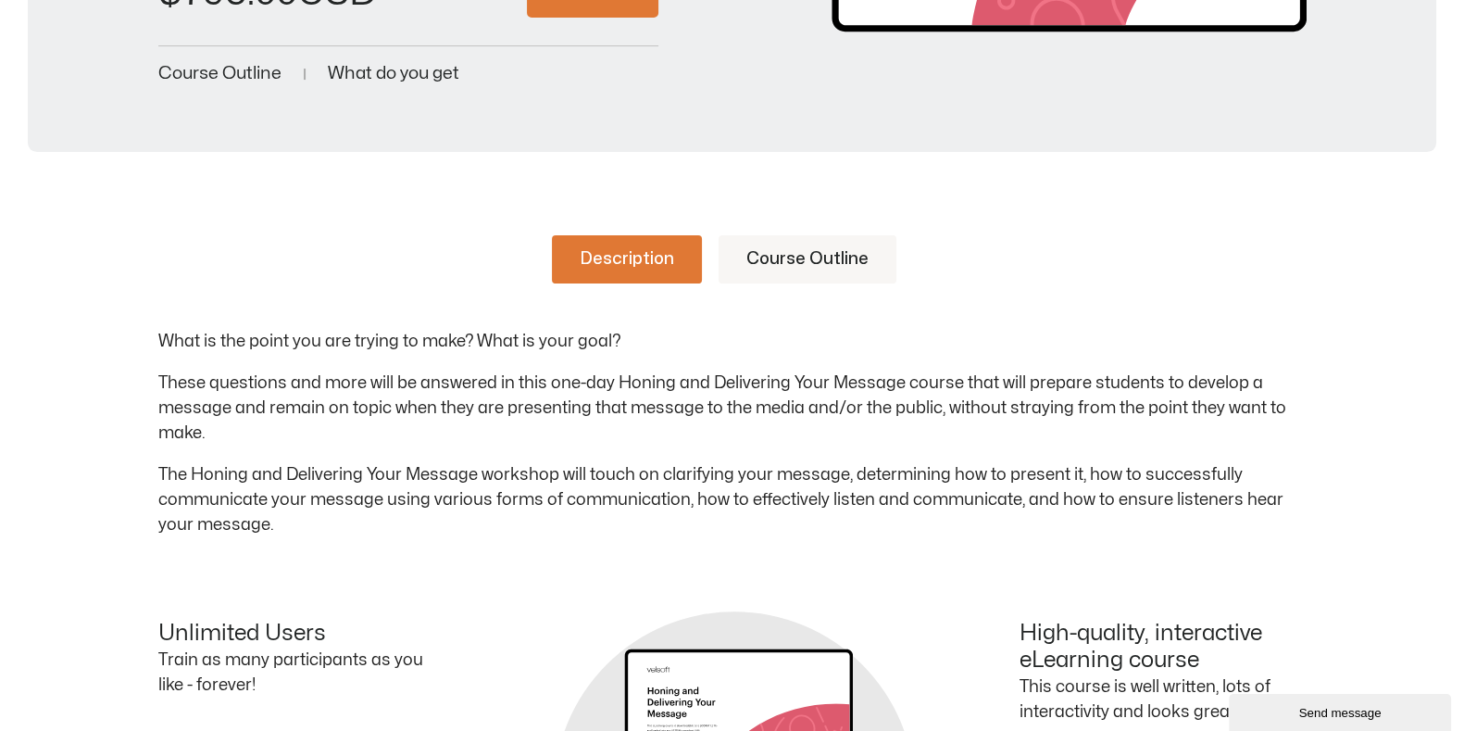
click at [795, 274] on link "Course Outline" at bounding box center [808, 259] width 178 height 48
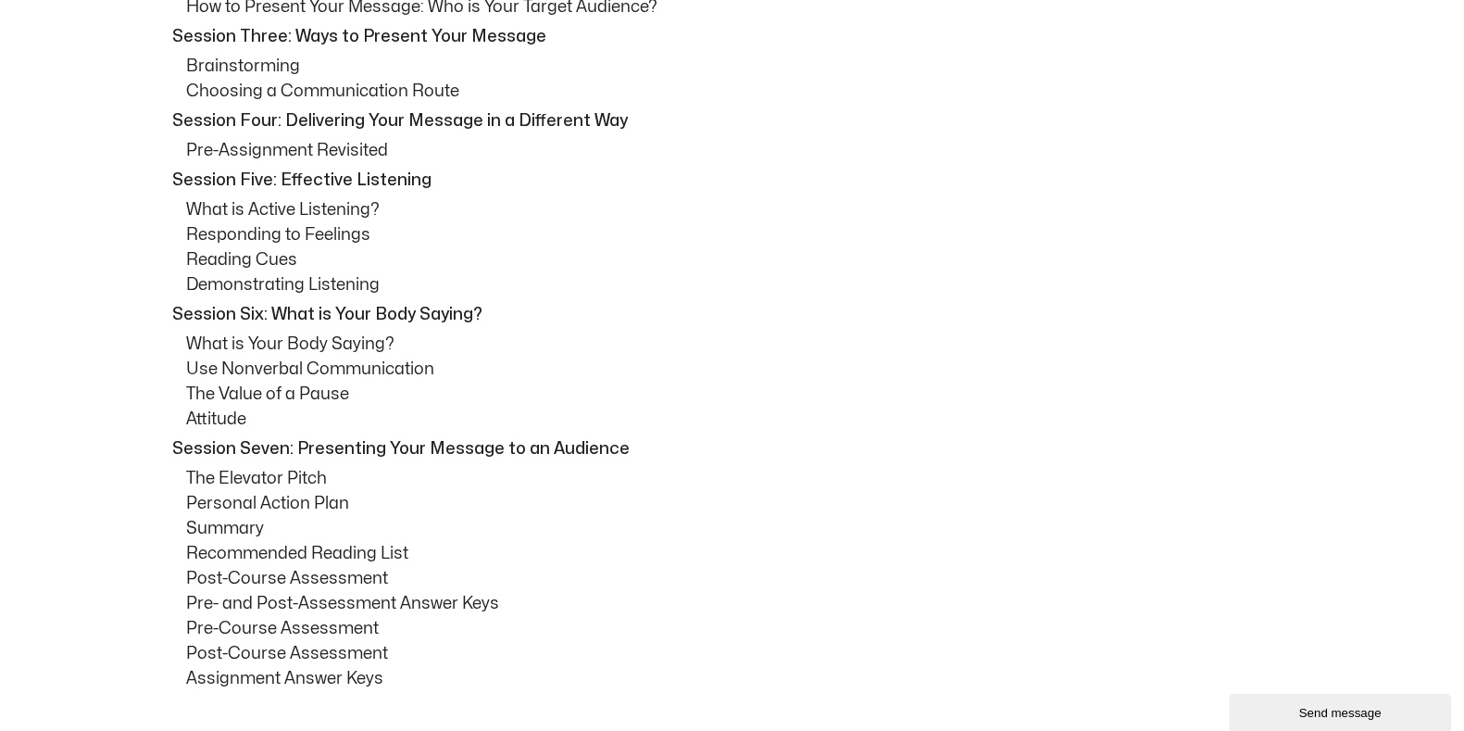
scroll to position [1158, 0]
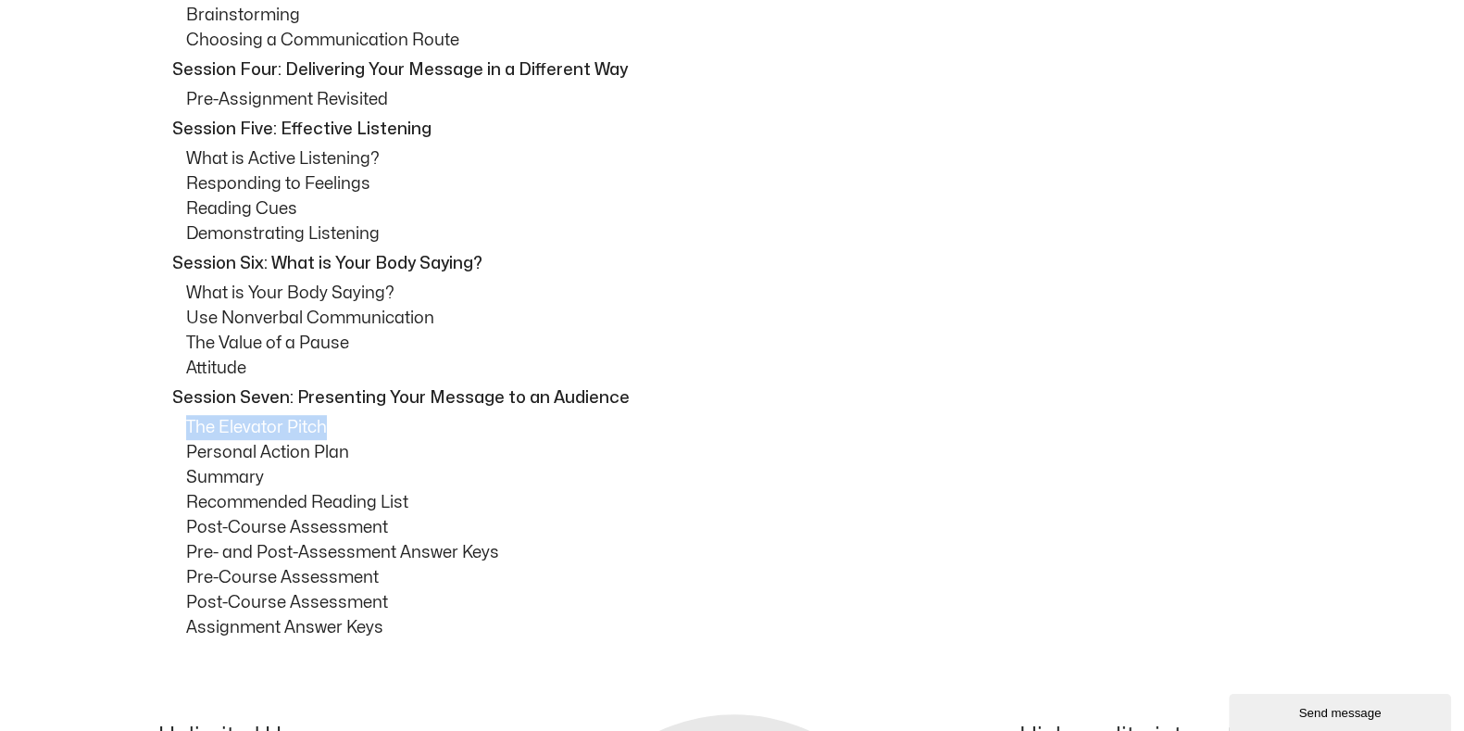
drag, startPoint x: 174, startPoint y: 426, endPoint x: 352, endPoint y: 409, distance: 178.6
click at [352, 409] on div "How to Use This Guide Session One: Course Overview Learning Objectives Pre-Assi…" at bounding box center [732, 195] width 1149 height 890
copy p "The Elevator Pitch"
click at [816, 458] on p "Personal Action Plan" at bounding box center [746, 452] width 1121 height 25
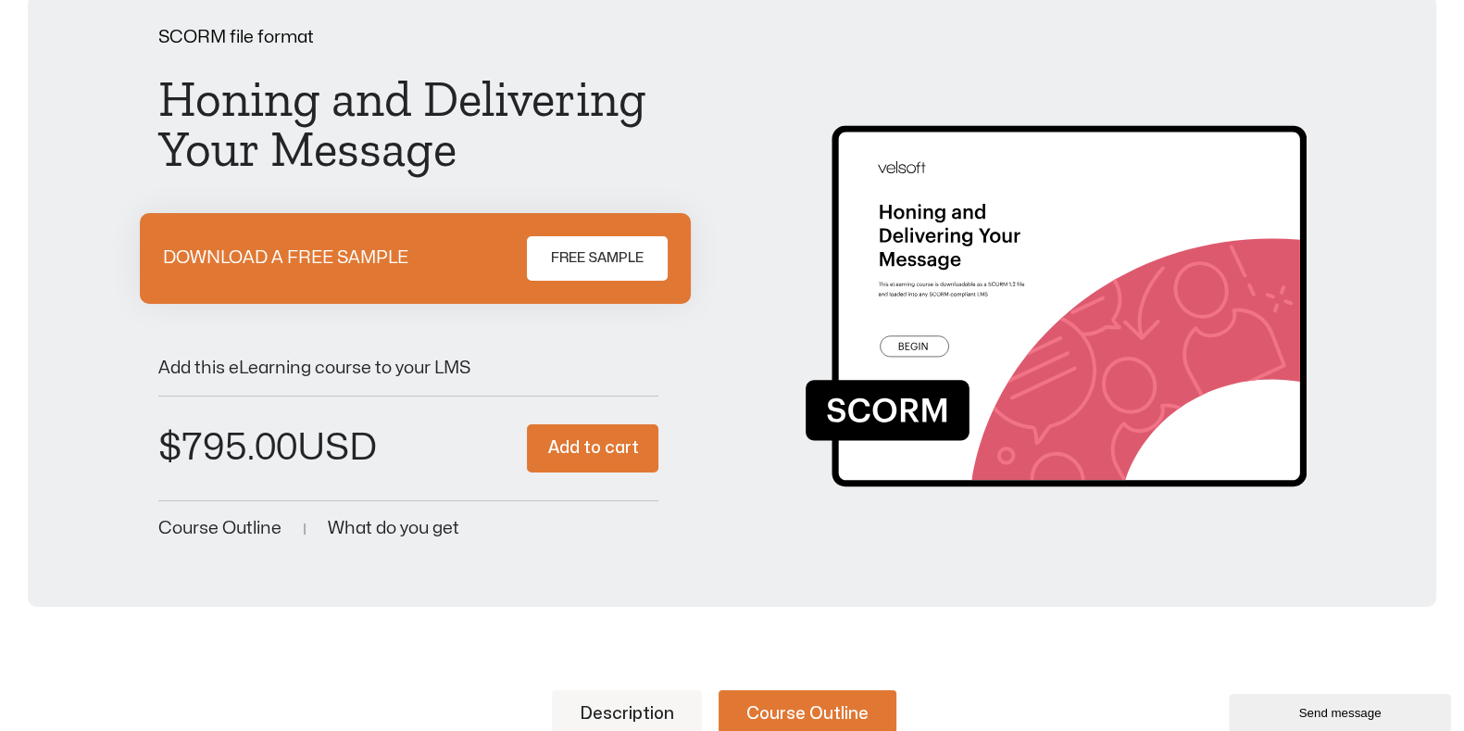
scroll to position [115, 0]
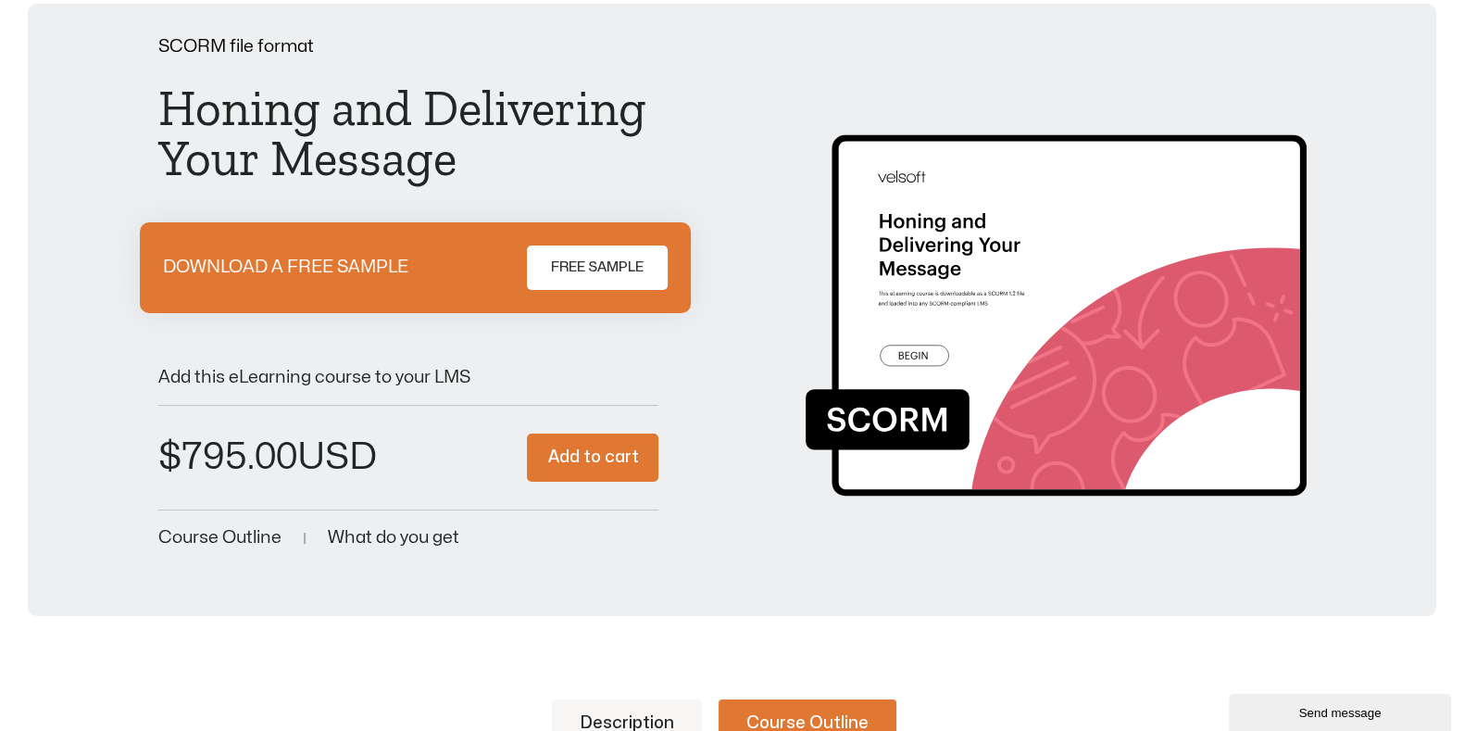
click at [621, 263] on span "FREE SAMPLE" at bounding box center [597, 268] width 93 height 22
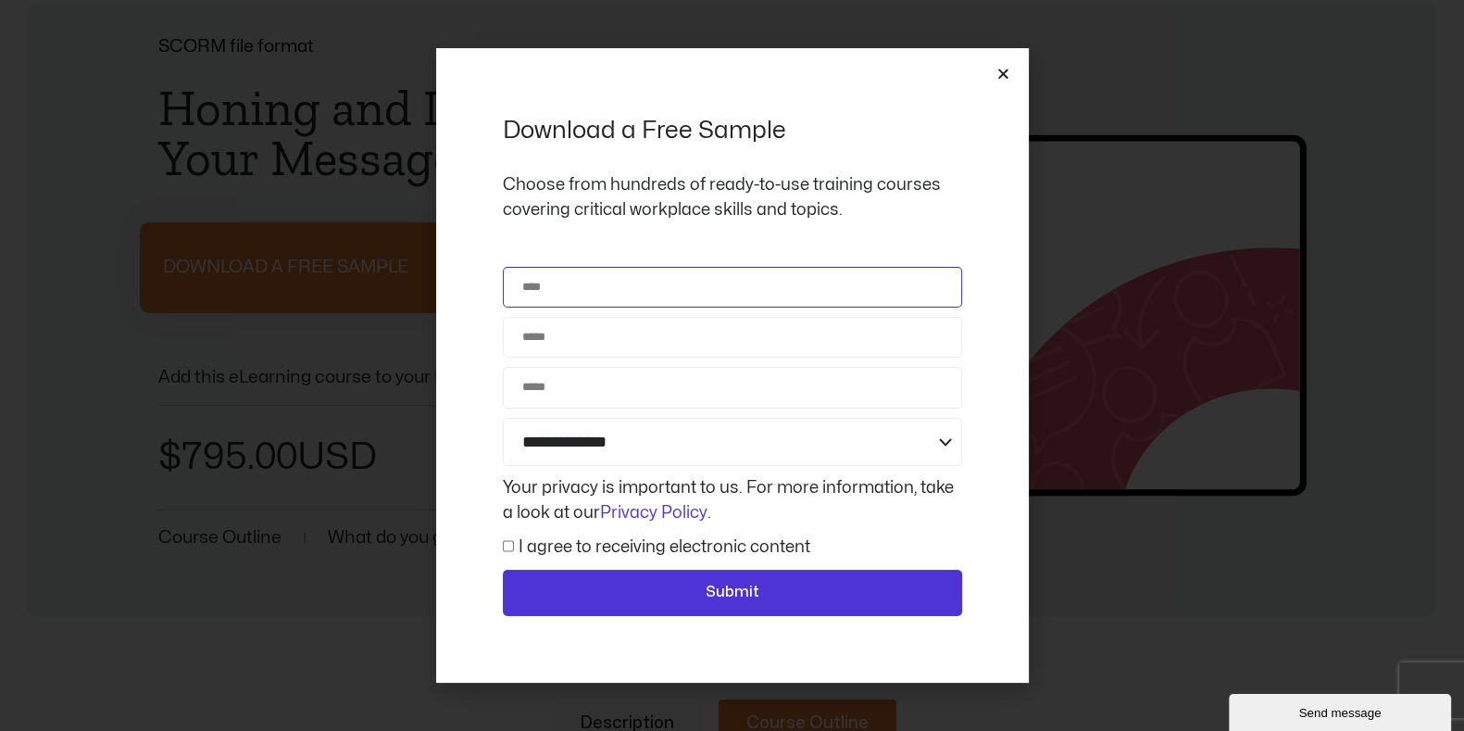
click at [750, 280] on input "Name" at bounding box center [732, 287] width 459 height 41
type input "**********"
type input "*********"
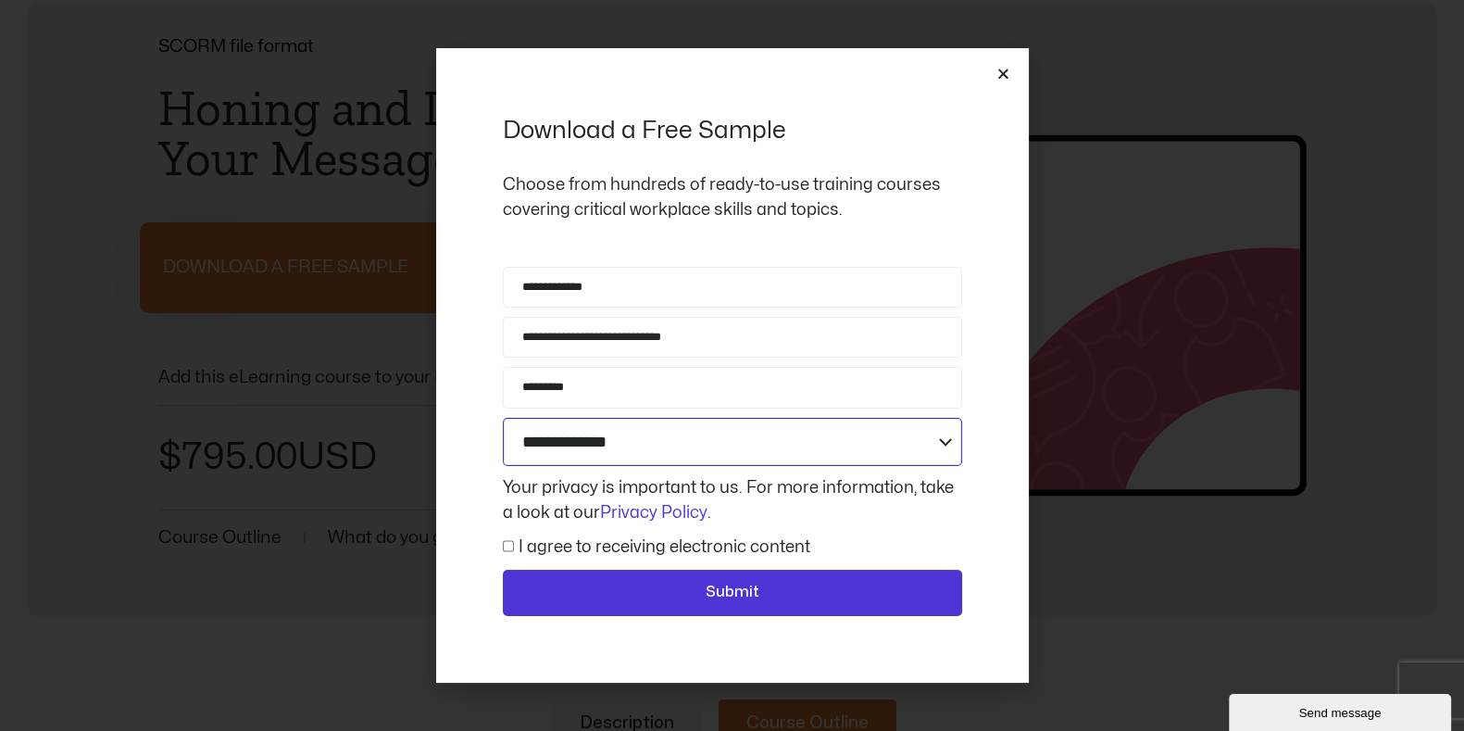
click at [724, 430] on select "**********" at bounding box center [732, 442] width 459 height 49
select select "**********"
click at [503, 418] on select "**********" at bounding box center [732, 442] width 459 height 49
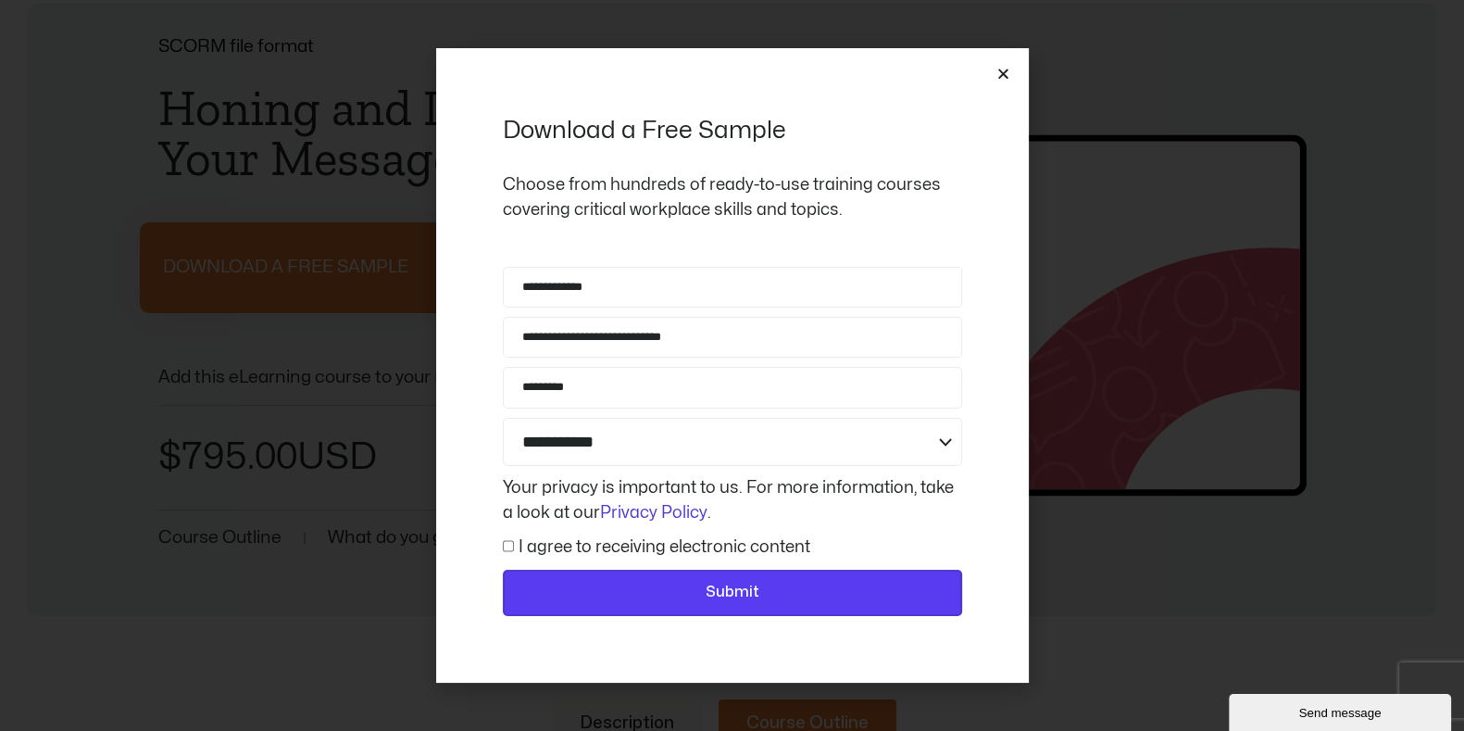
click at [672, 588] on span "Submit" at bounding box center [732, 593] width 411 height 24
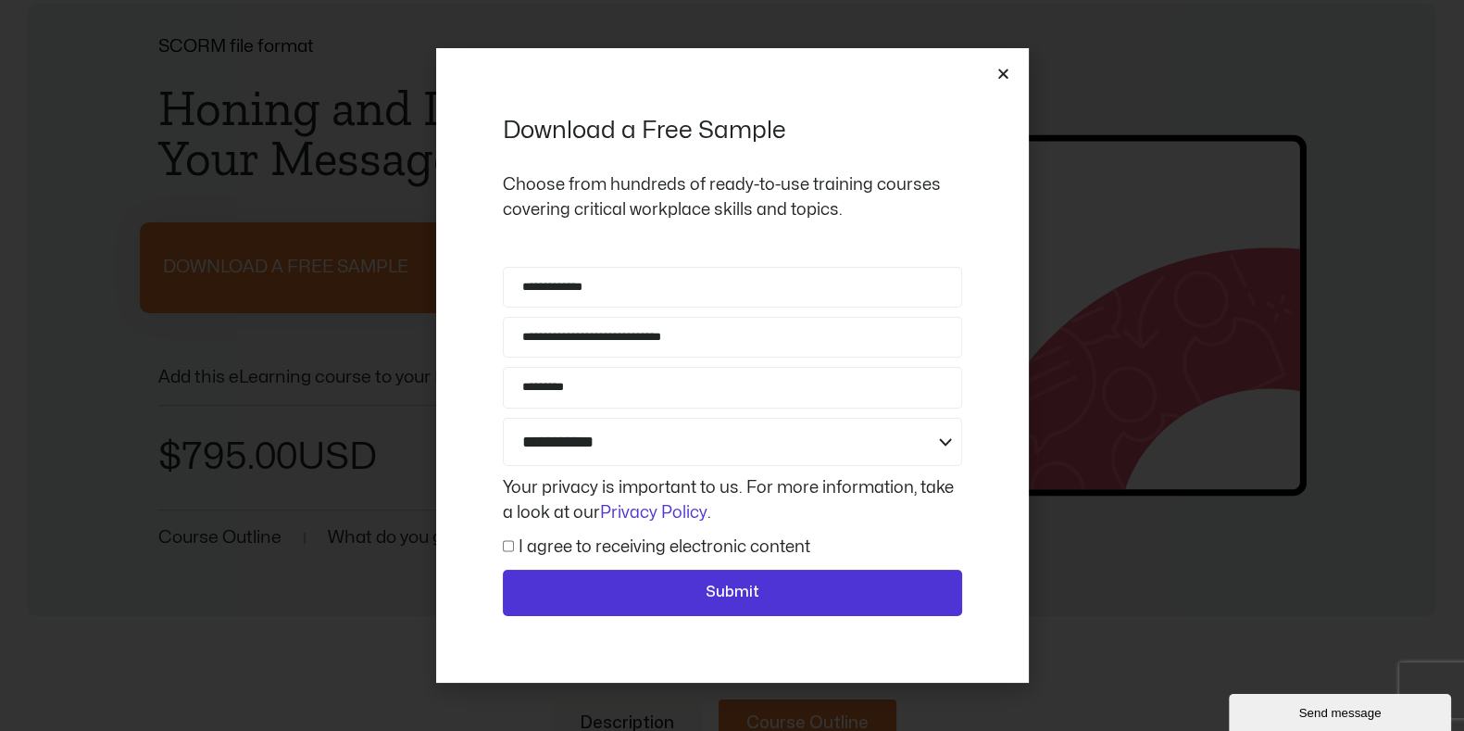
click at [515, 553] on span "I agree to receiving electronic content" at bounding box center [657, 546] width 308 height 25
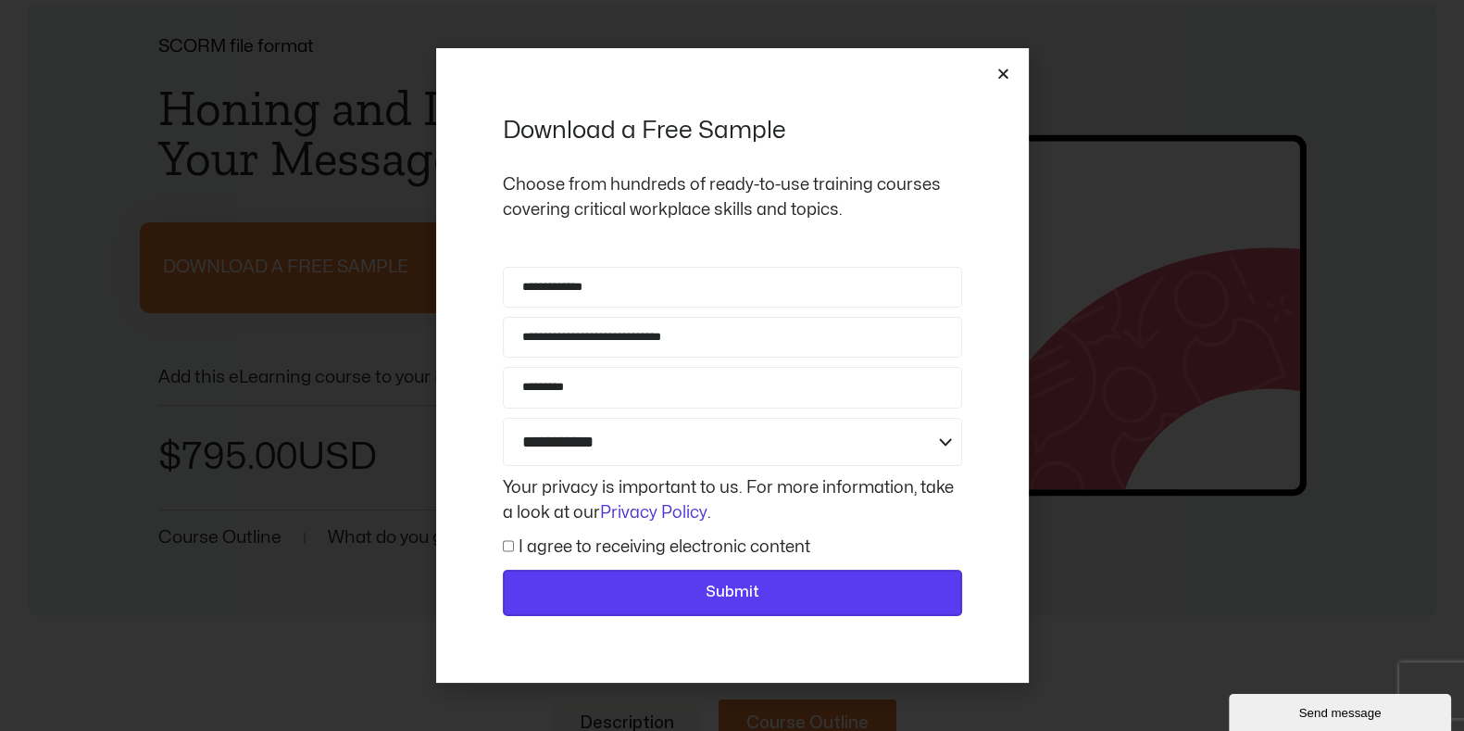
click at [593, 598] on span "Submit" at bounding box center [732, 593] width 411 height 24
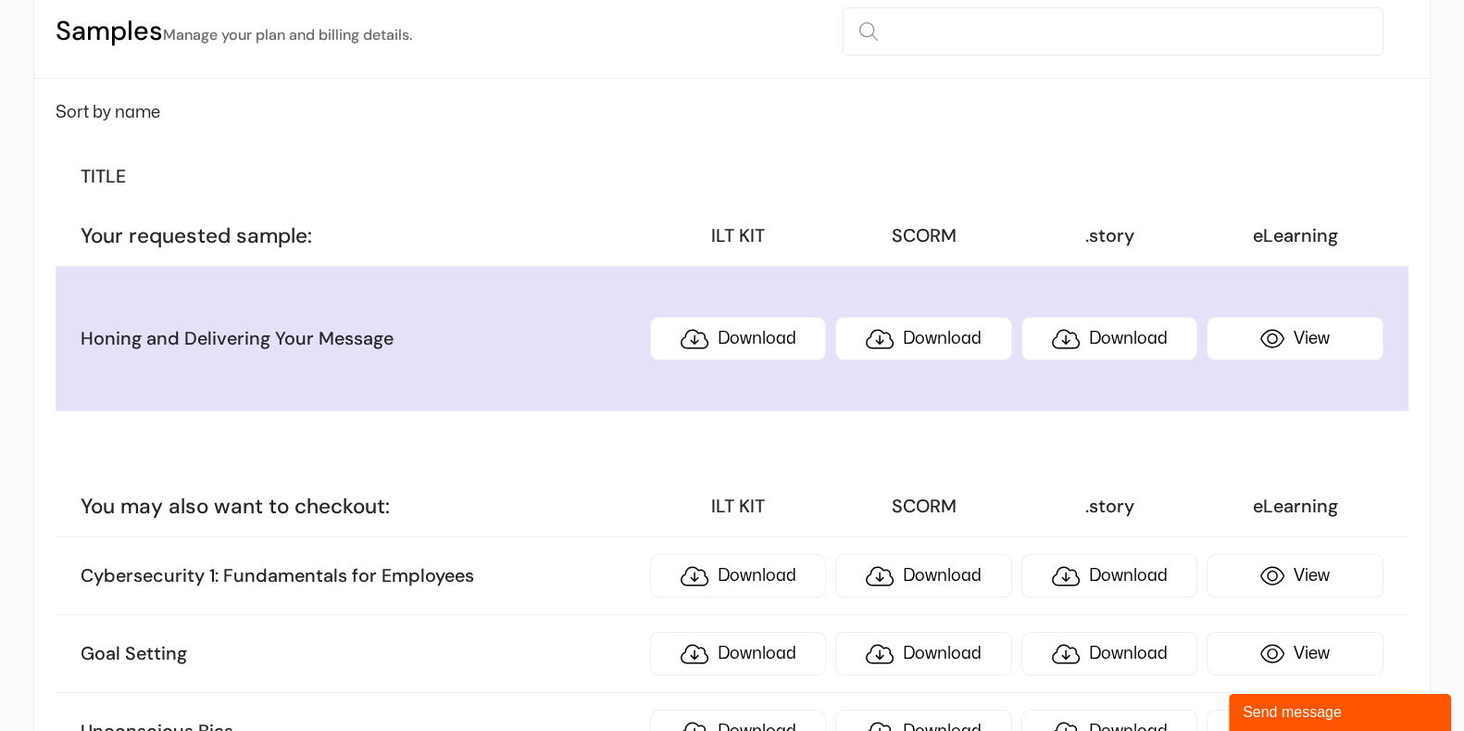
scroll to position [231, 0]
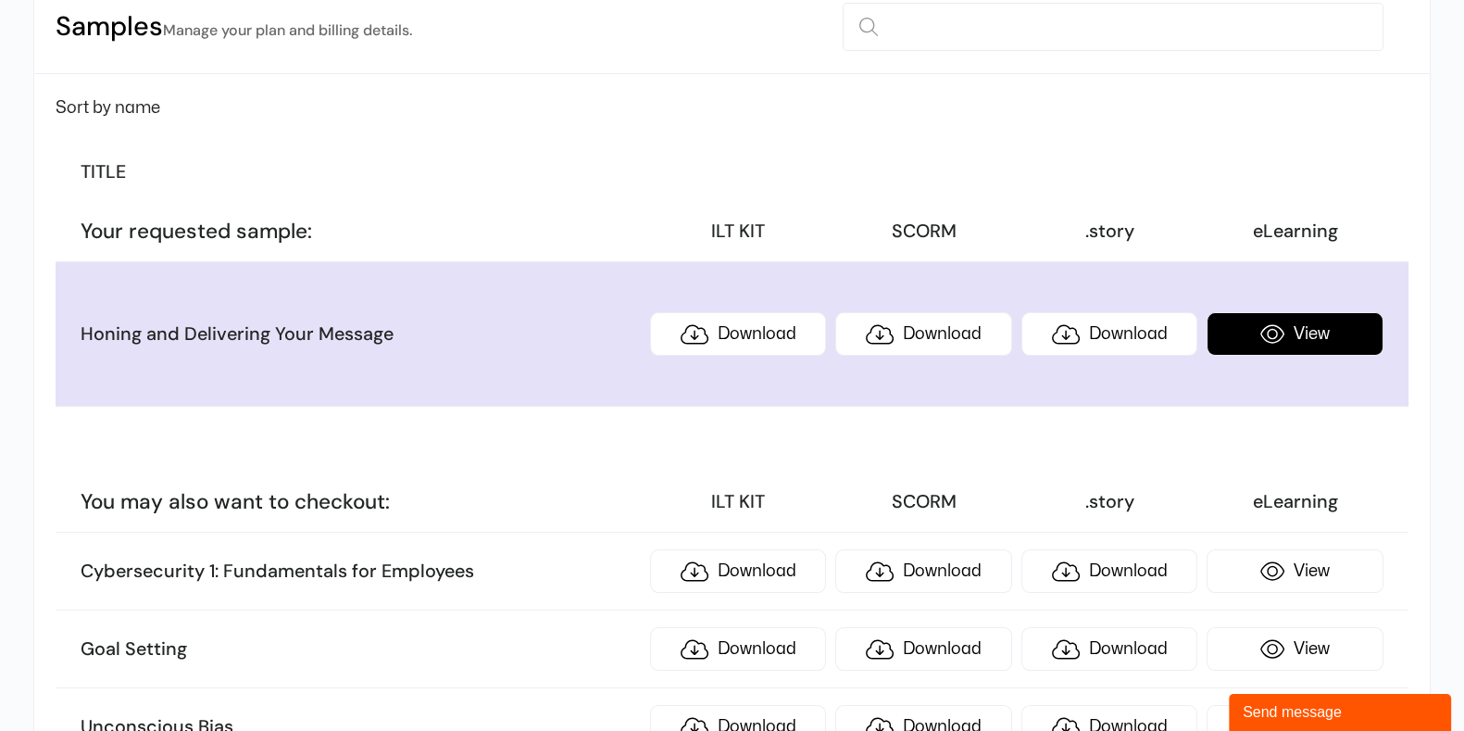
click at [1288, 329] on link "View" at bounding box center [1295, 334] width 176 height 44
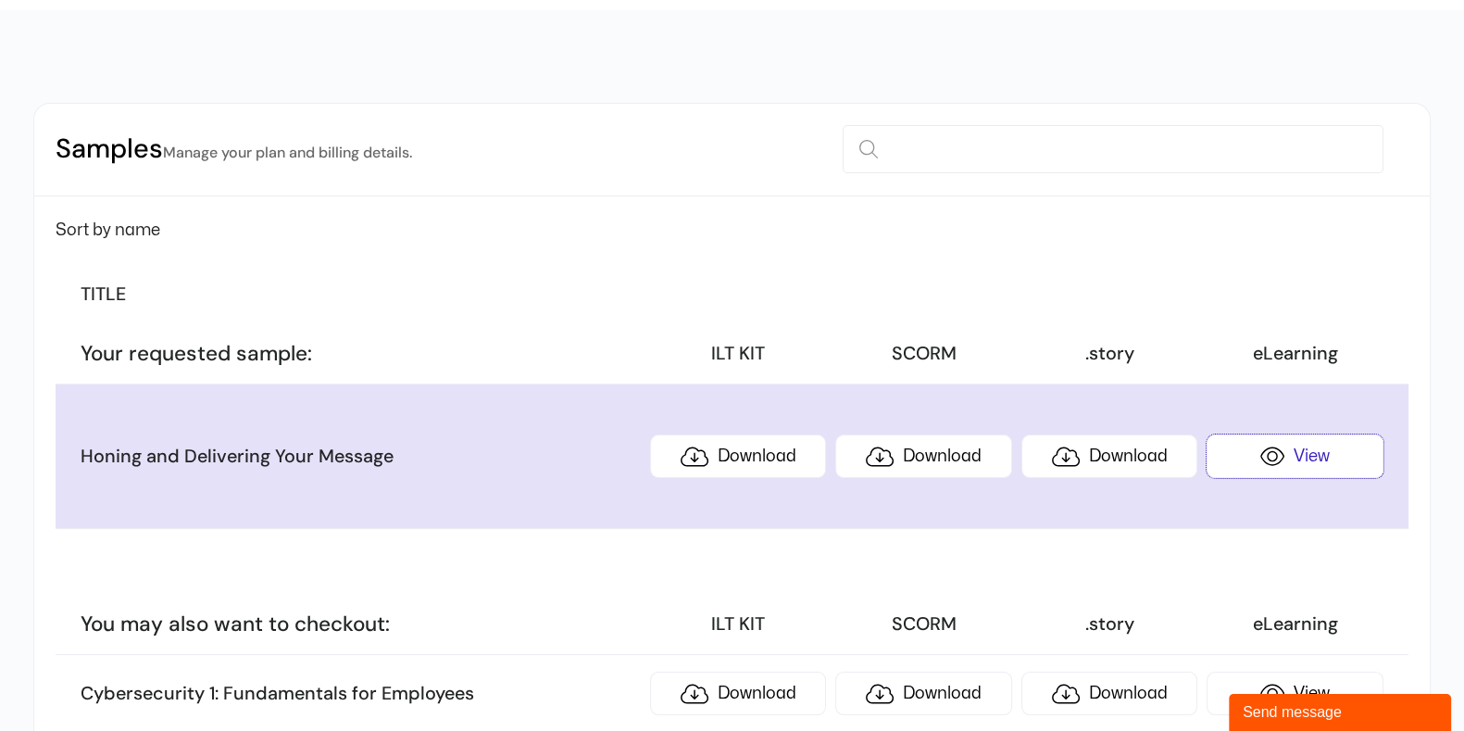
scroll to position [0, 0]
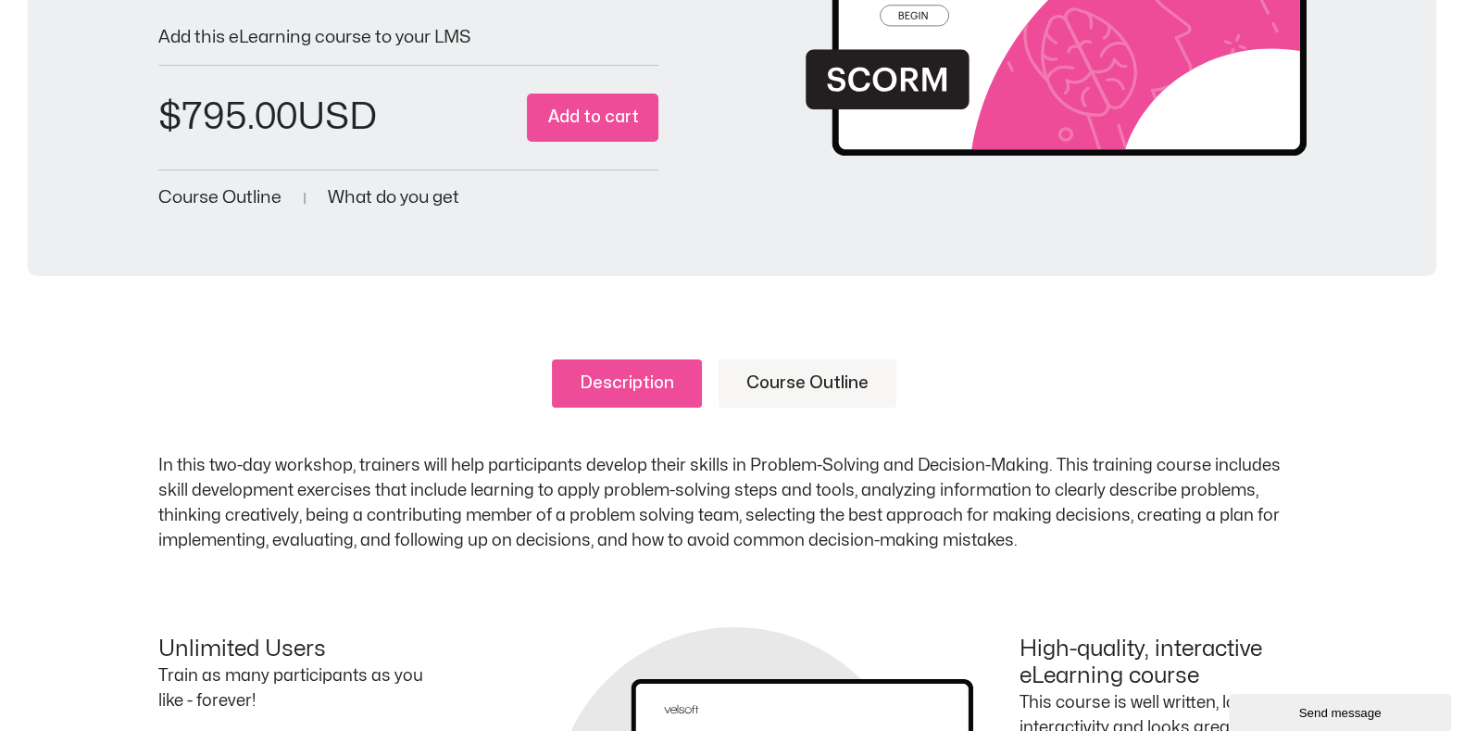
scroll to position [579, 0]
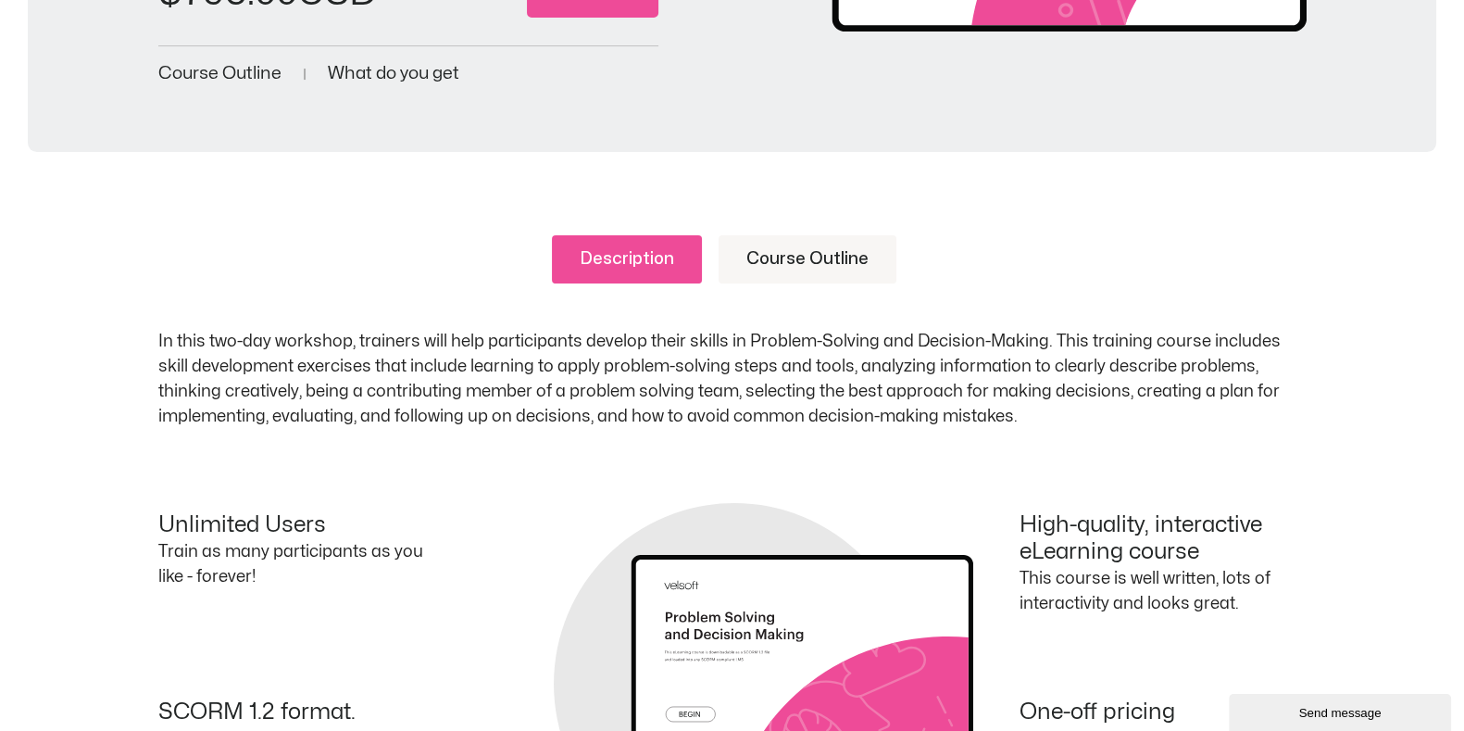
click at [790, 243] on link "Course Outline" at bounding box center [808, 259] width 178 height 48
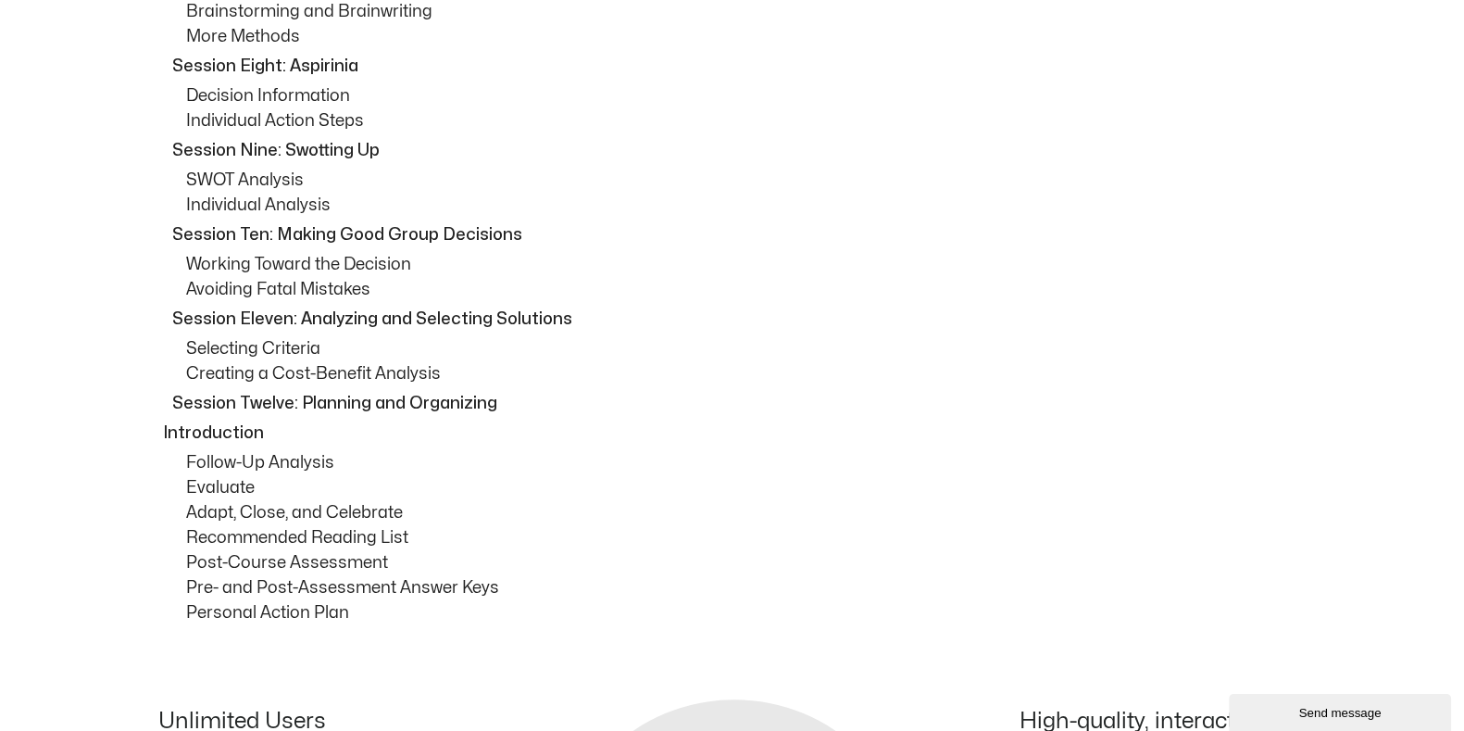
scroll to position [1620, 0]
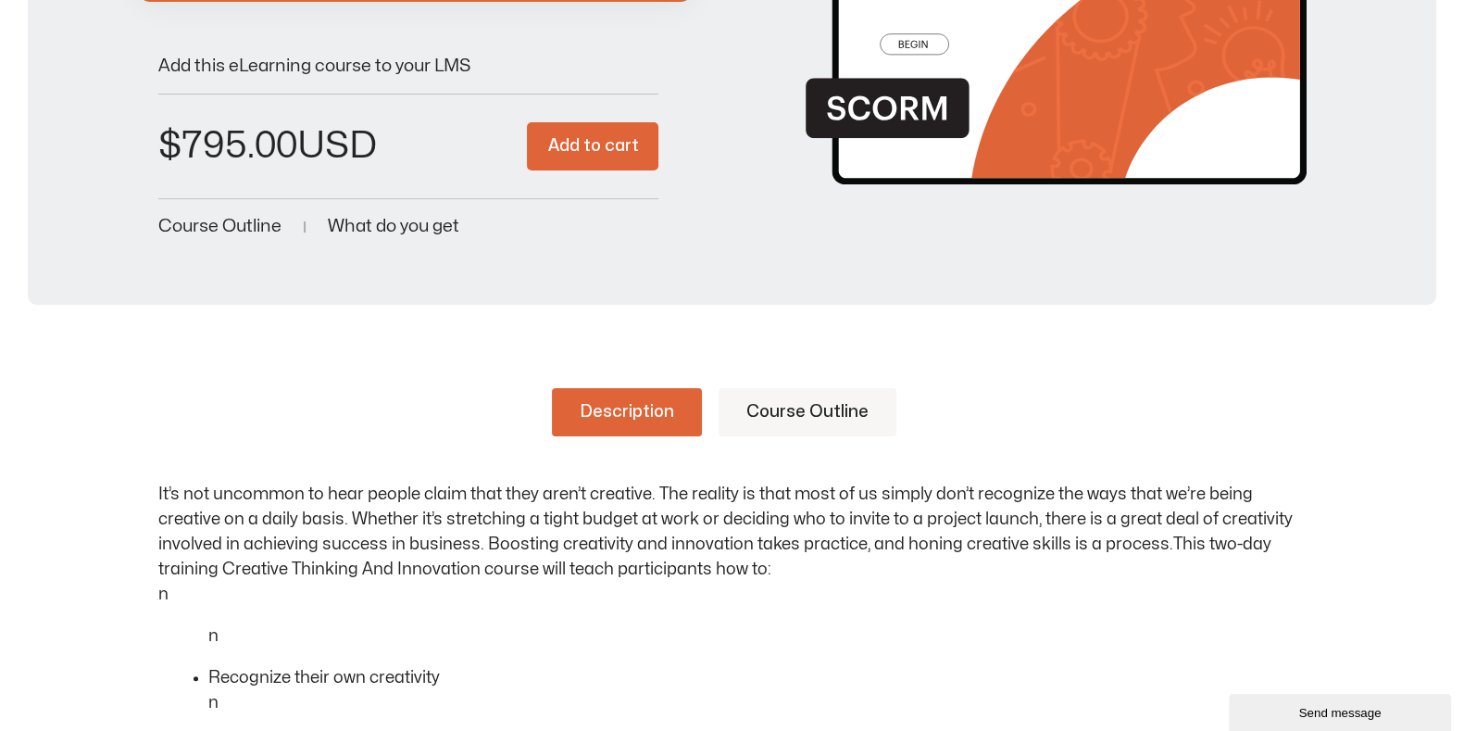
scroll to position [462, 0]
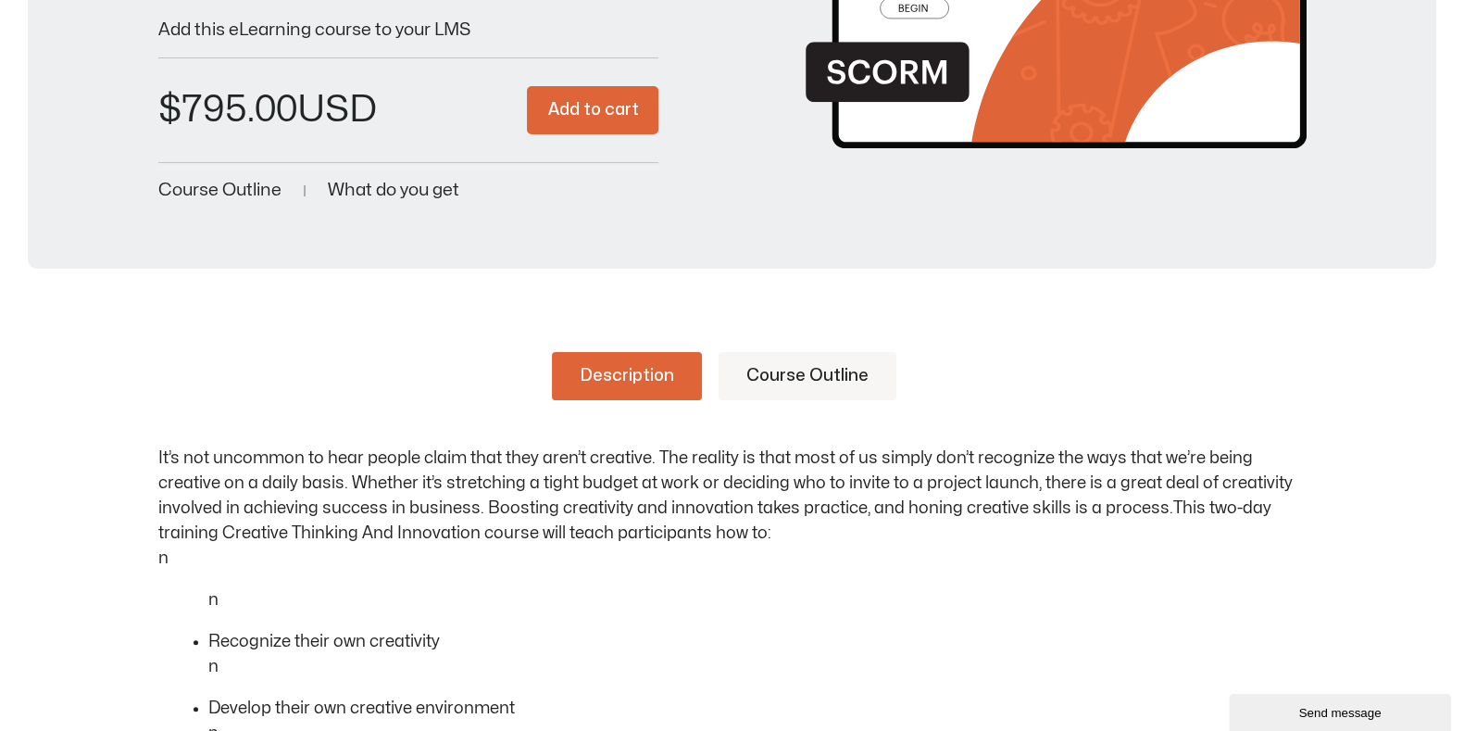
click at [772, 377] on link "Course Outline" at bounding box center [808, 376] width 178 height 48
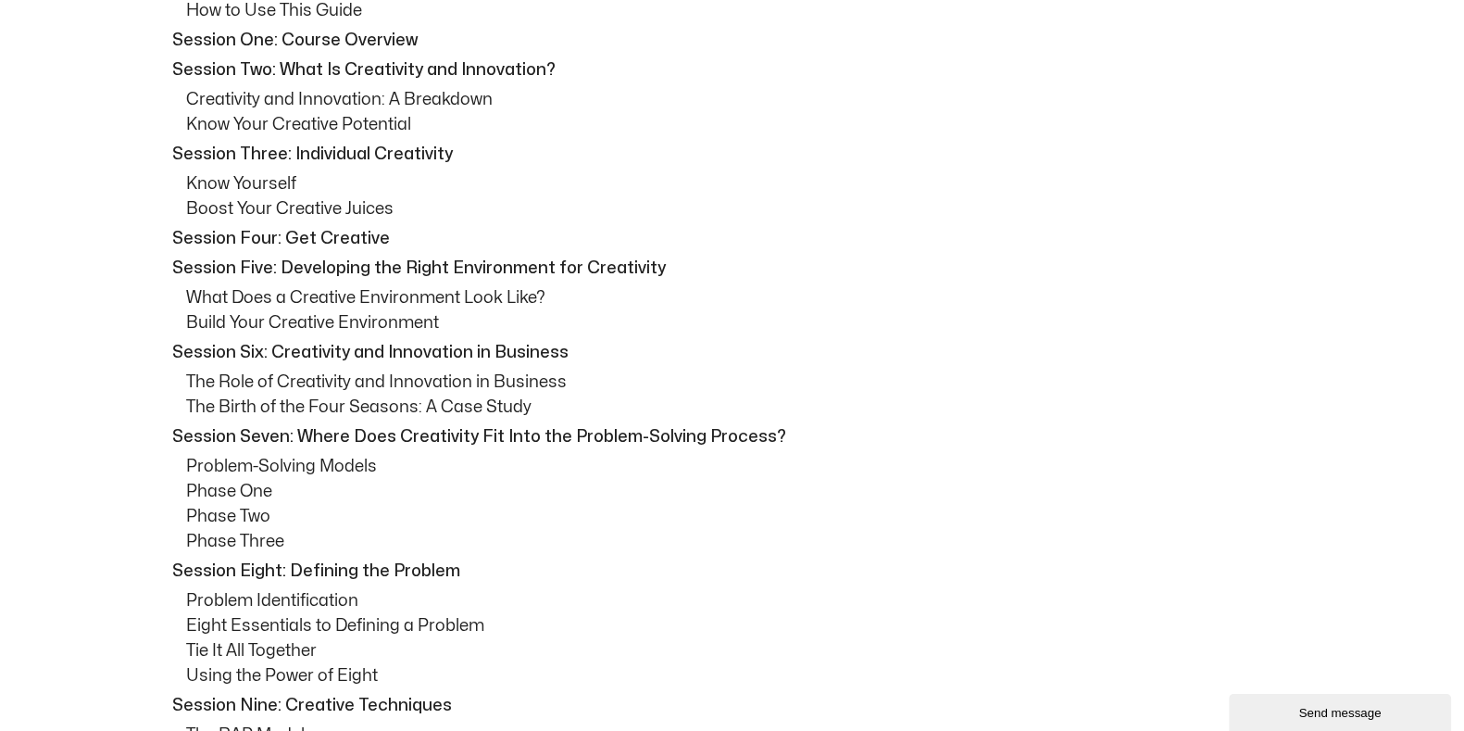
scroll to position [1042, 0]
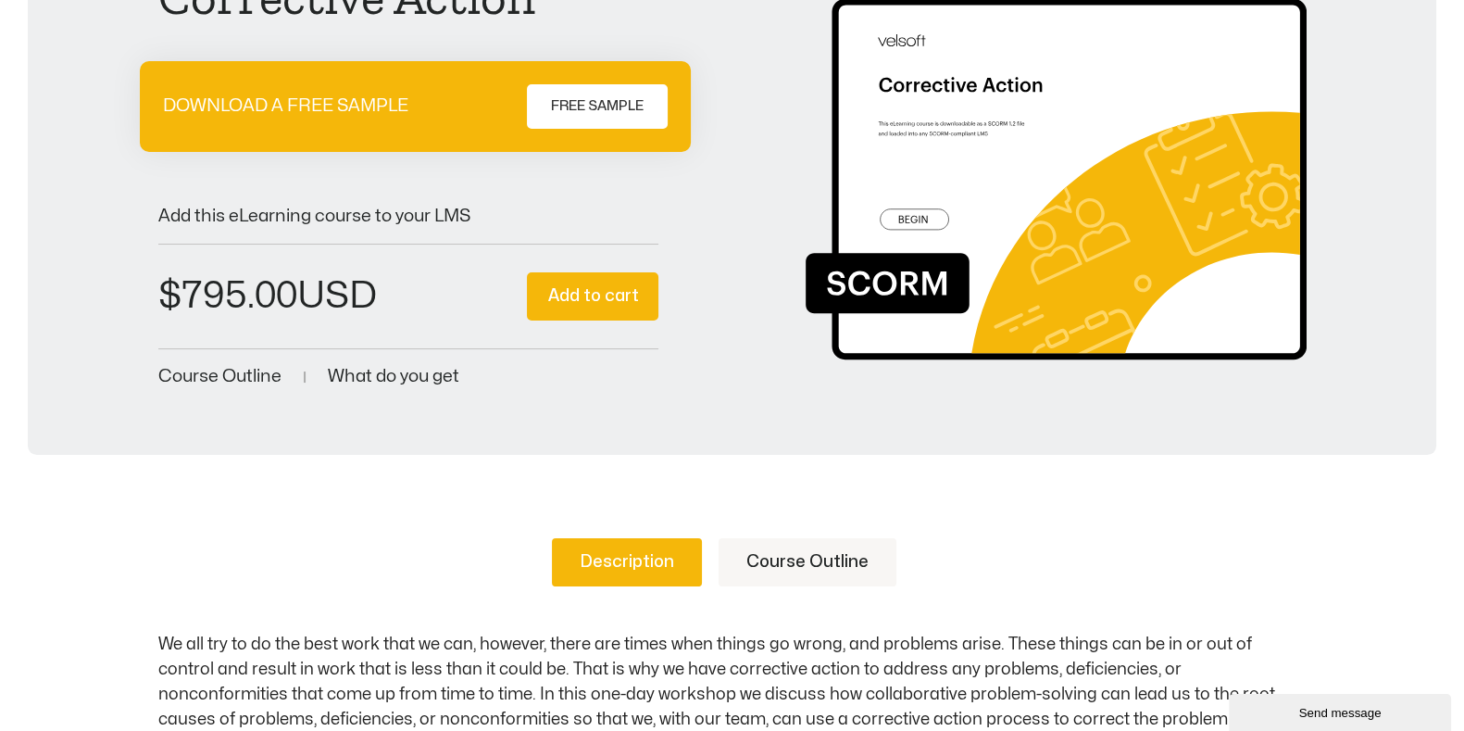
scroll to position [231, 0]
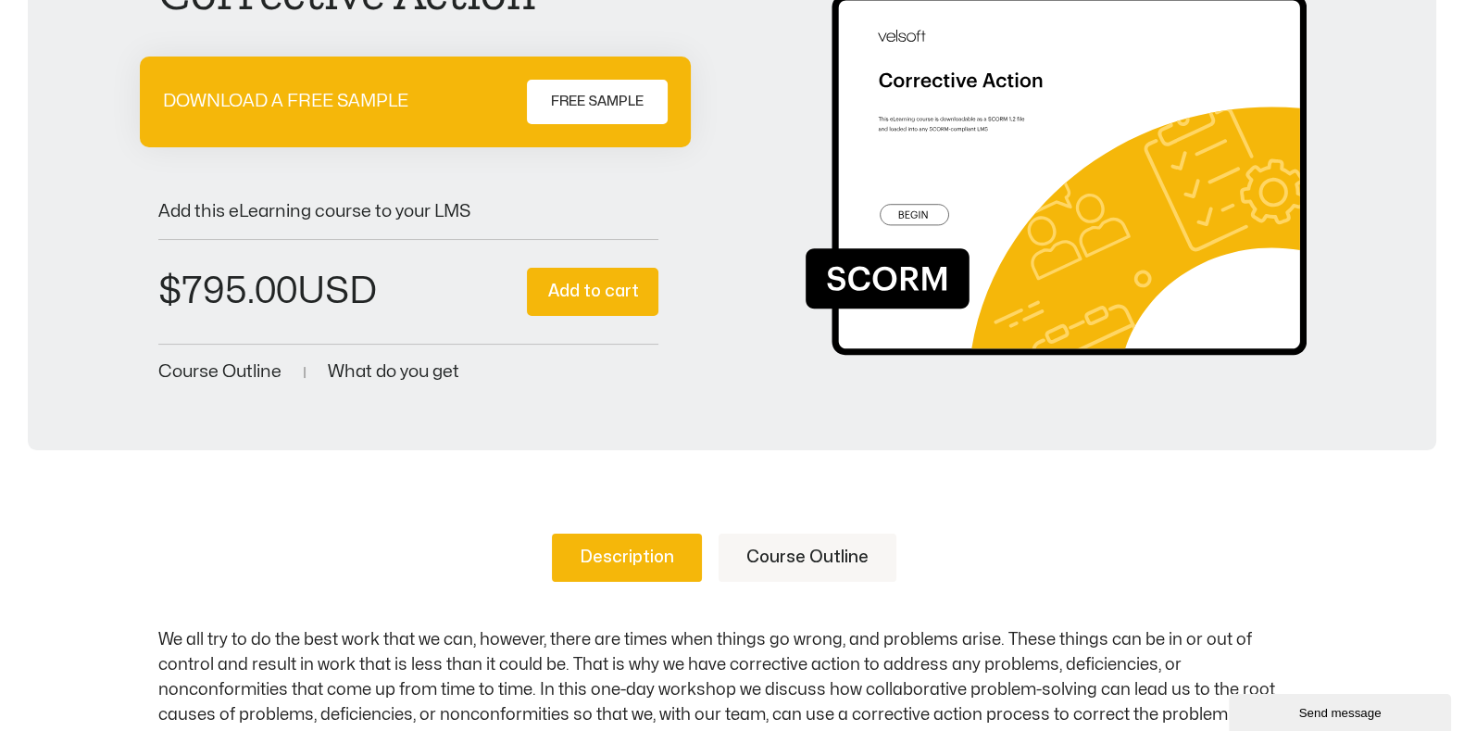
click at [867, 553] on link "Course Outline" at bounding box center [808, 558] width 178 height 48
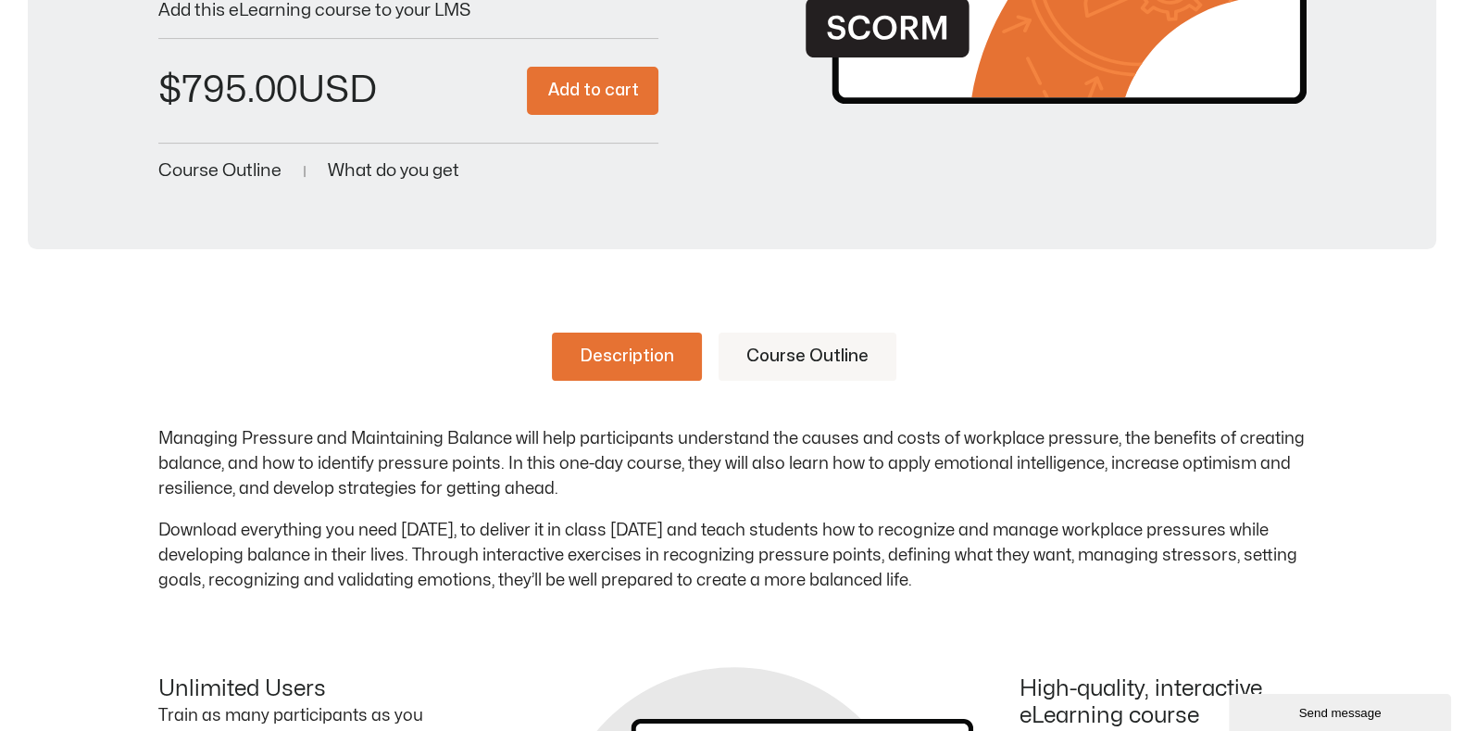
scroll to position [579, 0]
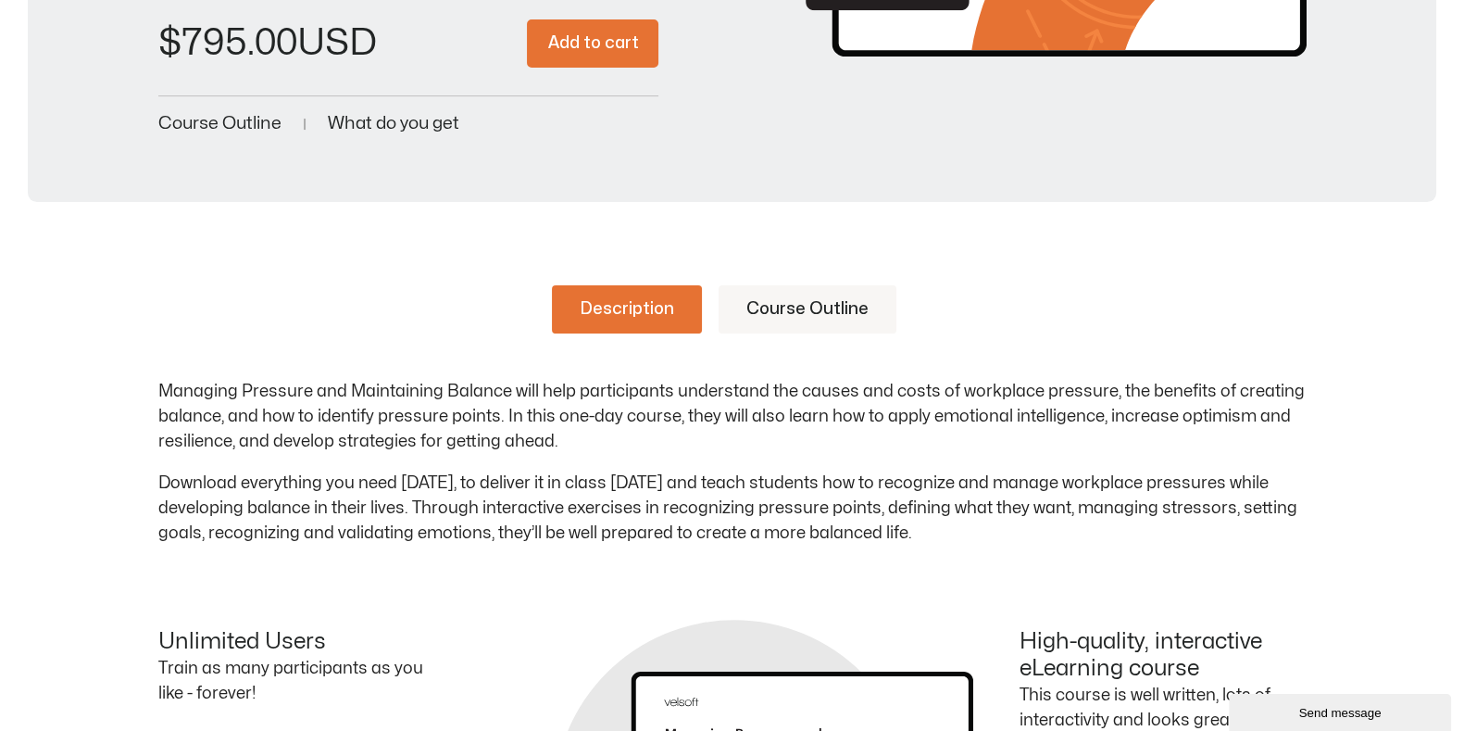
click at [849, 307] on link "Course Outline" at bounding box center [808, 309] width 178 height 48
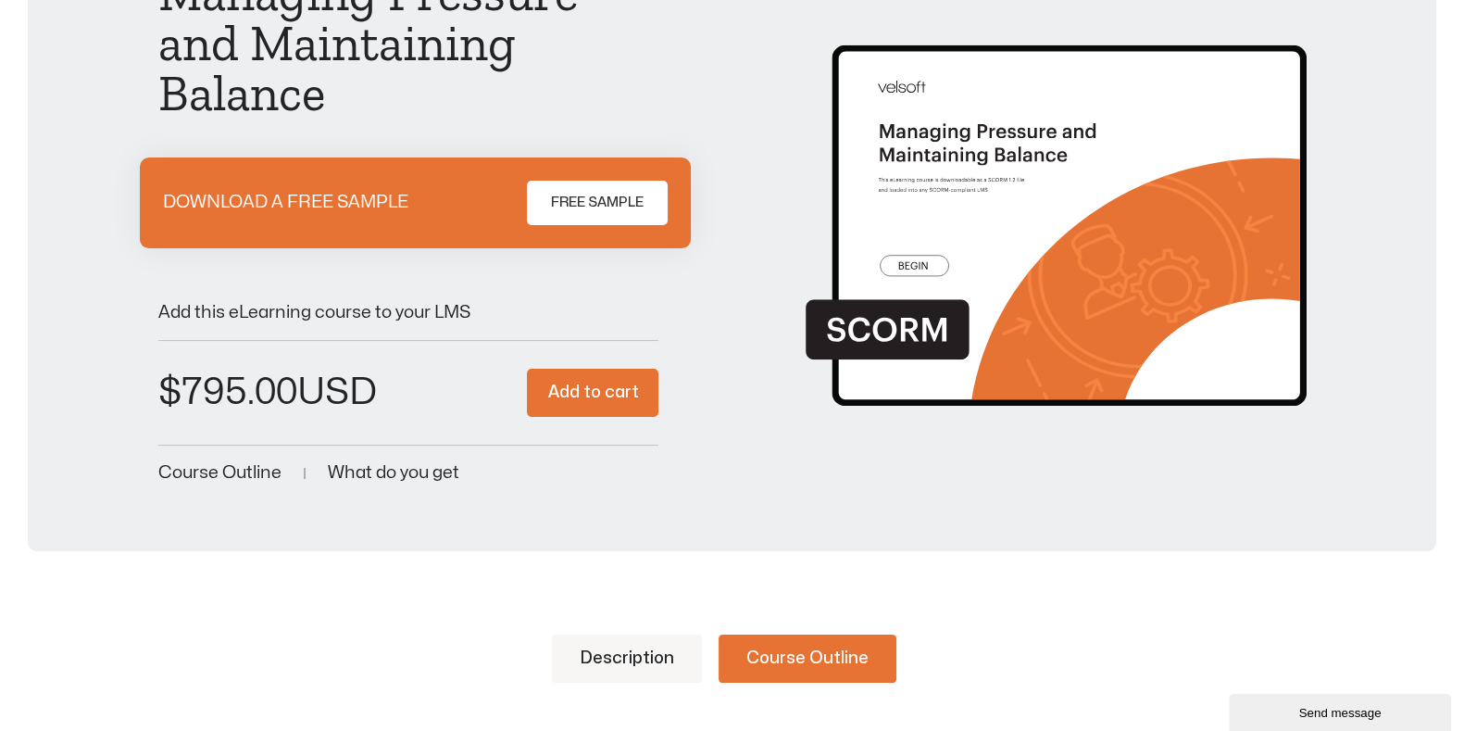
scroll to position [115, 0]
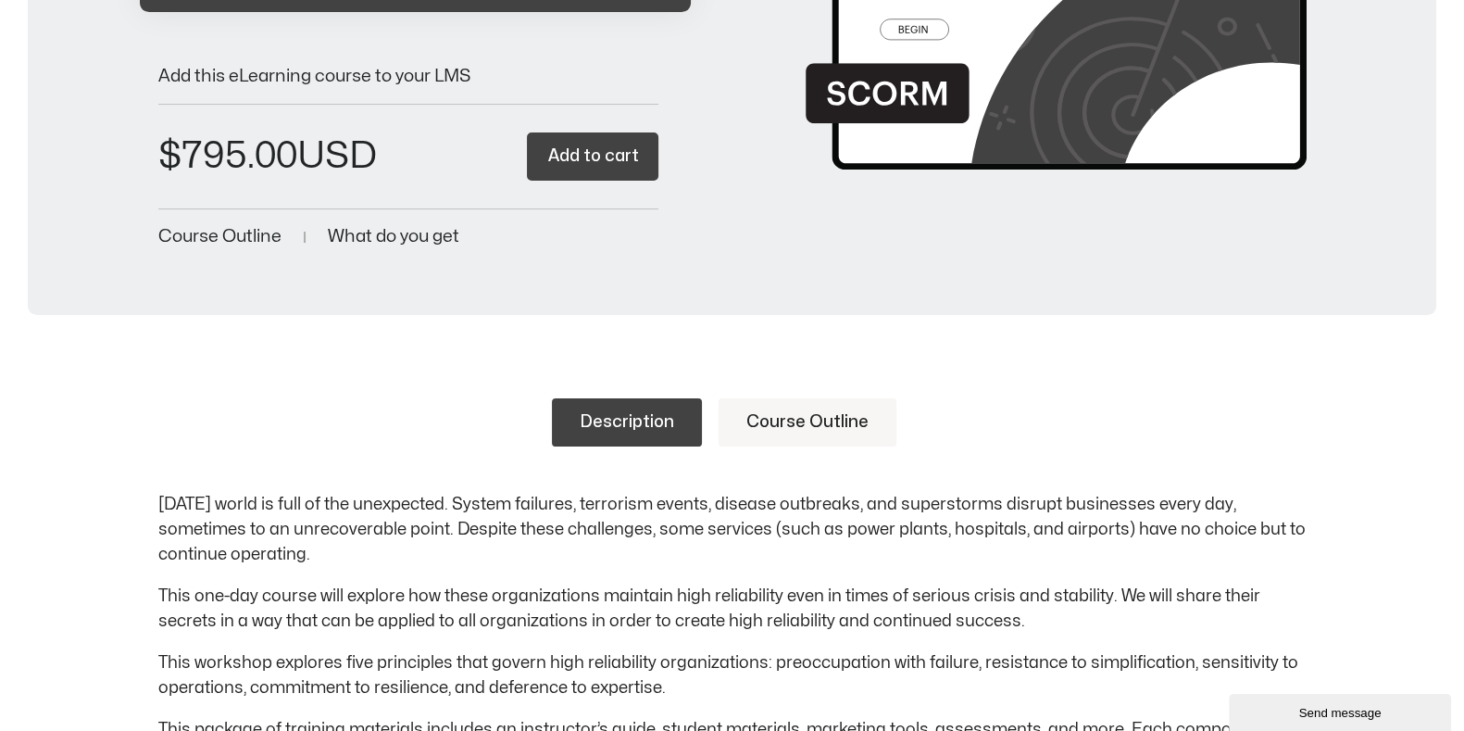
scroll to position [579, 0]
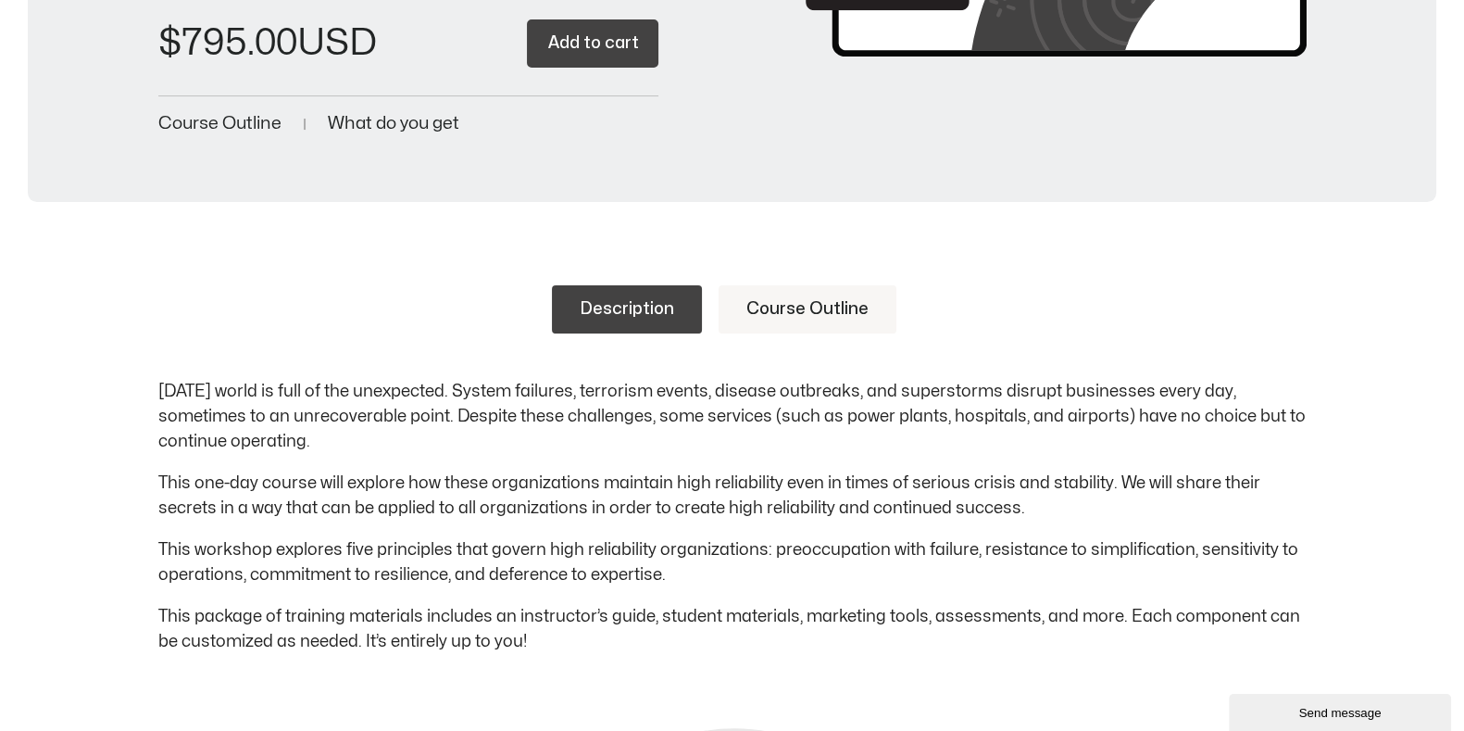
click at [836, 308] on link "Course Outline" at bounding box center [808, 309] width 178 height 48
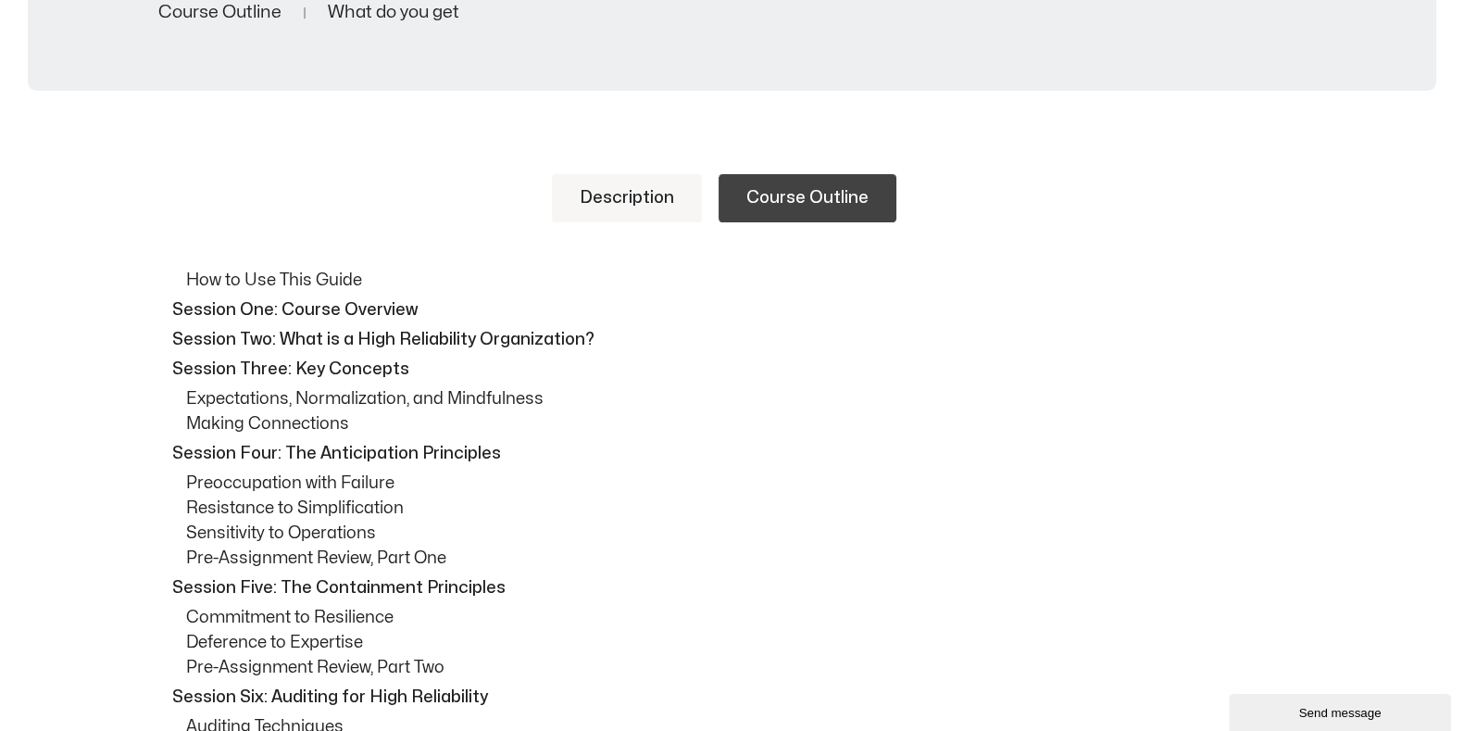
scroll to position [925, 0]
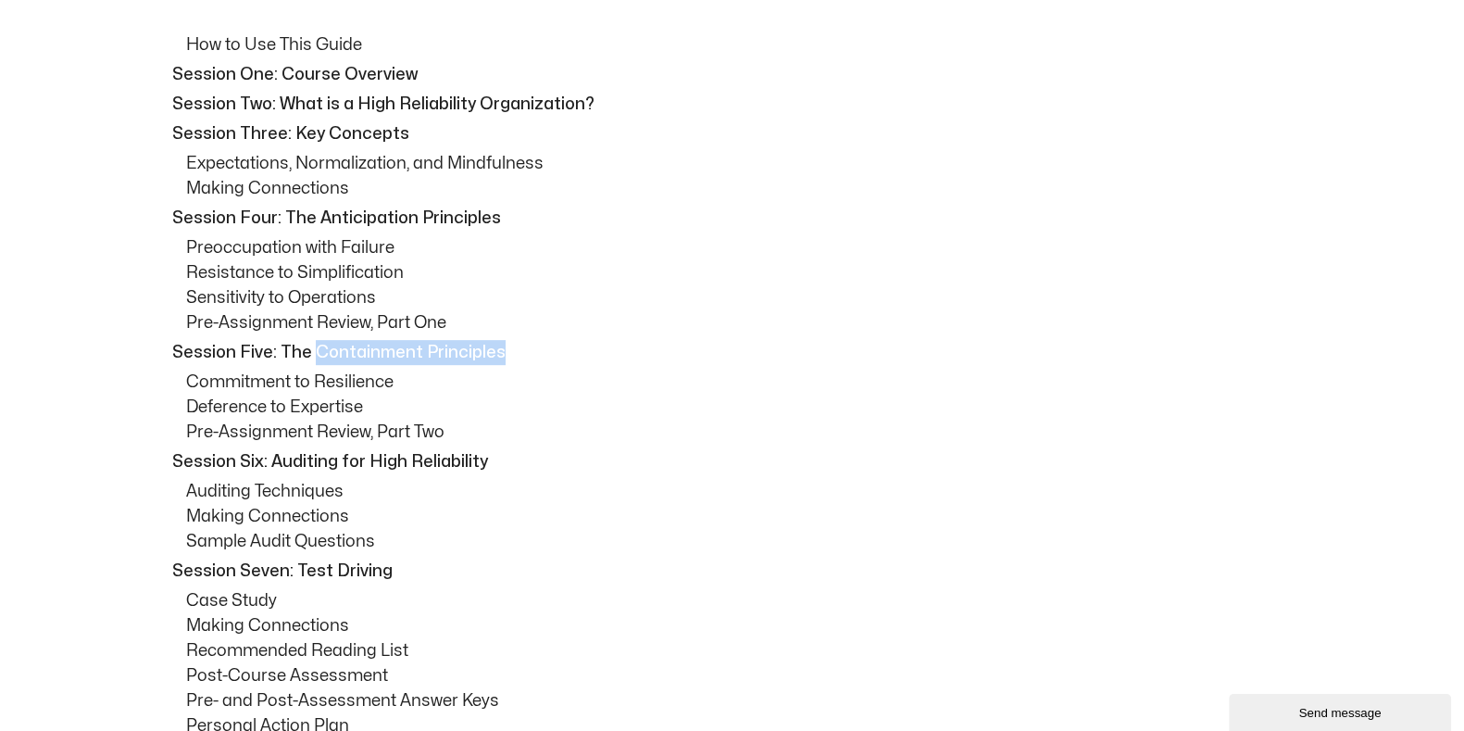
drag, startPoint x: 474, startPoint y: 348, endPoint x: 313, endPoint y: 349, distance: 161.2
click at [313, 349] on p "Session Five: The Containment Principles" at bounding box center [737, 352] width 1130 height 25
copy p "Containment Principles"
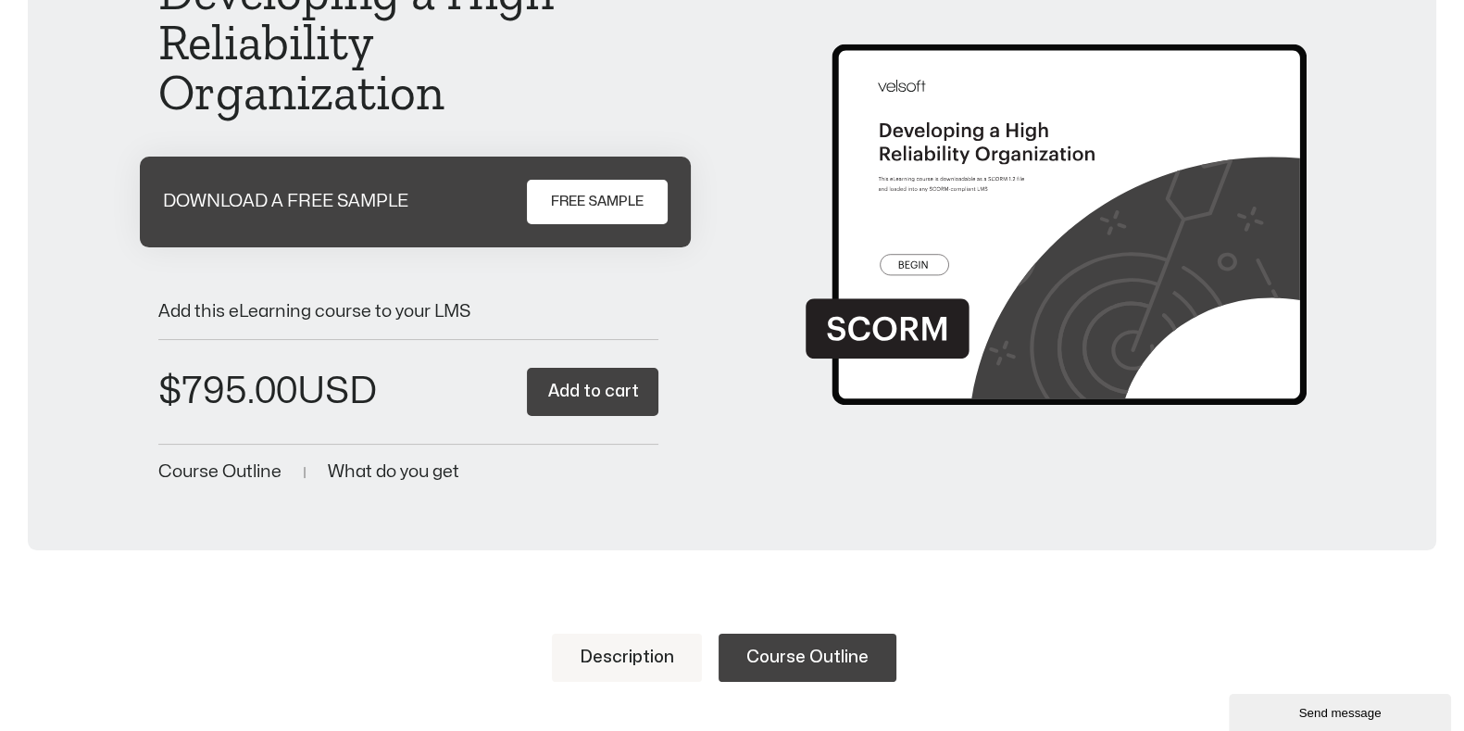
scroll to position [115, 0]
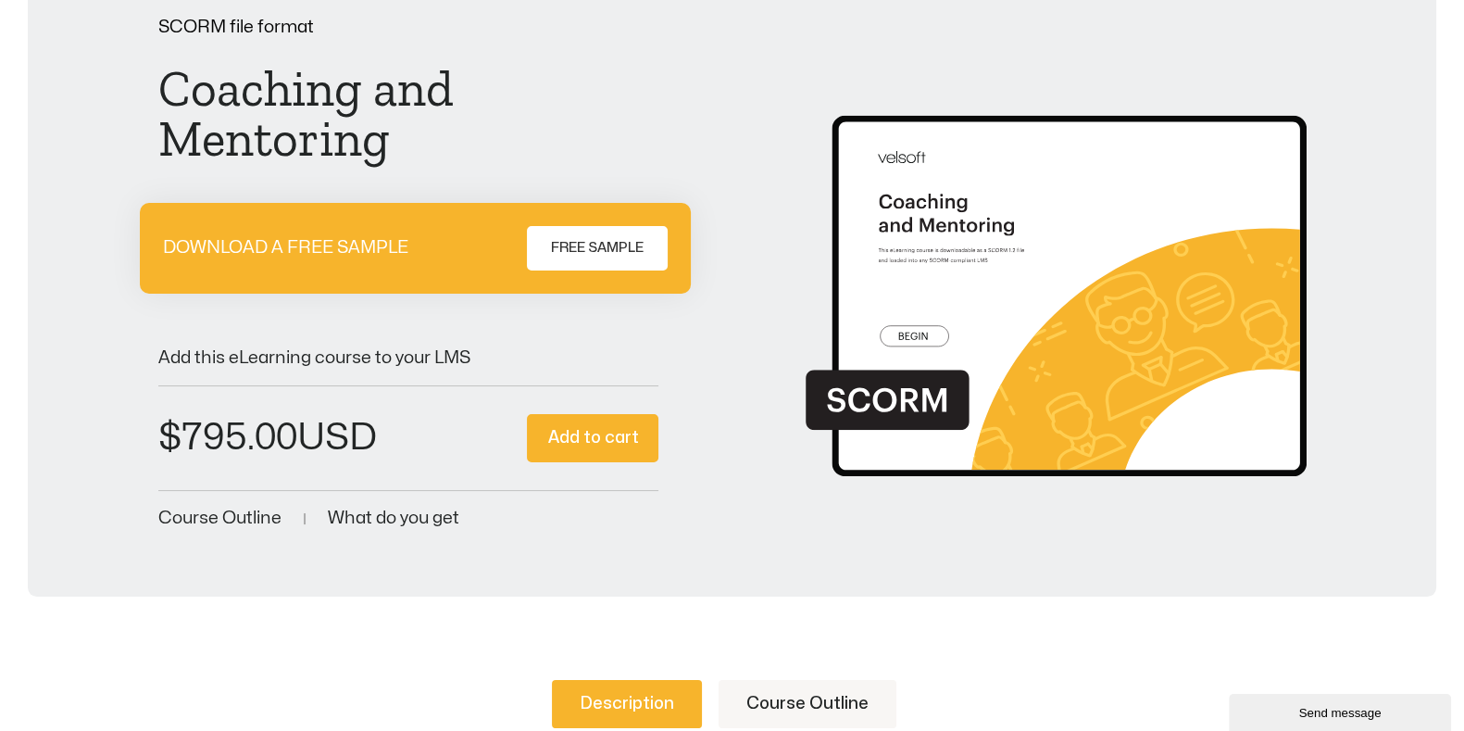
scroll to position [347, 0]
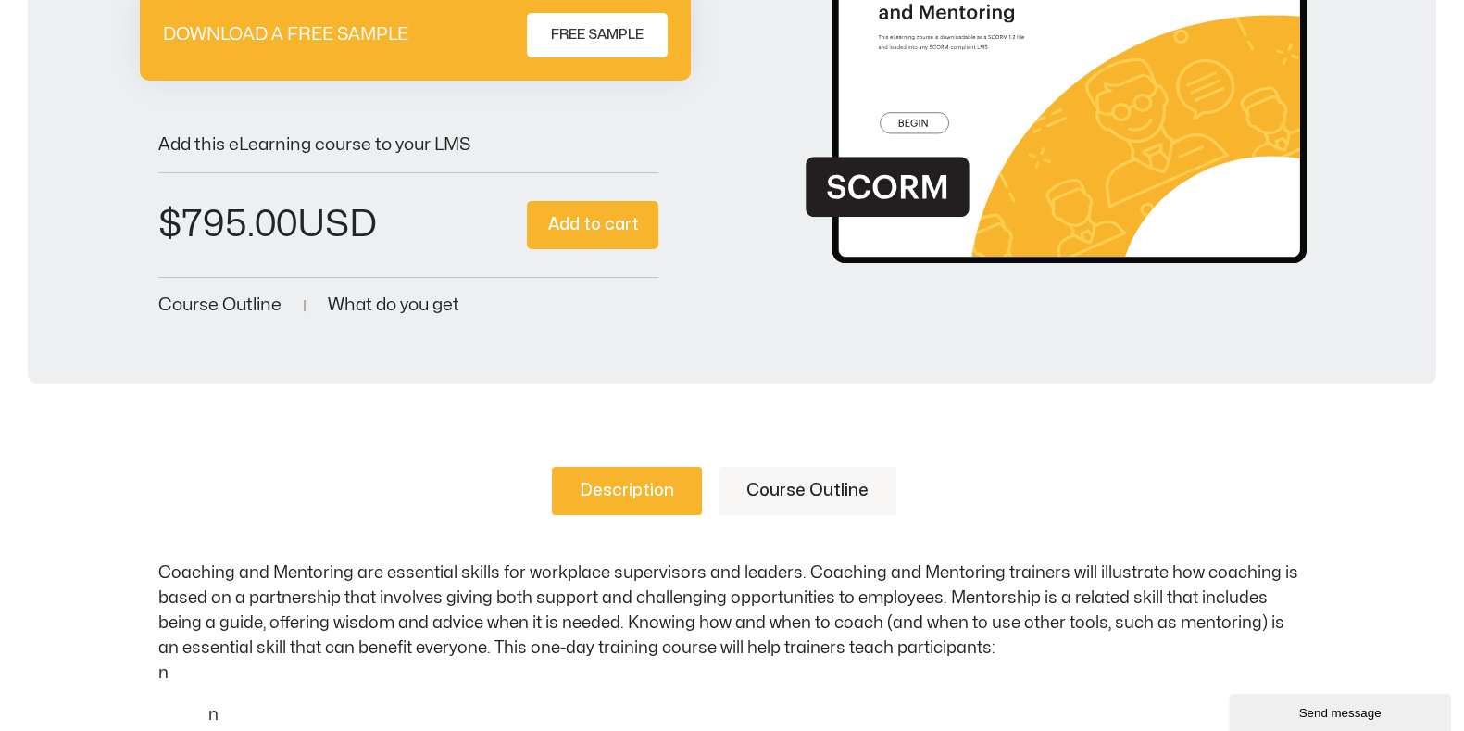
click at [785, 493] on link "Course Outline" at bounding box center [808, 491] width 178 height 48
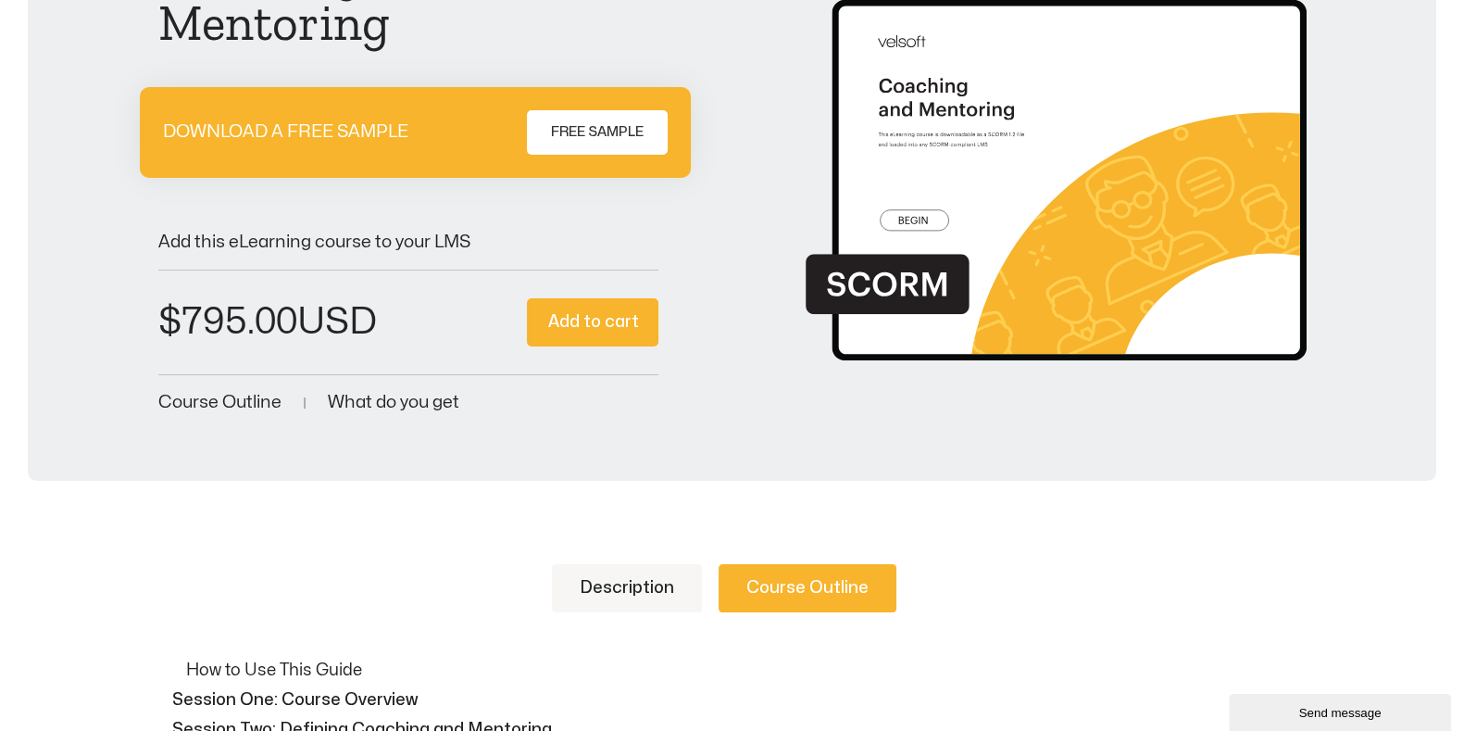
scroll to position [231, 0]
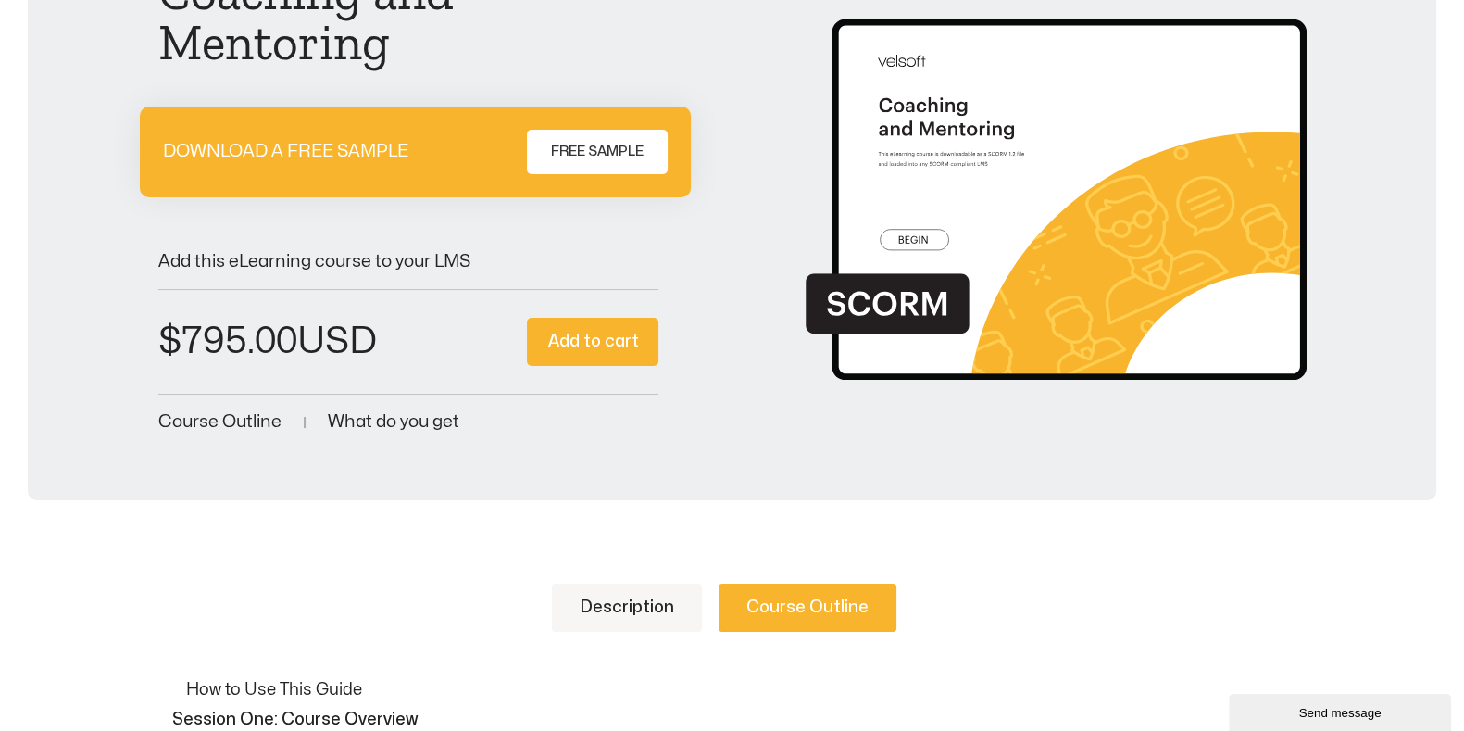
click at [628, 146] on span "FREE SAMPLE" at bounding box center [597, 152] width 93 height 22
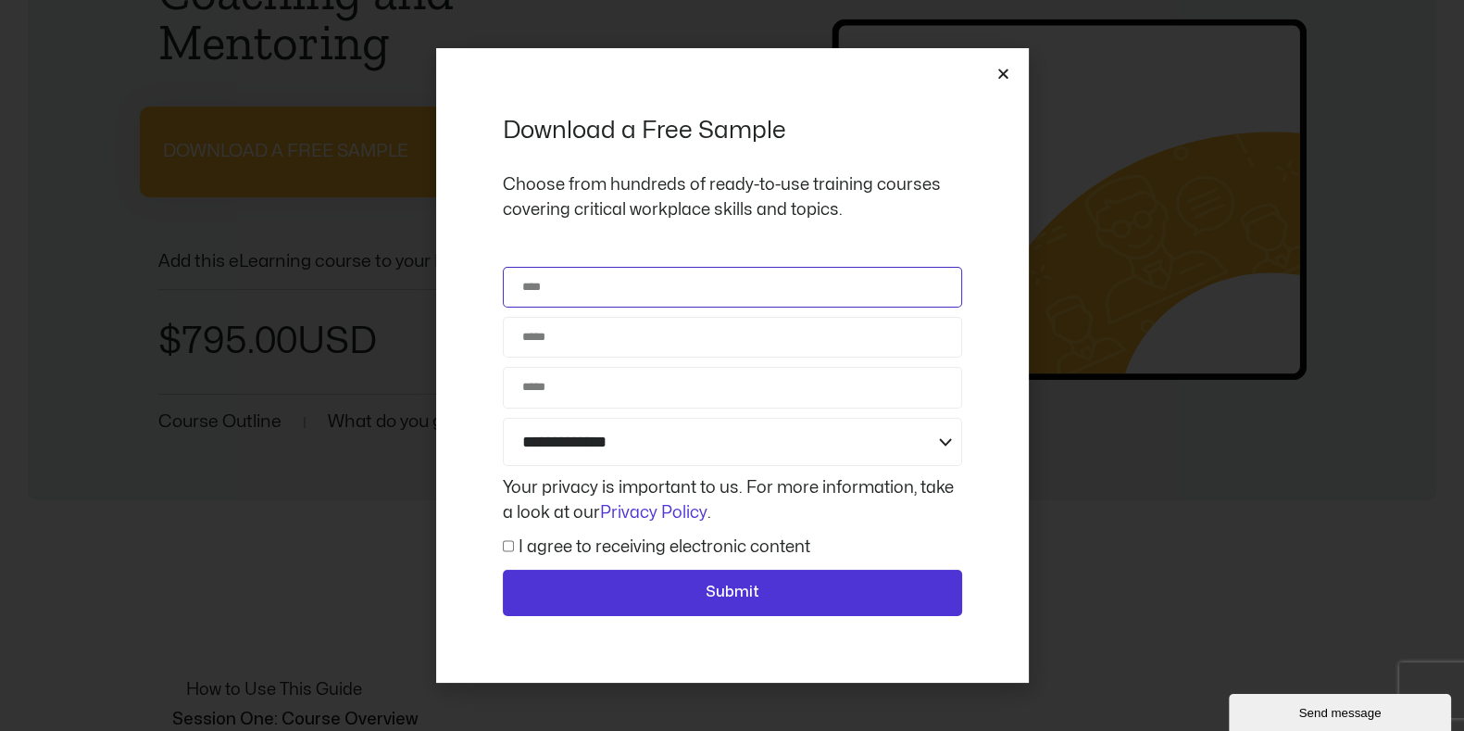
click at [667, 284] on input "Name" at bounding box center [732, 287] width 459 height 41
type input "**********"
type input "*********"
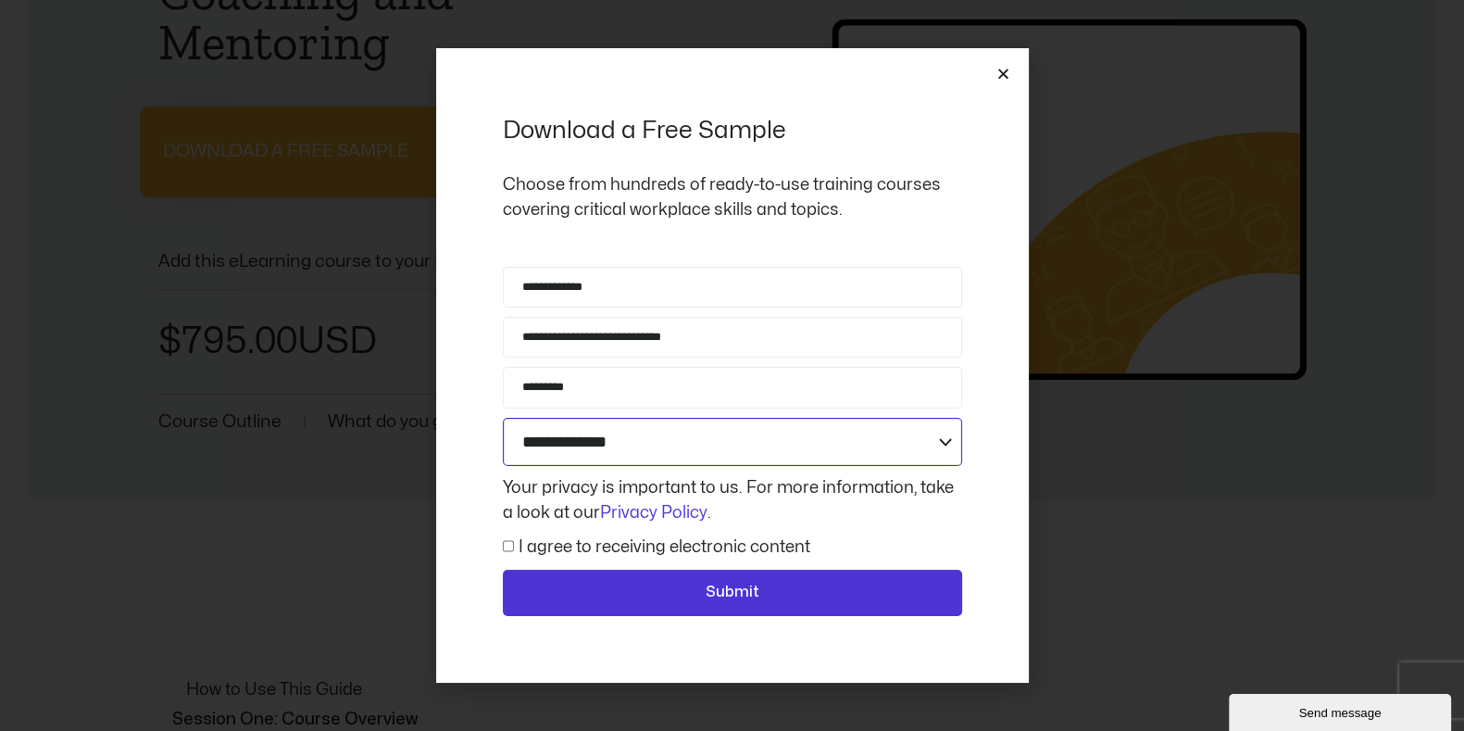
click at [662, 444] on select "**********" at bounding box center [732, 442] width 459 height 49
select select "**********"
click at [503, 418] on select "**********" at bounding box center [732, 442] width 459 height 49
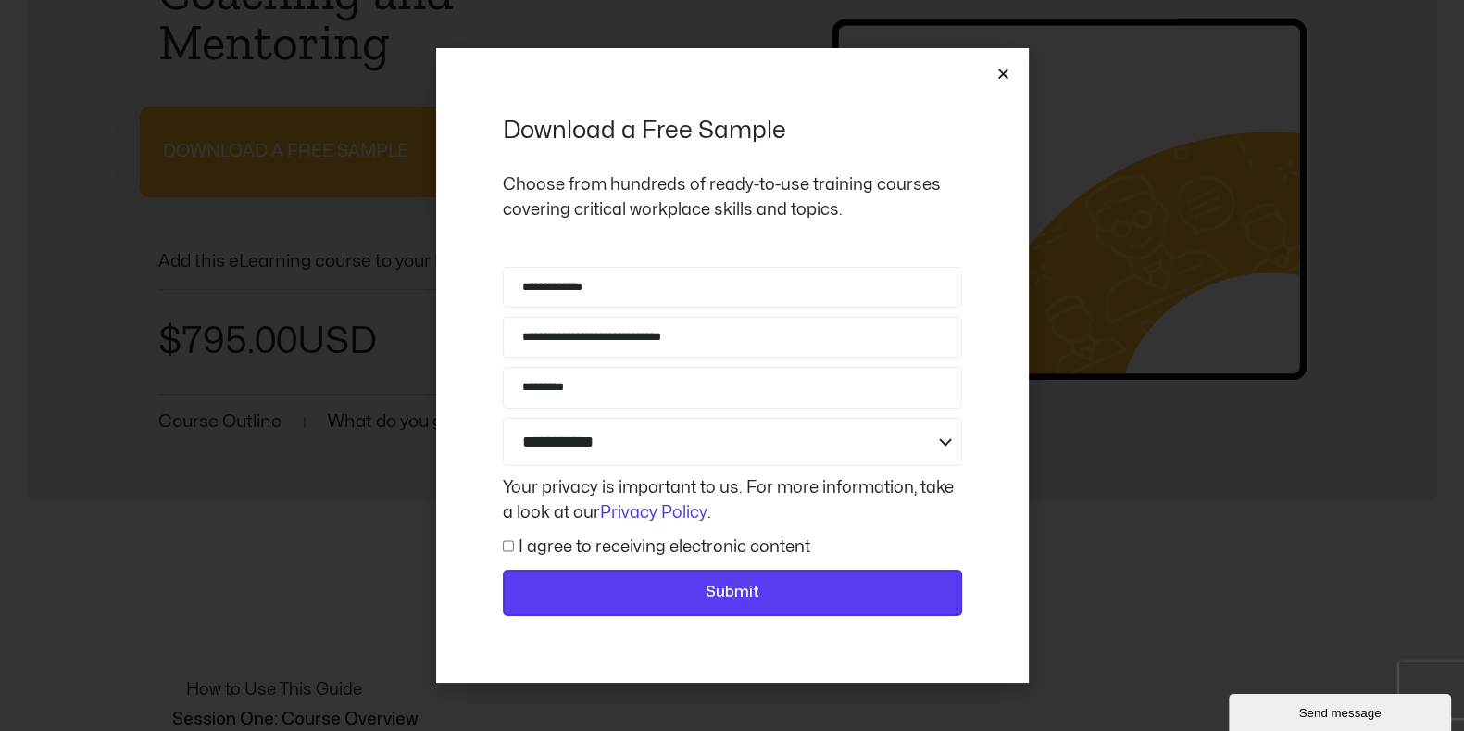
click at [570, 585] on span "Submit" at bounding box center [732, 593] width 411 height 24
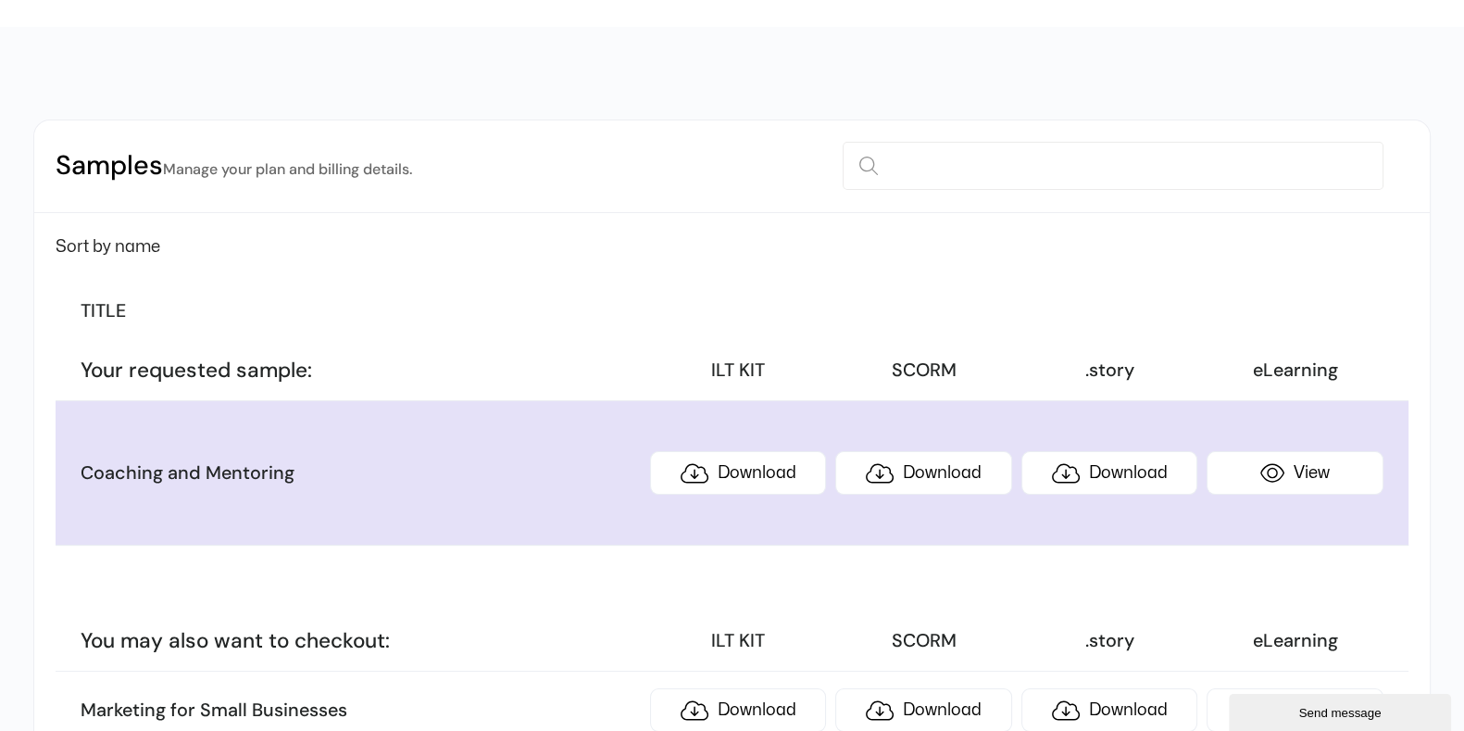
scroll to position [231, 0]
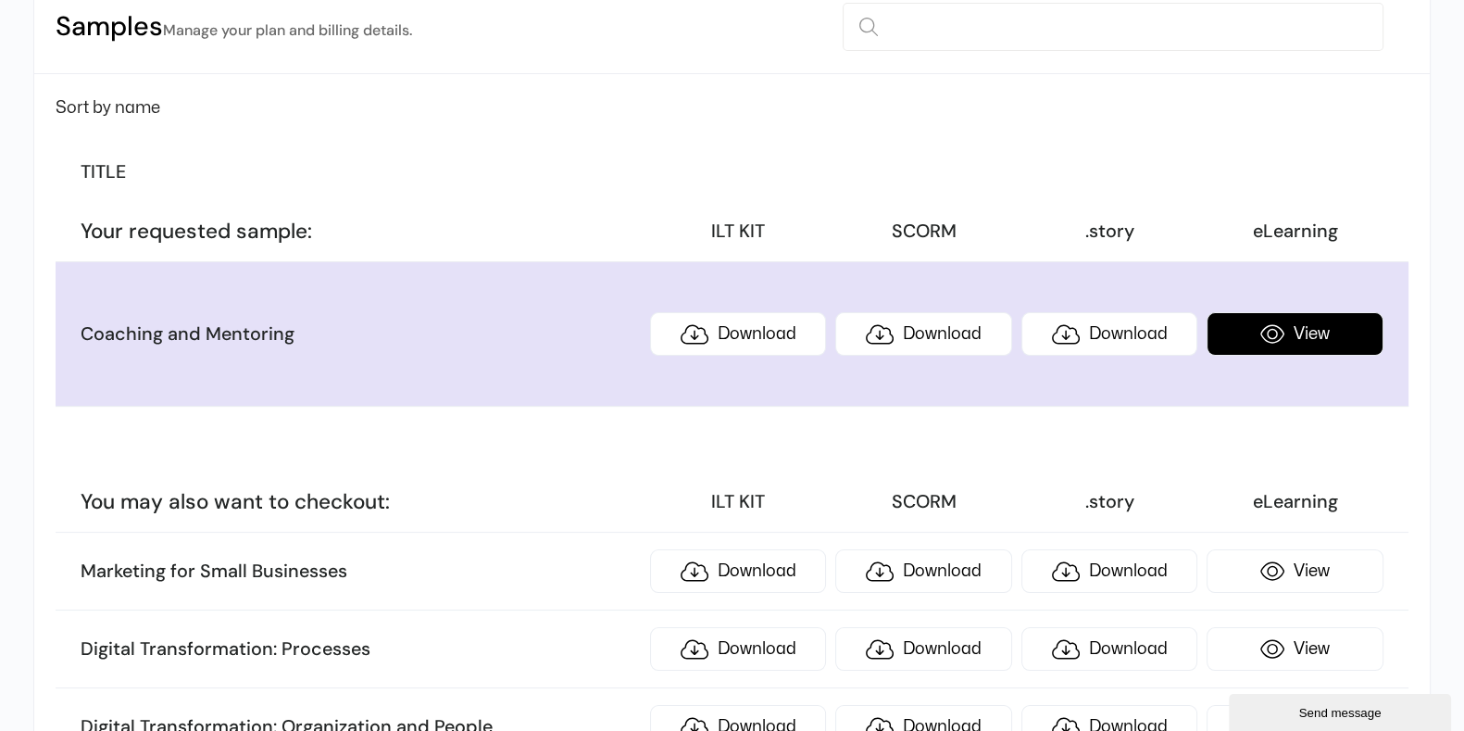
click at [1322, 339] on link "View" at bounding box center [1295, 334] width 176 height 44
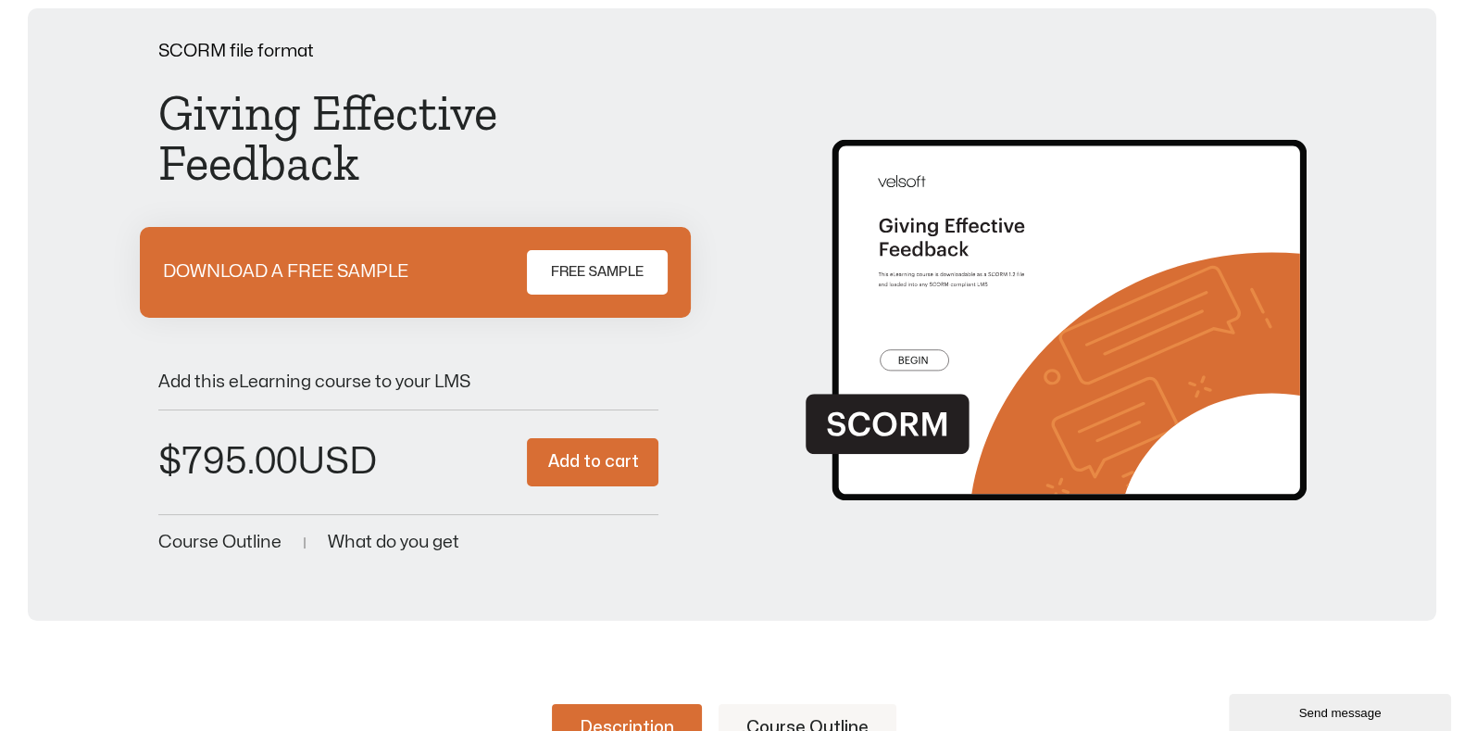
scroll to position [347, 0]
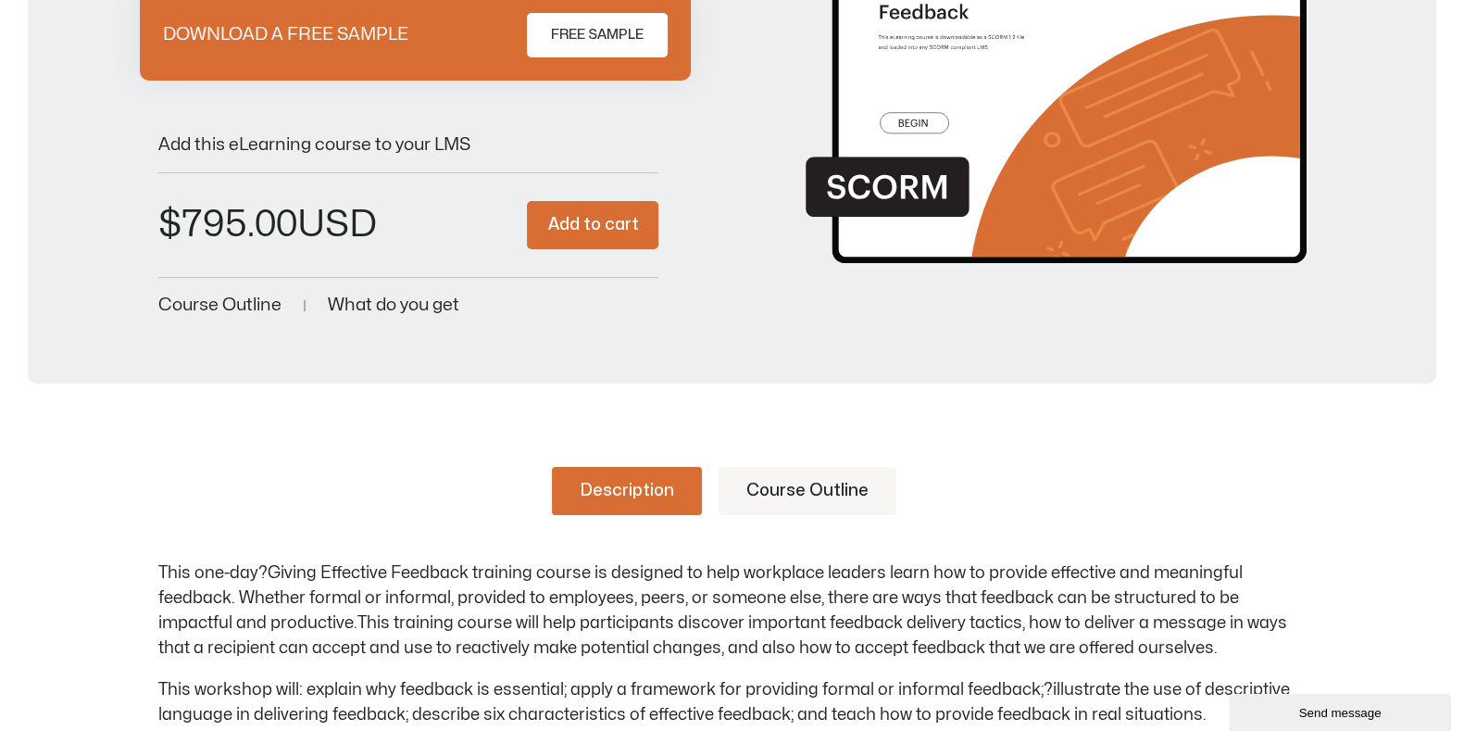
click at [781, 486] on link "Course Outline" at bounding box center [808, 491] width 178 height 48
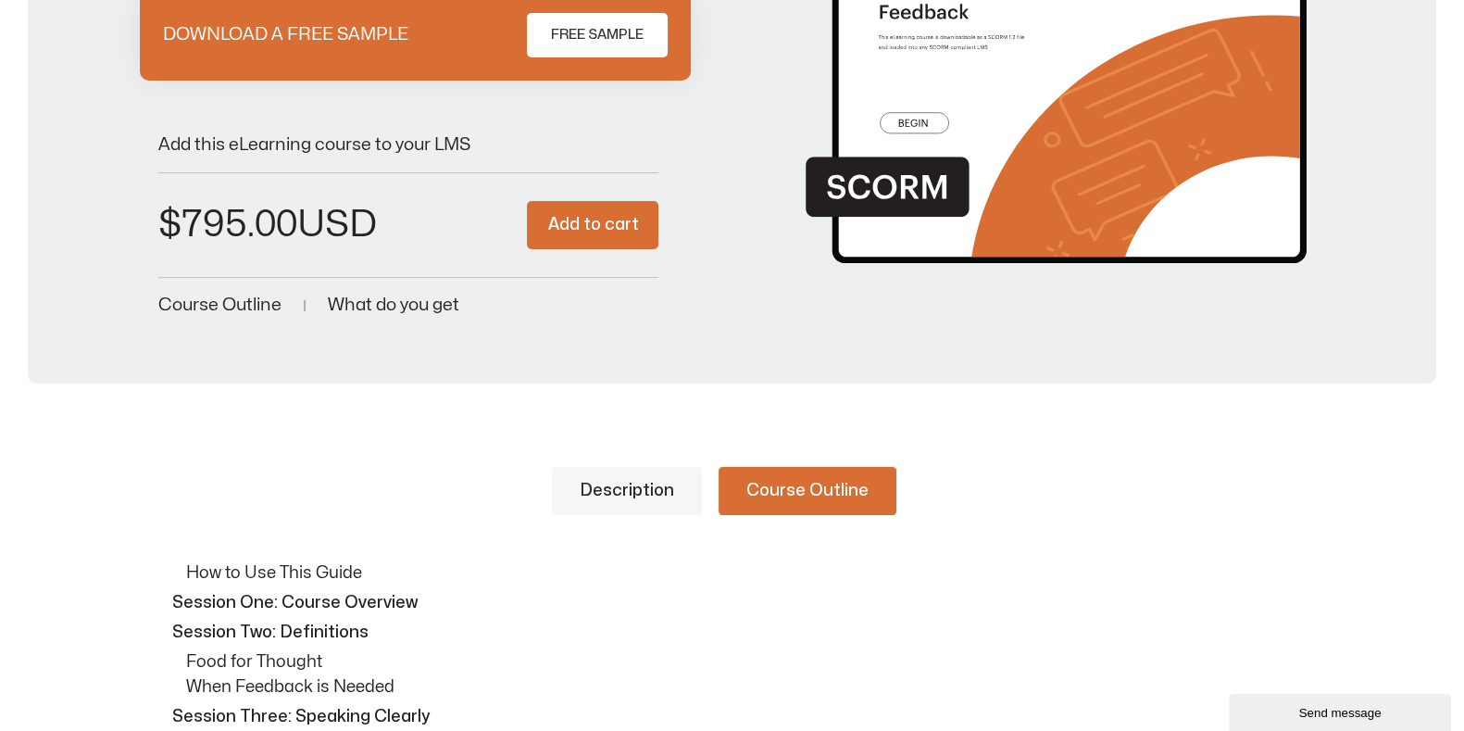
scroll to position [0, 0]
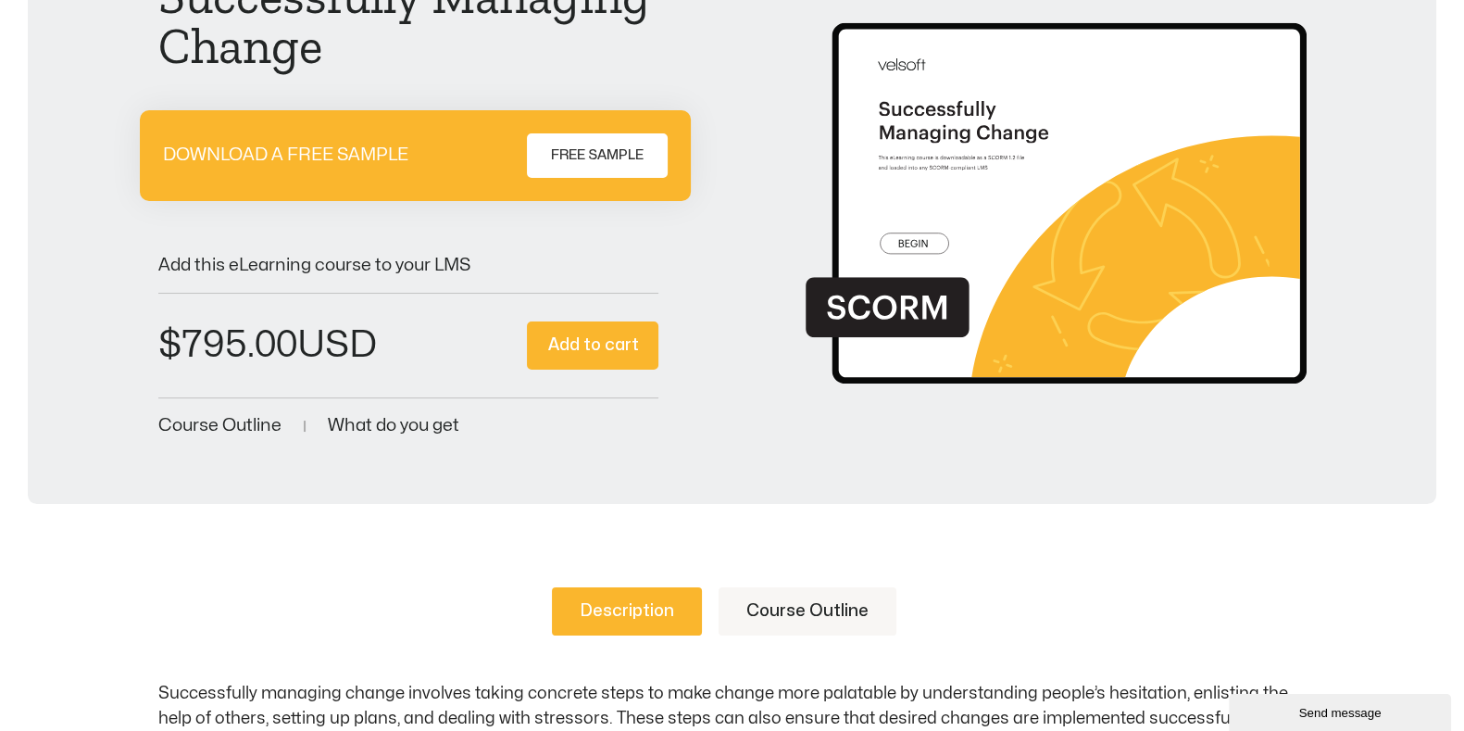
scroll to position [347, 0]
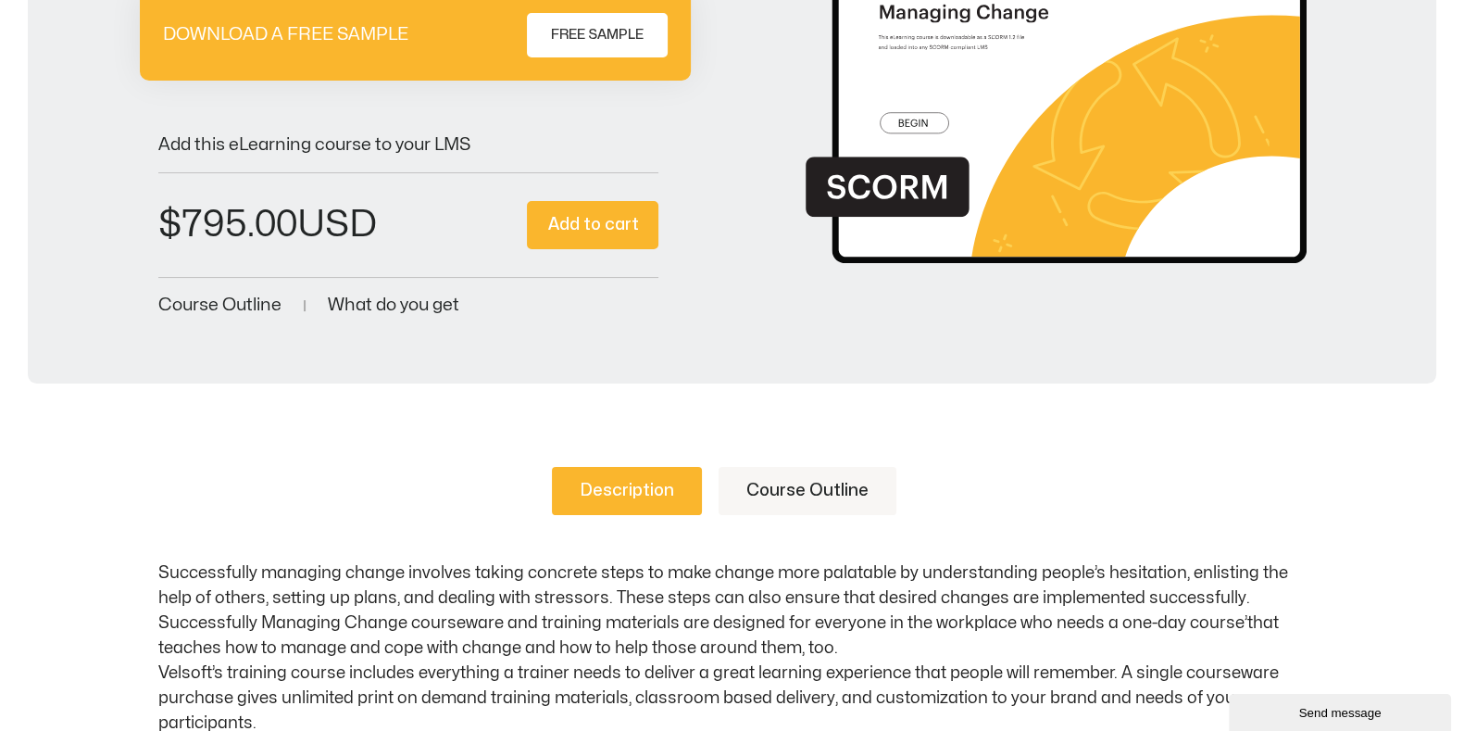
click at [780, 477] on link "Course Outline" at bounding box center [808, 491] width 178 height 48
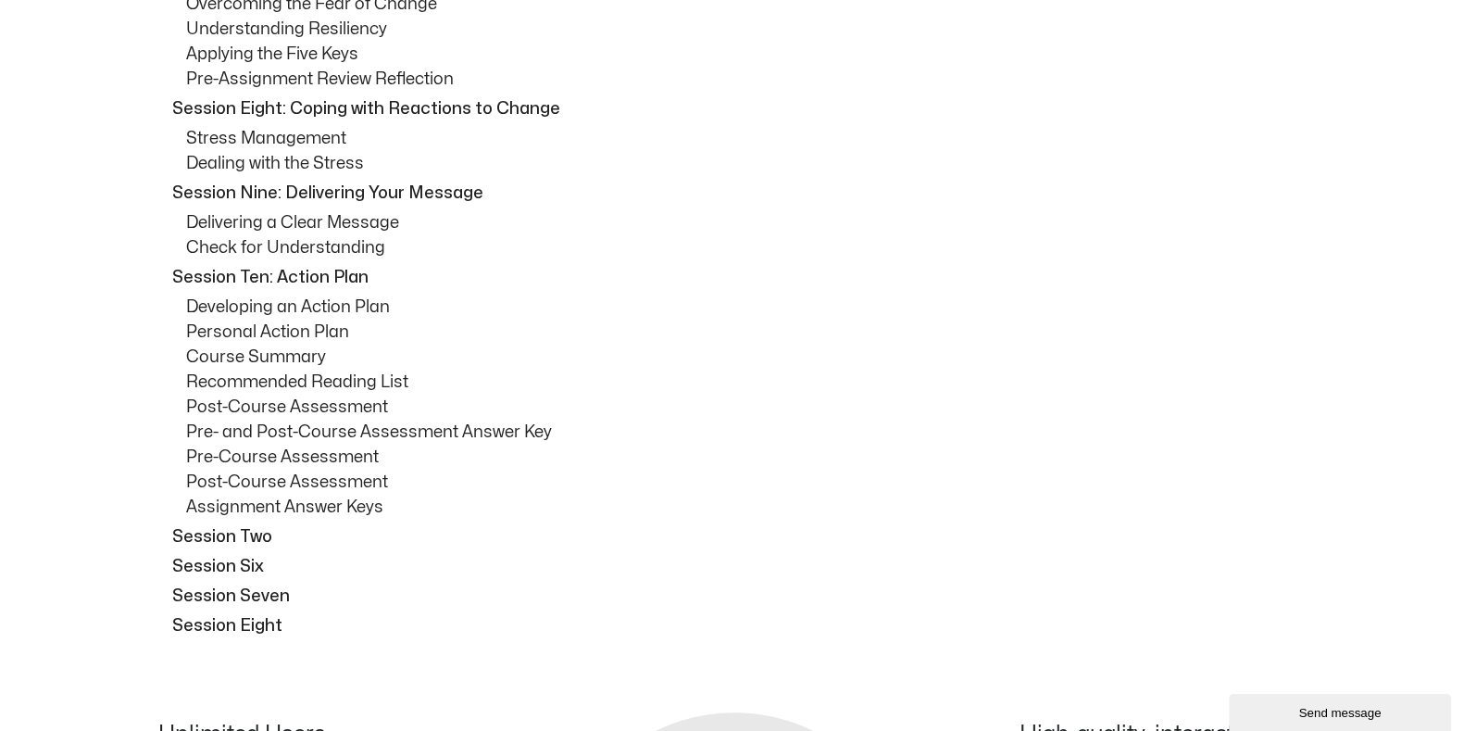
scroll to position [1852, 0]
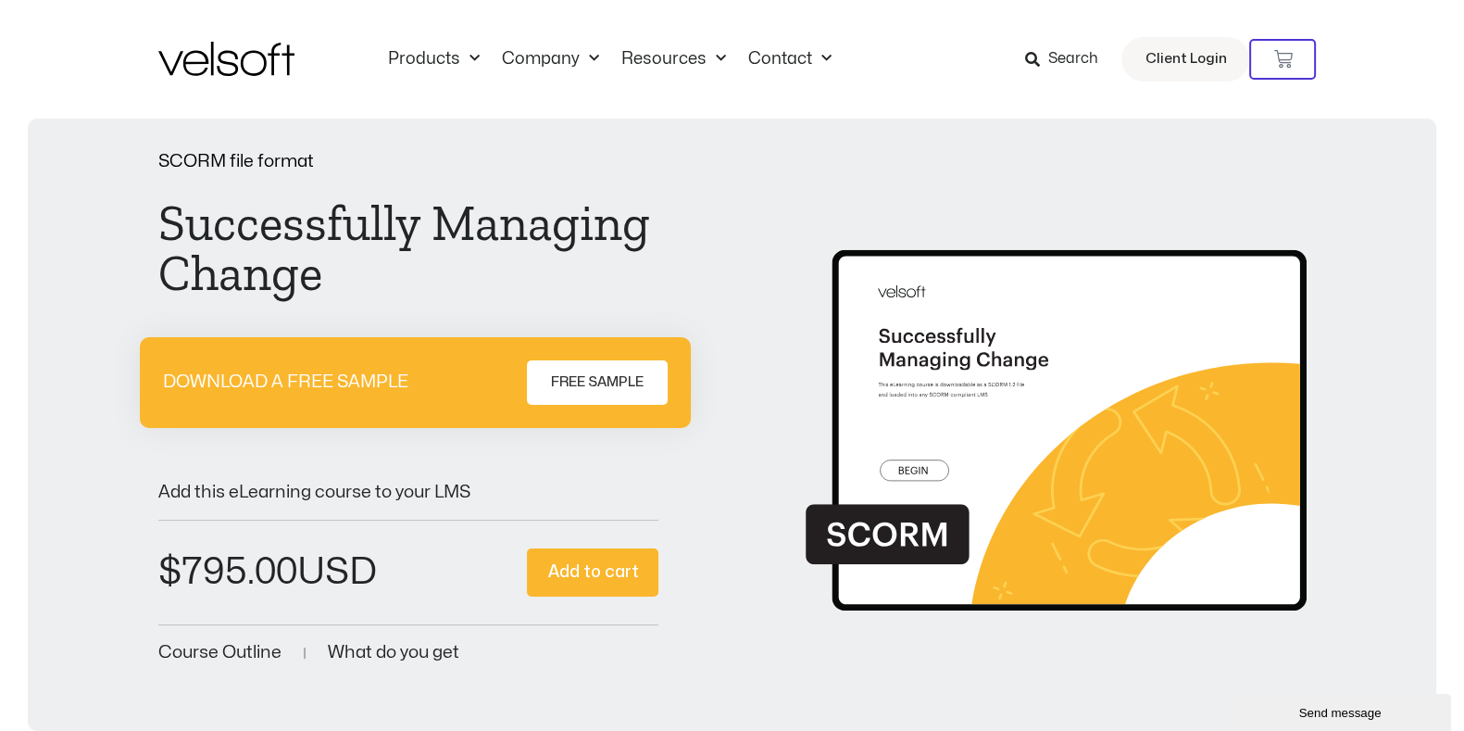
scroll to position [231, 0]
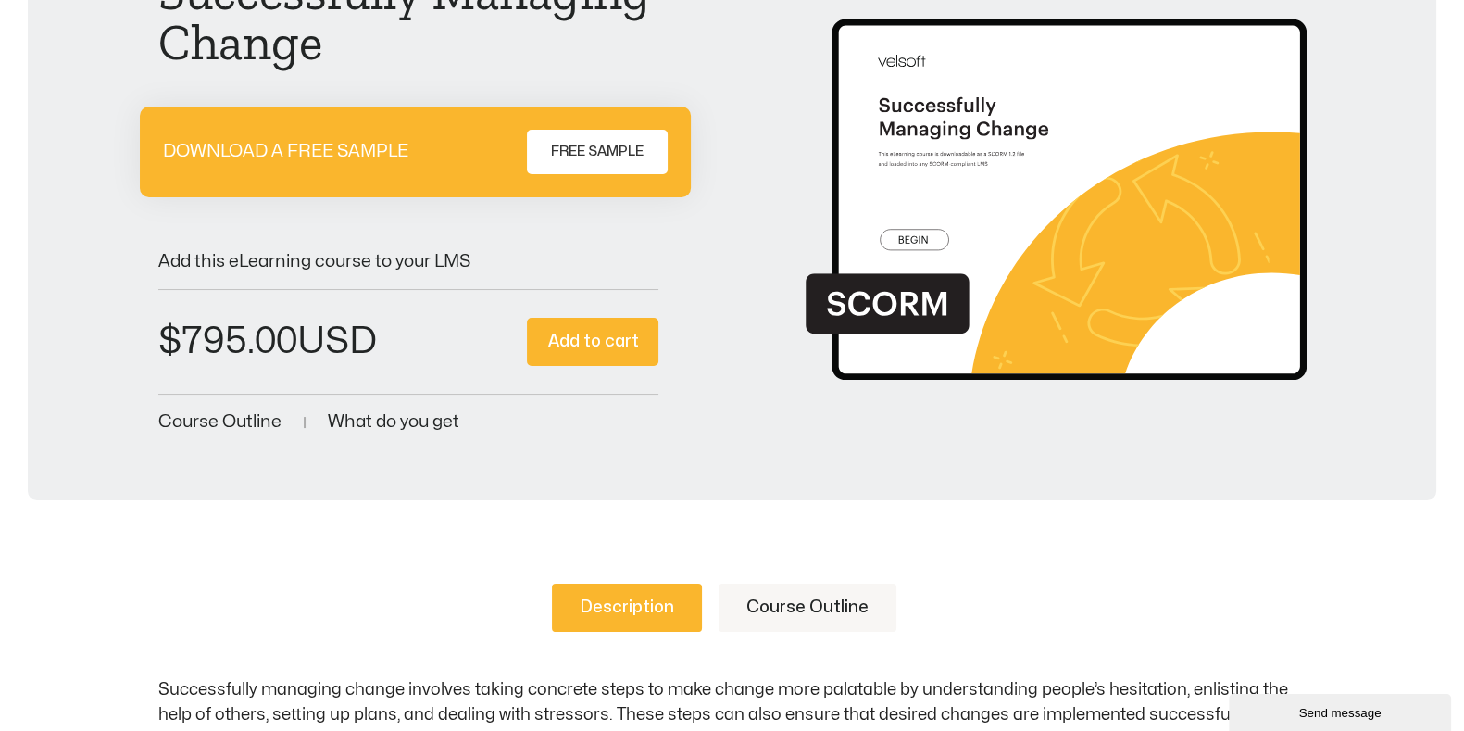
click at [787, 585] on link "Course Outline" at bounding box center [808, 608] width 178 height 48
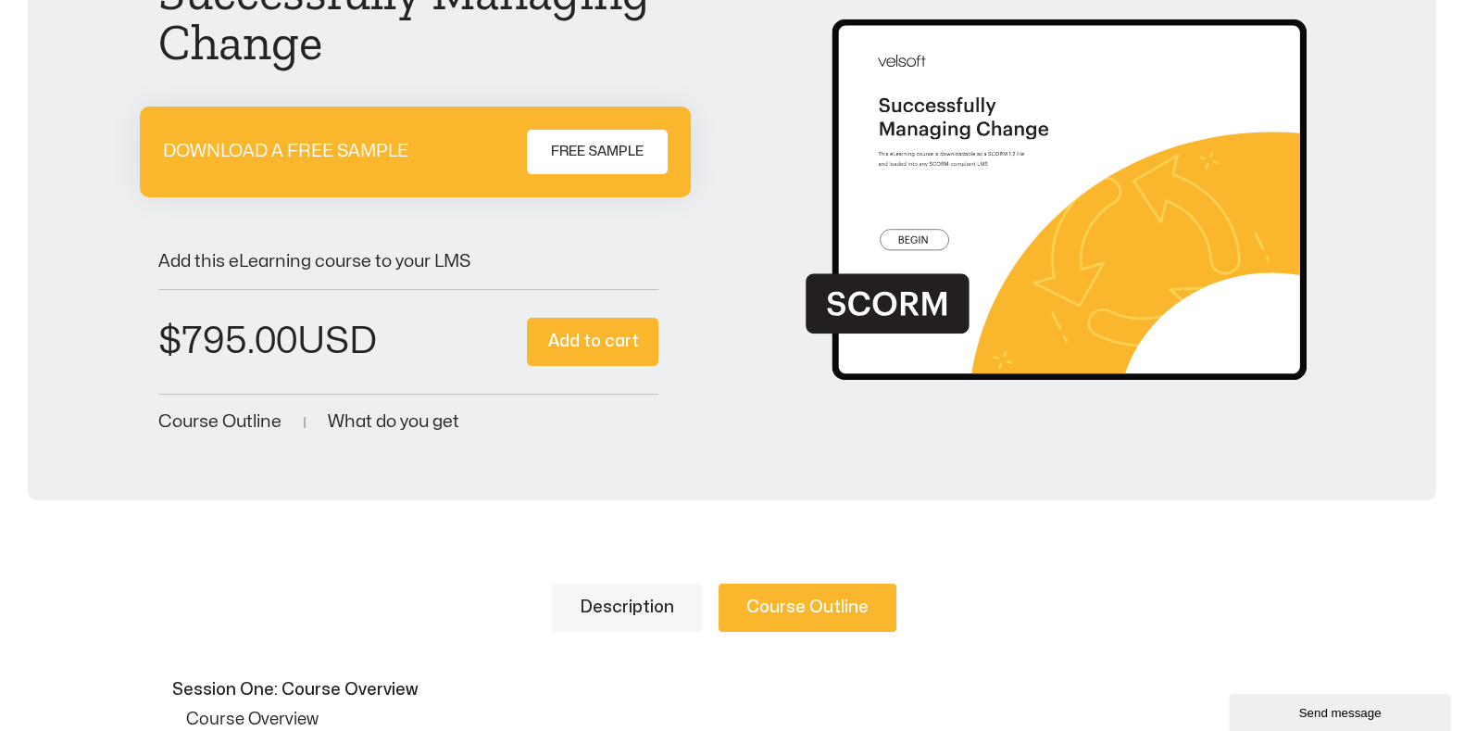
click at [602, 145] on span "FREE SAMPLE" at bounding box center [597, 152] width 93 height 22
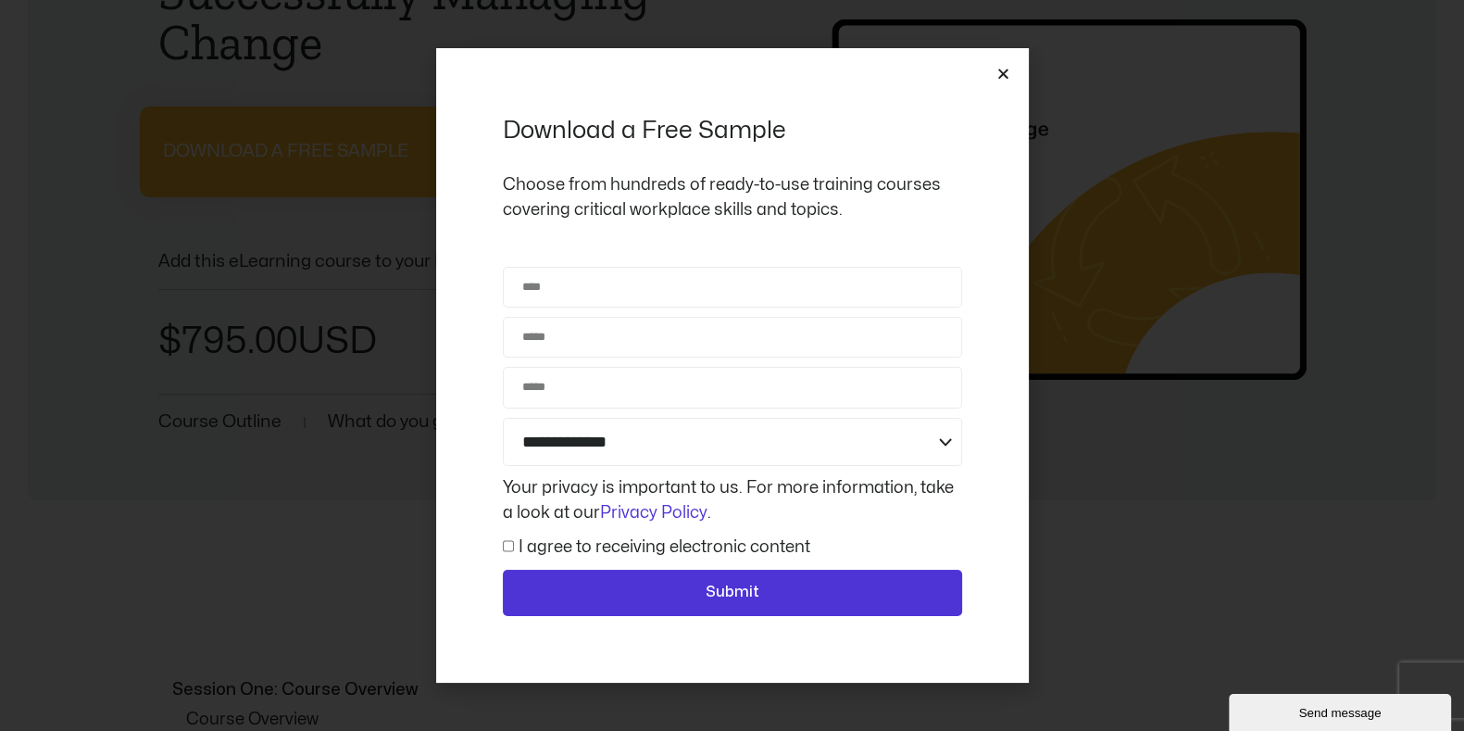
click at [810, 309] on div "**********" at bounding box center [732, 446] width 469 height 358
click at [817, 284] on input "Name" at bounding box center [732, 287] width 459 height 41
type input "**********"
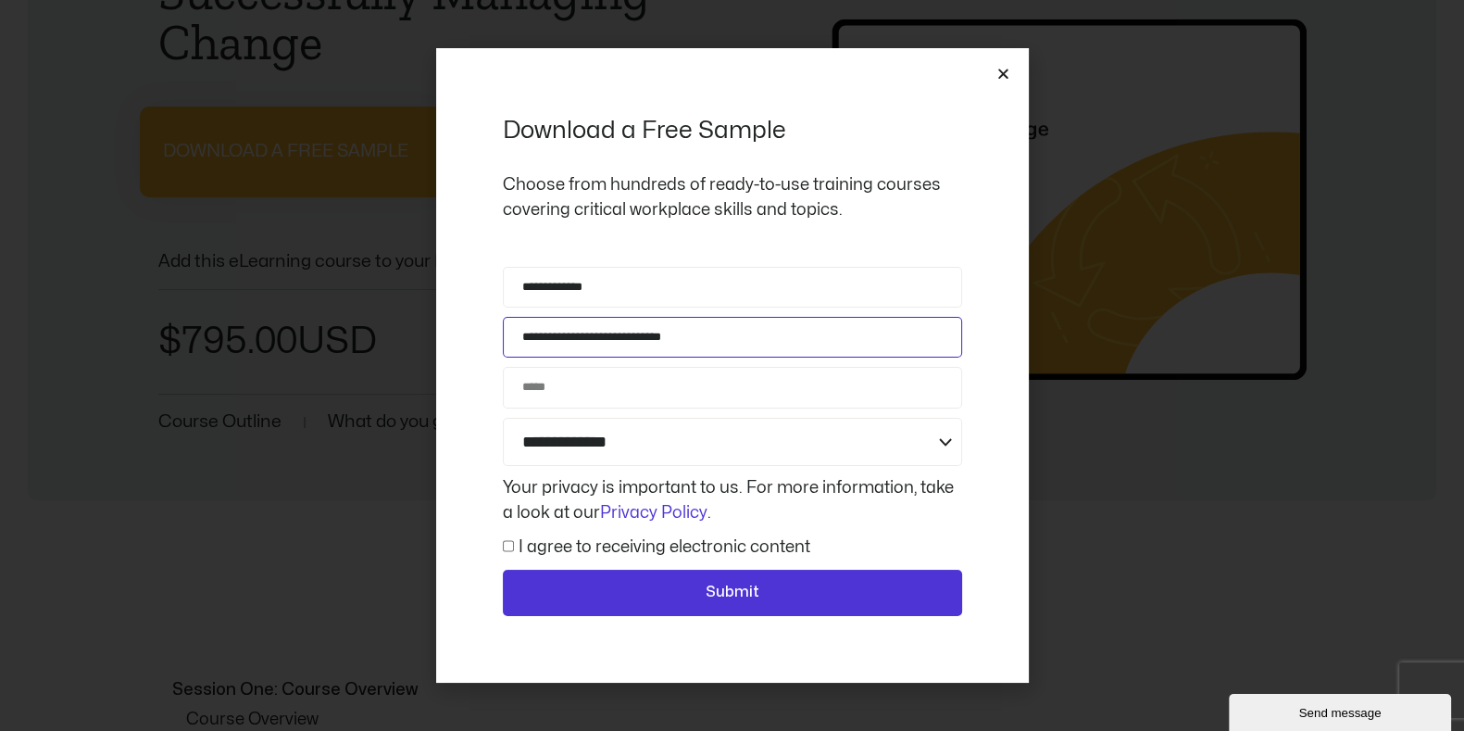
type input "*********"
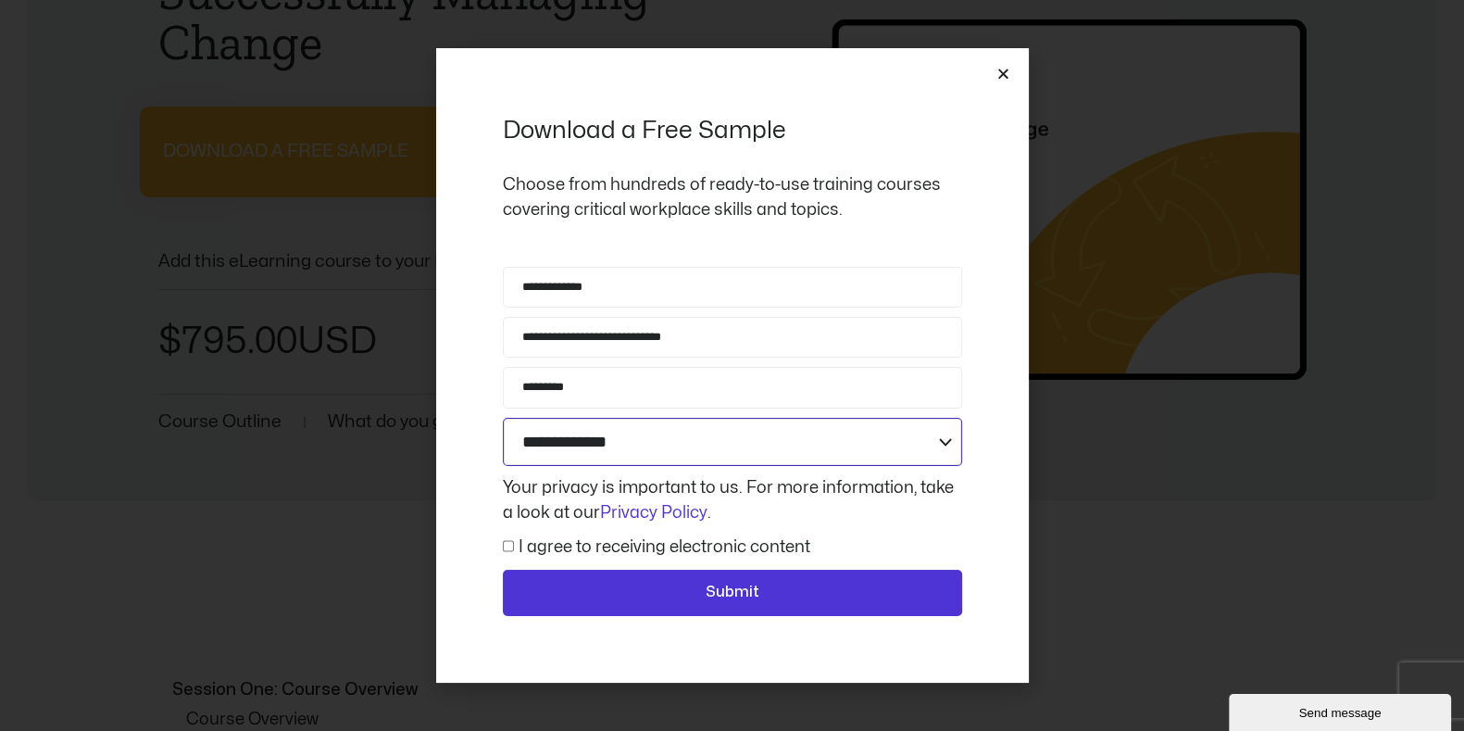
click at [557, 448] on select "**********" at bounding box center [732, 442] width 459 height 49
select select "**********"
click at [503, 418] on select "**********" at bounding box center [732, 442] width 459 height 49
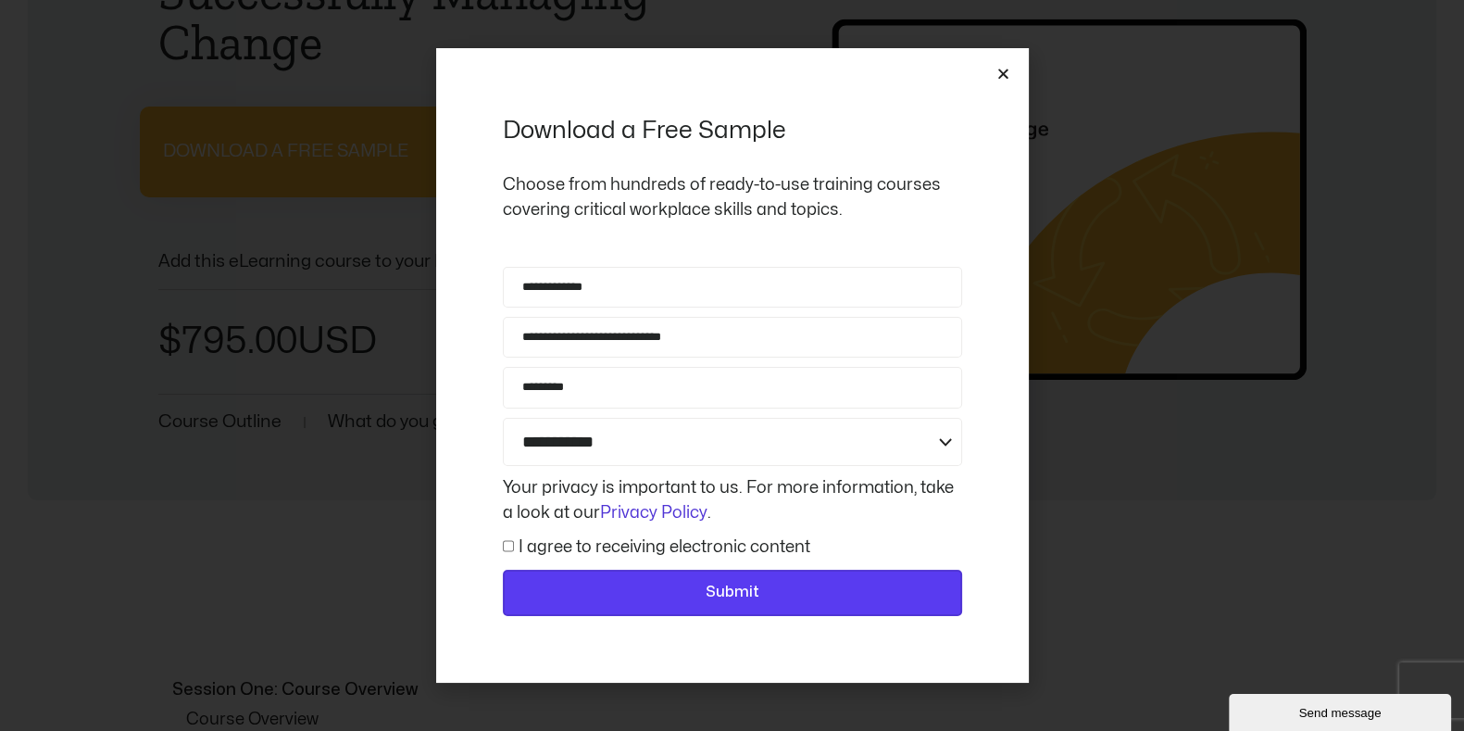
click at [523, 575] on button "Submit" at bounding box center [732, 593] width 459 height 46
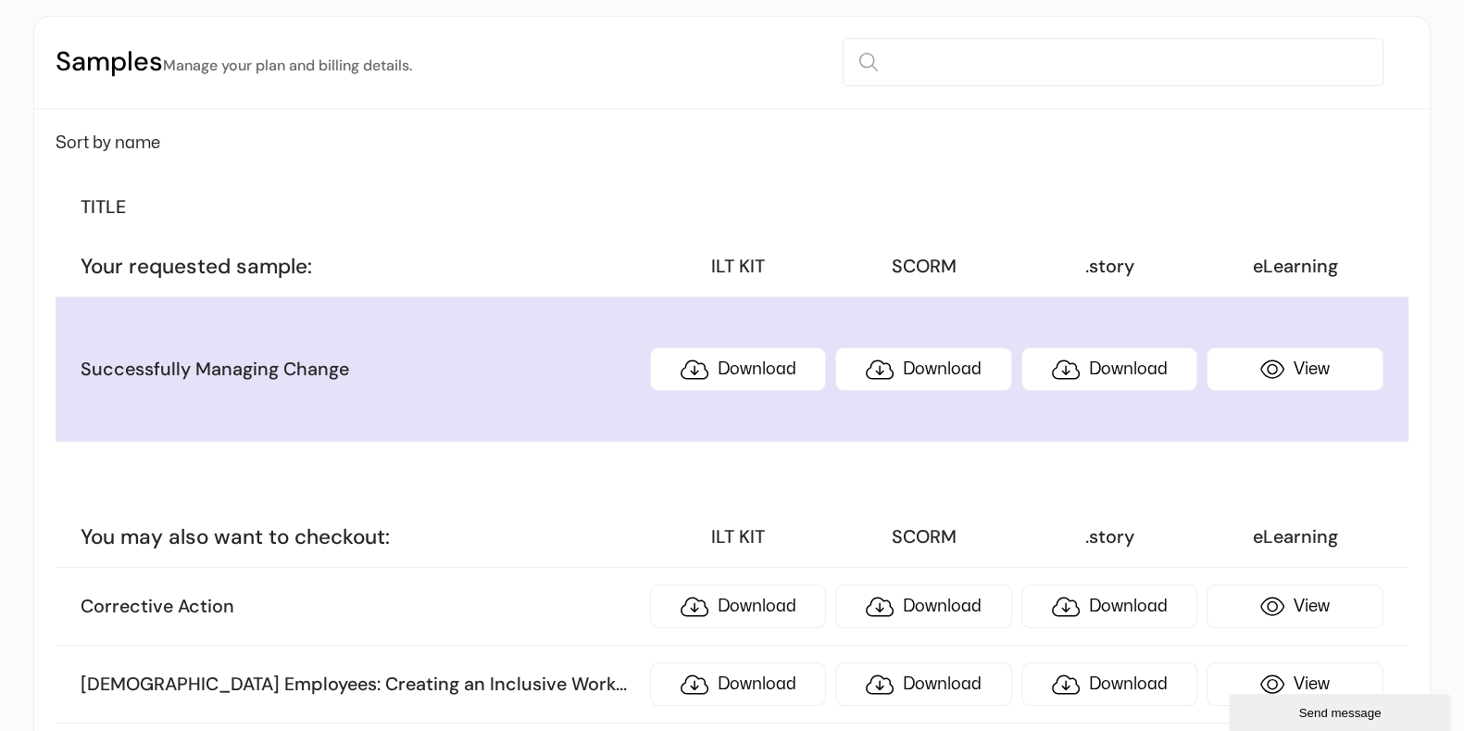
scroll to position [231, 0]
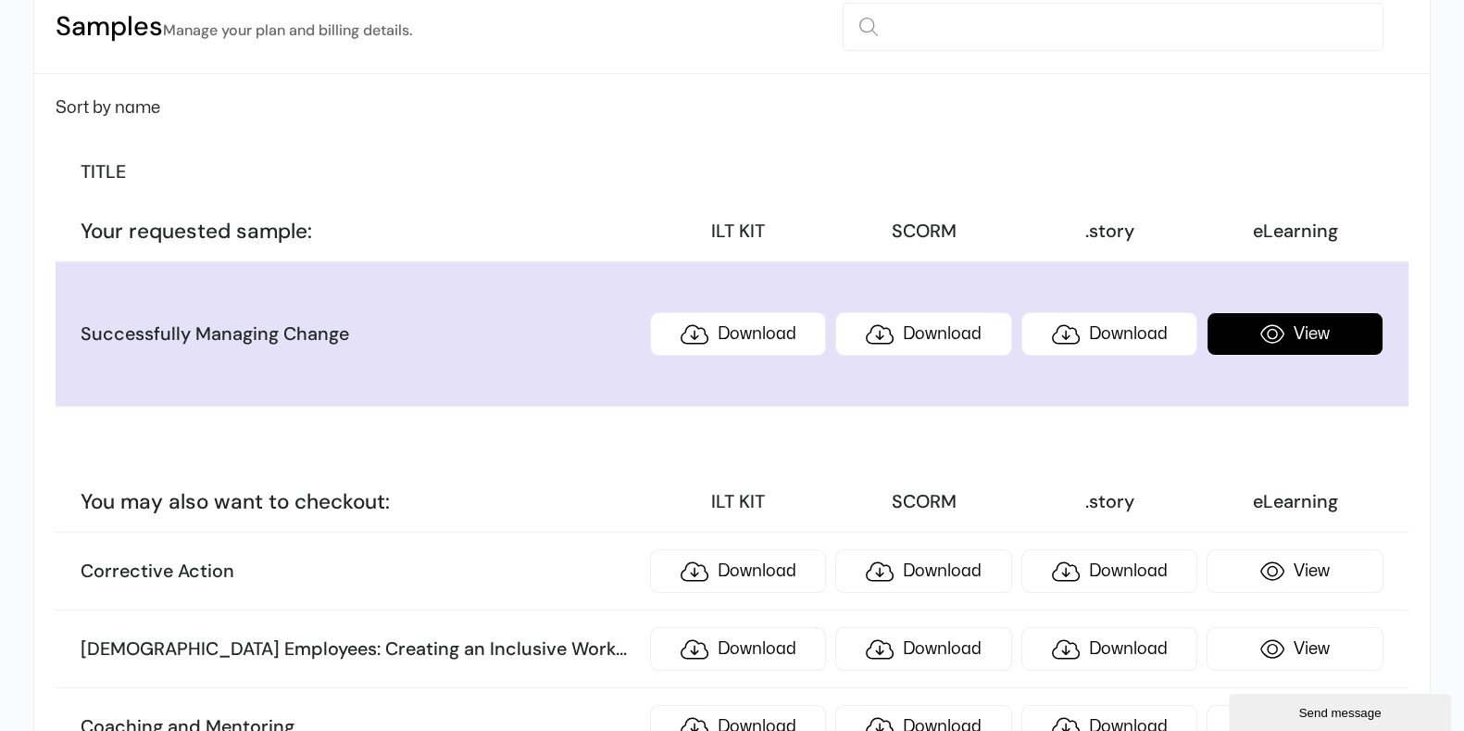
click at [1299, 328] on link "View" at bounding box center [1295, 334] width 176 height 44
